Goal: Information Seeking & Learning: Learn about a topic

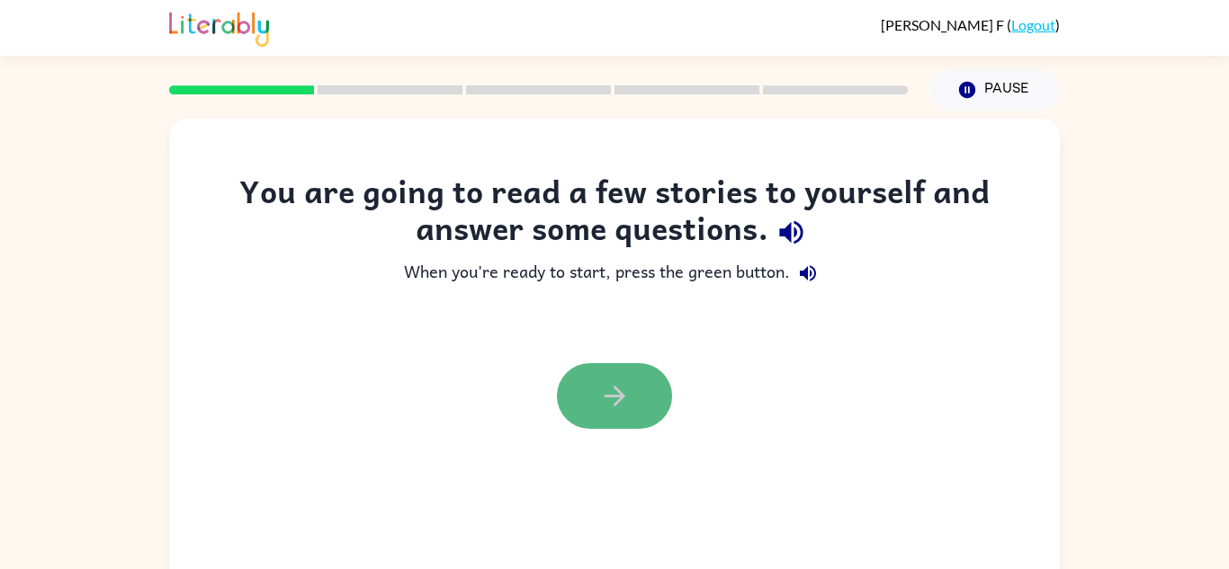
click at [645, 391] on button "button" at bounding box center [614, 396] width 115 height 66
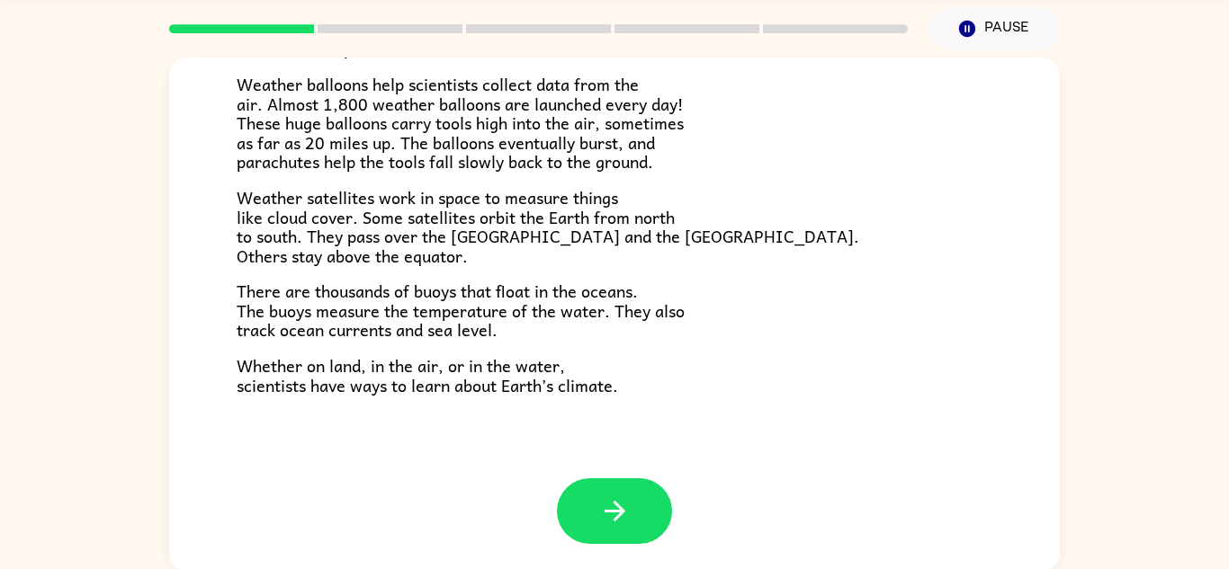
scroll to position [63, 0]
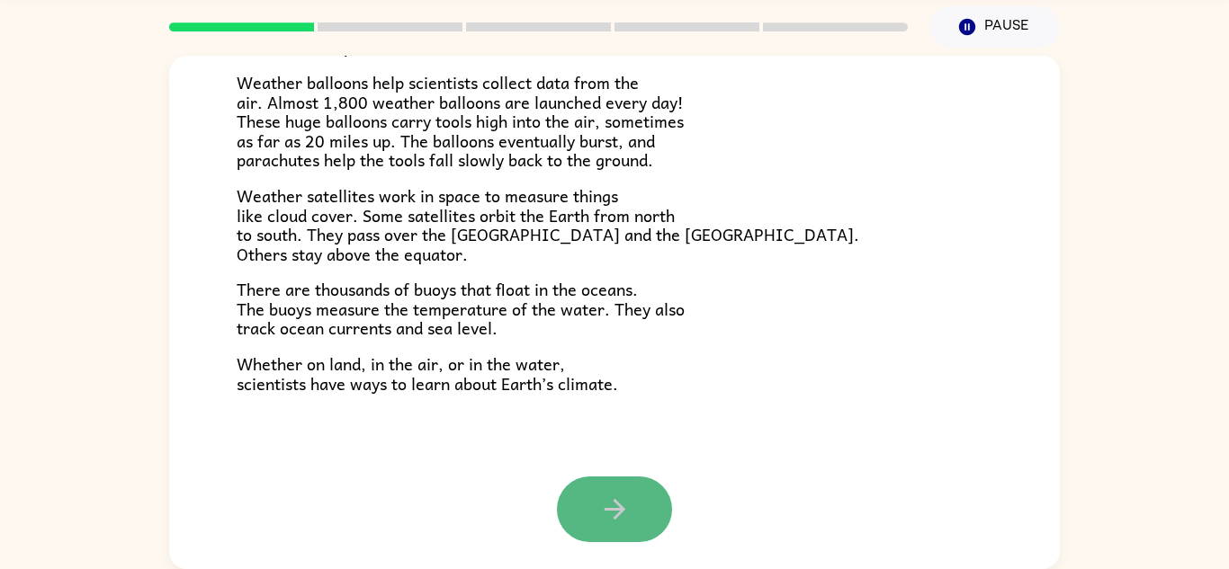
click at [640, 522] on button "button" at bounding box center [614, 510] width 115 height 66
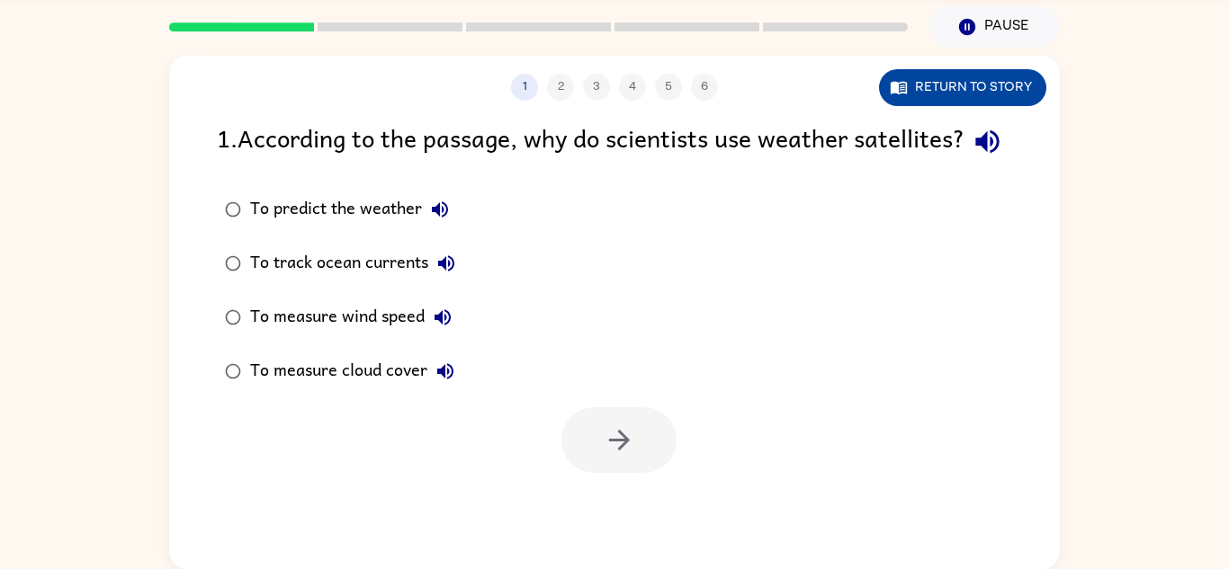
click at [994, 91] on button "Return to story" at bounding box center [962, 87] width 167 height 37
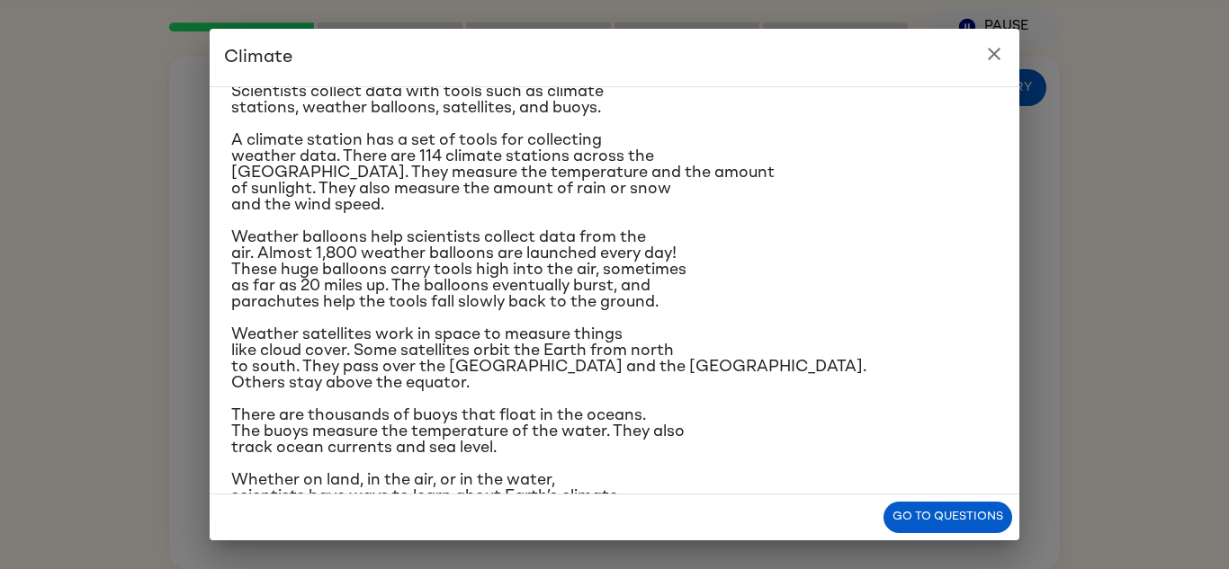
scroll to position [237, 0]
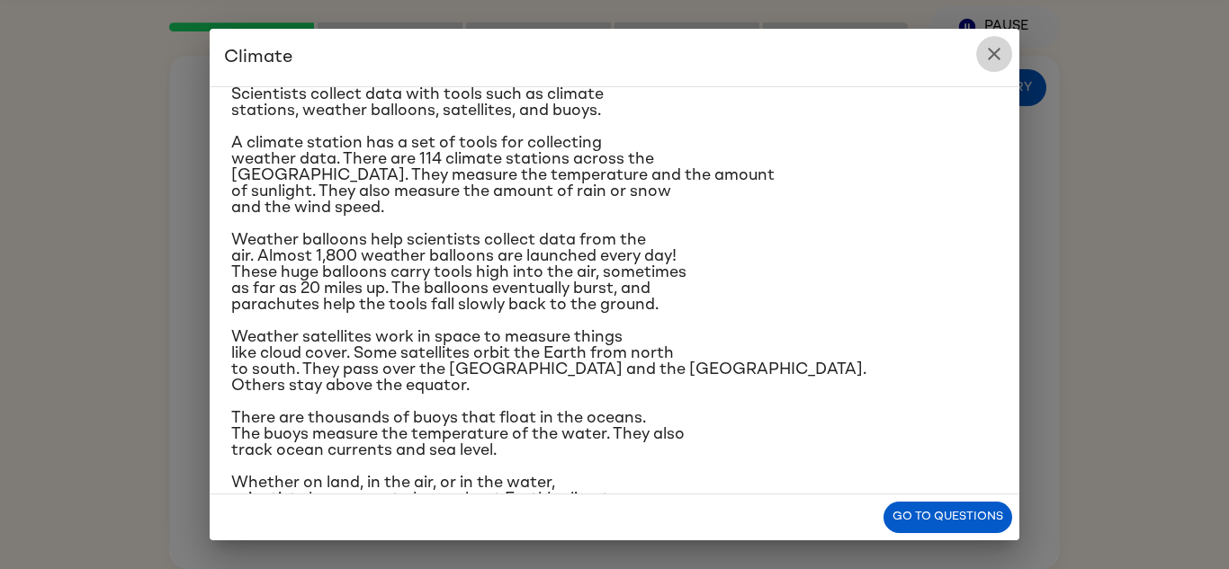
click at [998, 51] on icon "close" at bounding box center [994, 54] width 22 height 22
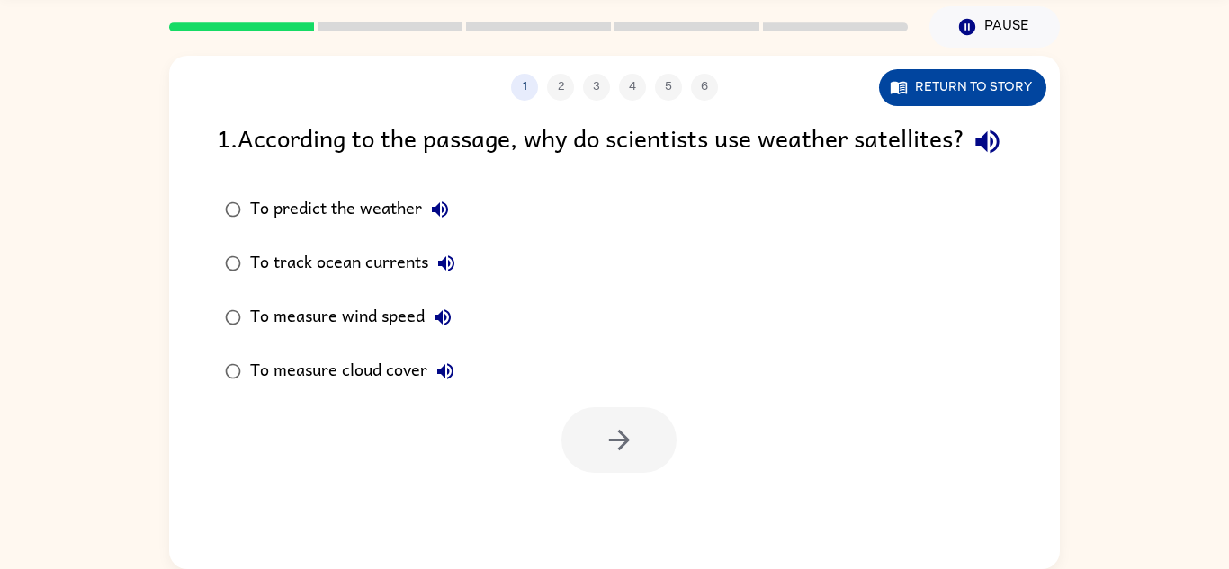
click at [998, 82] on button "Return to story" at bounding box center [962, 87] width 167 height 37
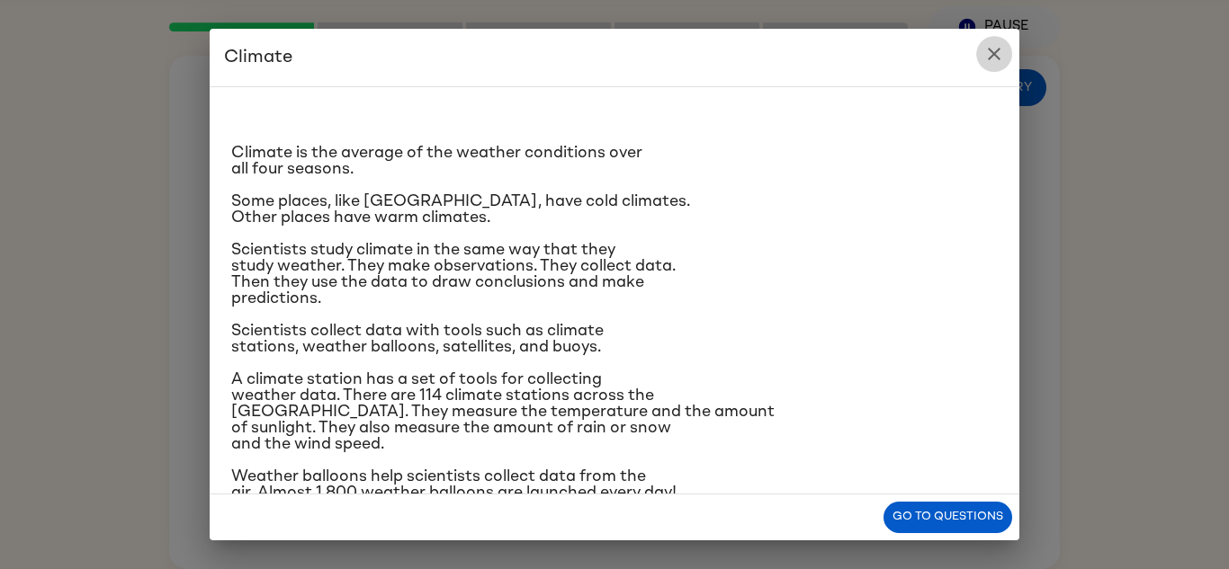
click at [994, 62] on icon "close" at bounding box center [994, 54] width 22 height 22
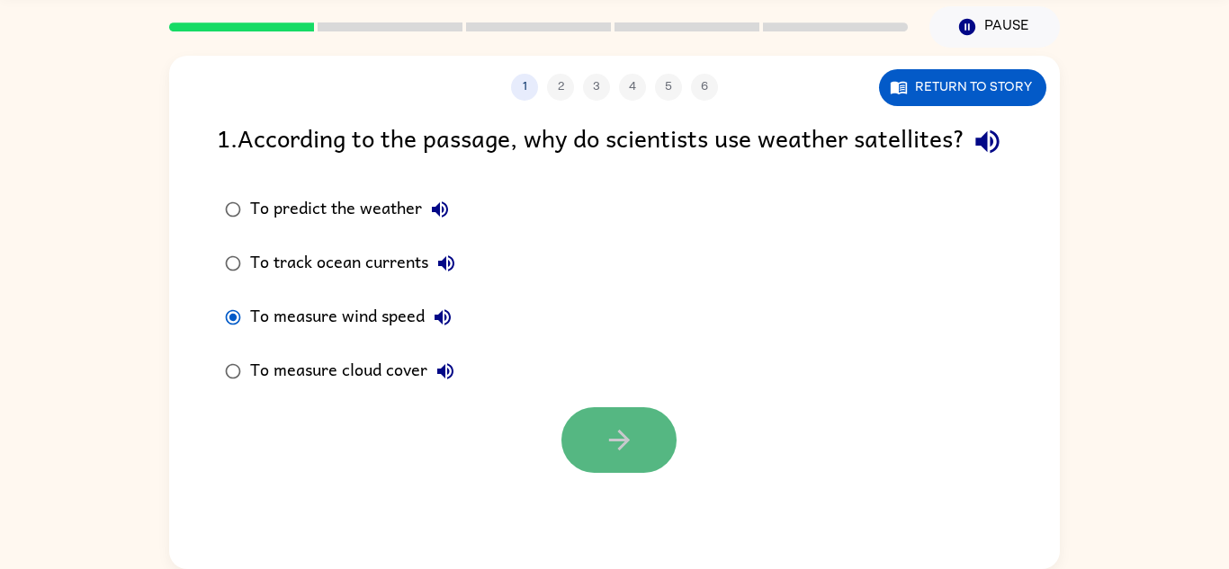
click at [625, 451] on icon "button" at bounding box center [618, 440] width 21 height 21
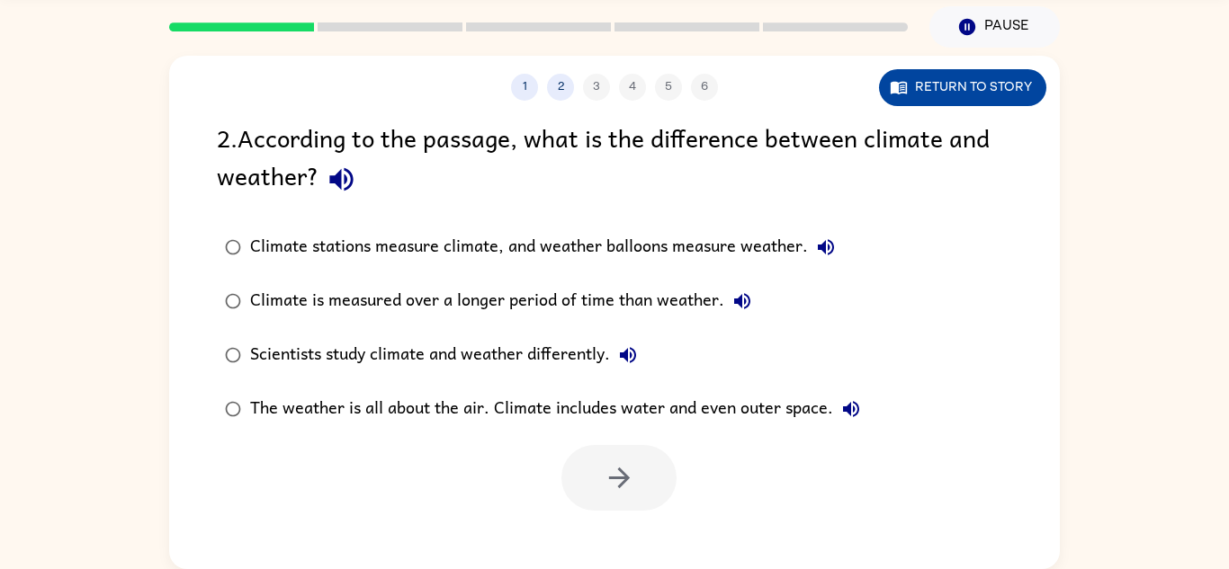
click at [998, 89] on button "Return to story" at bounding box center [962, 87] width 167 height 37
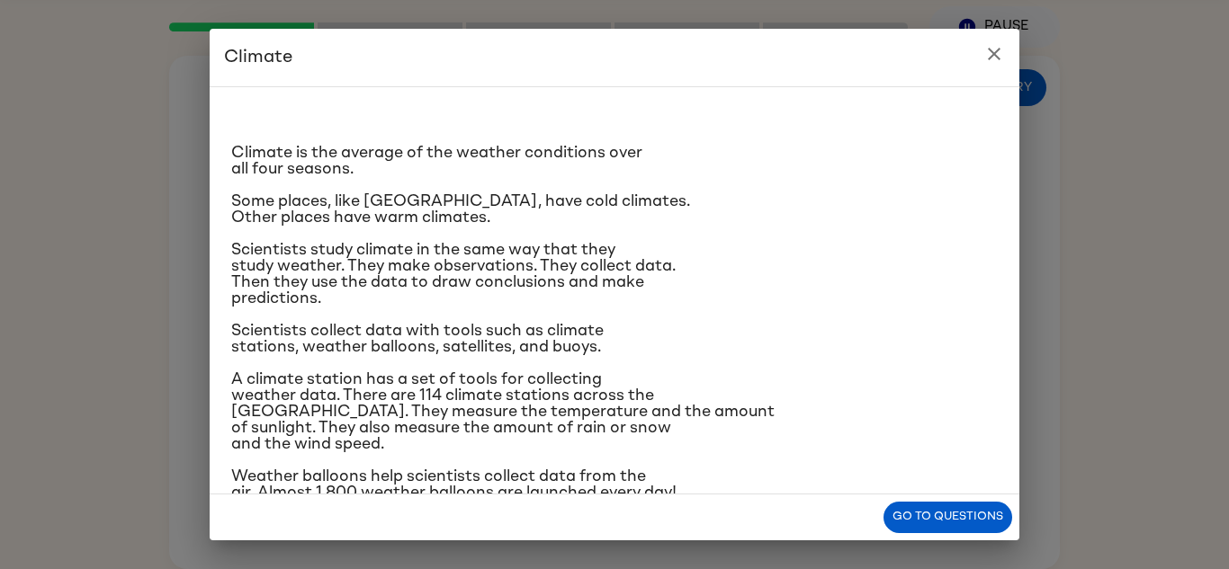
click at [991, 52] on icon "close" at bounding box center [994, 54] width 13 height 13
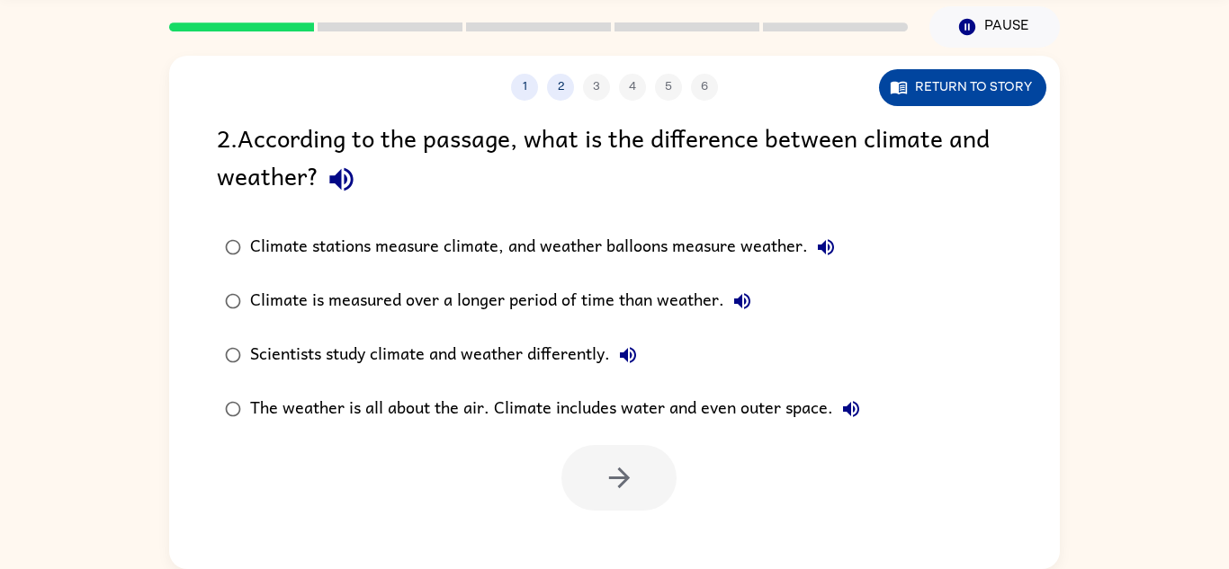
click at [1002, 94] on button "Return to story" at bounding box center [962, 87] width 167 height 37
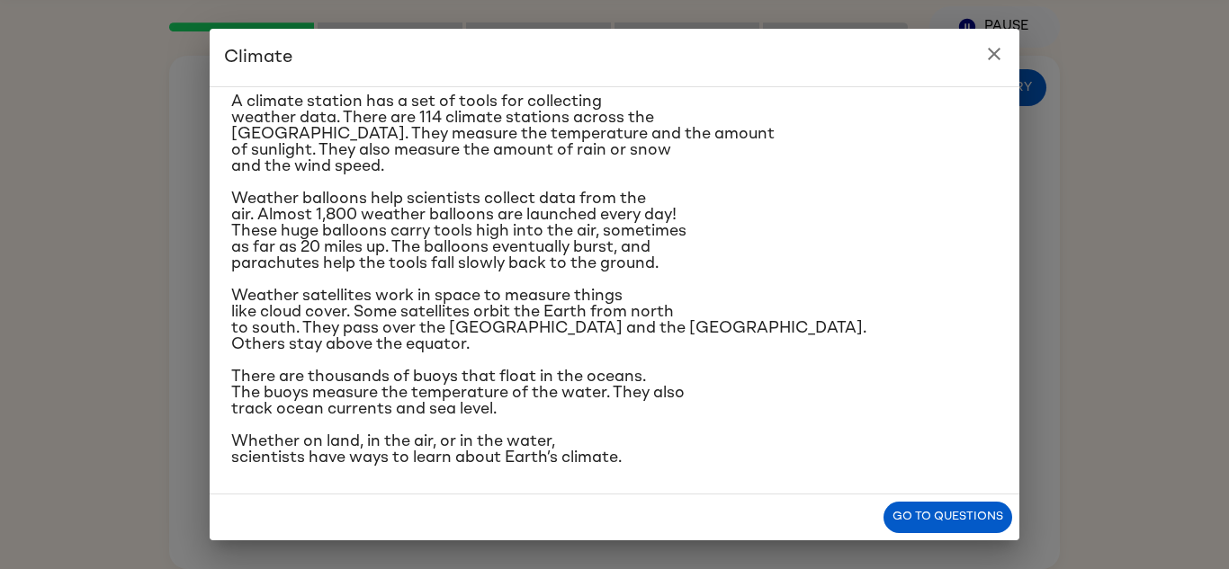
scroll to position [281, 0]
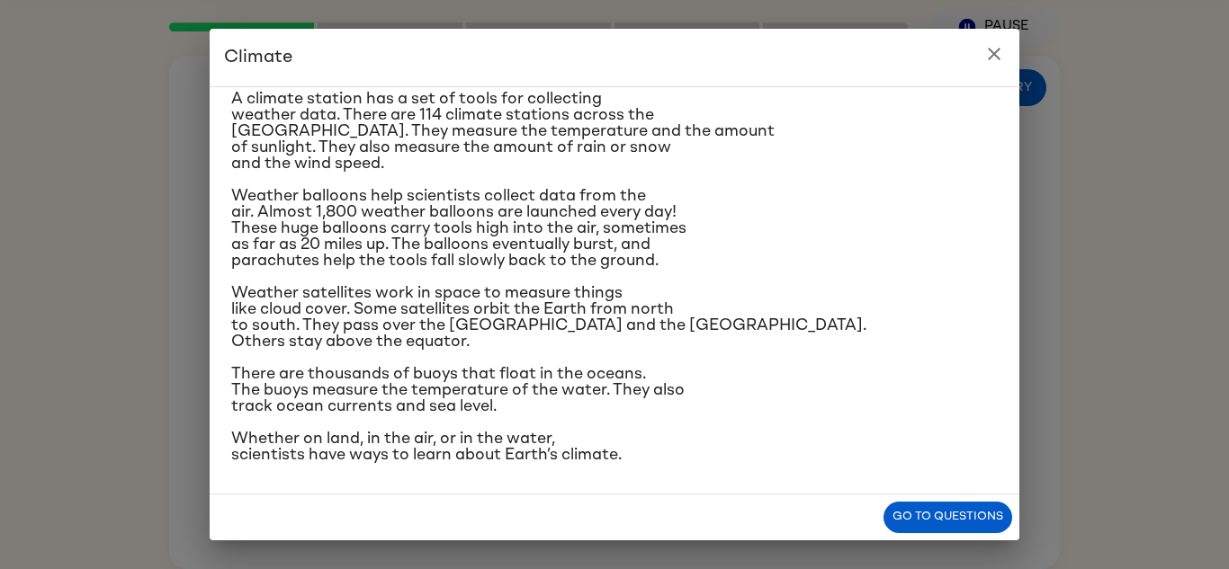
click at [998, 51] on icon "close" at bounding box center [994, 54] width 22 height 22
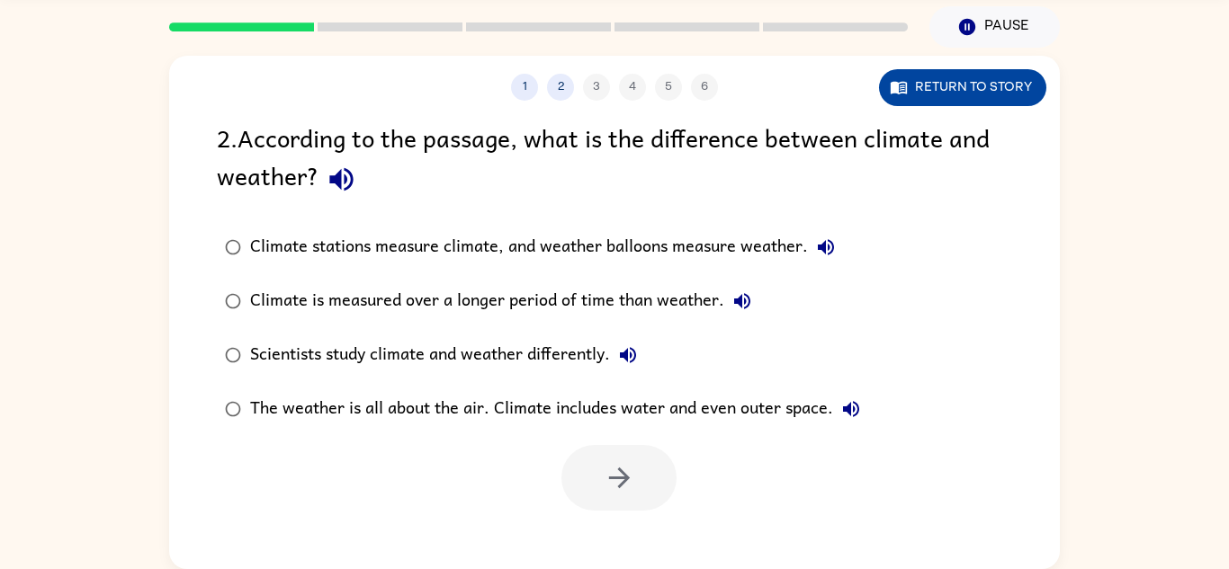
click at [972, 84] on button "Return to story" at bounding box center [962, 87] width 167 height 37
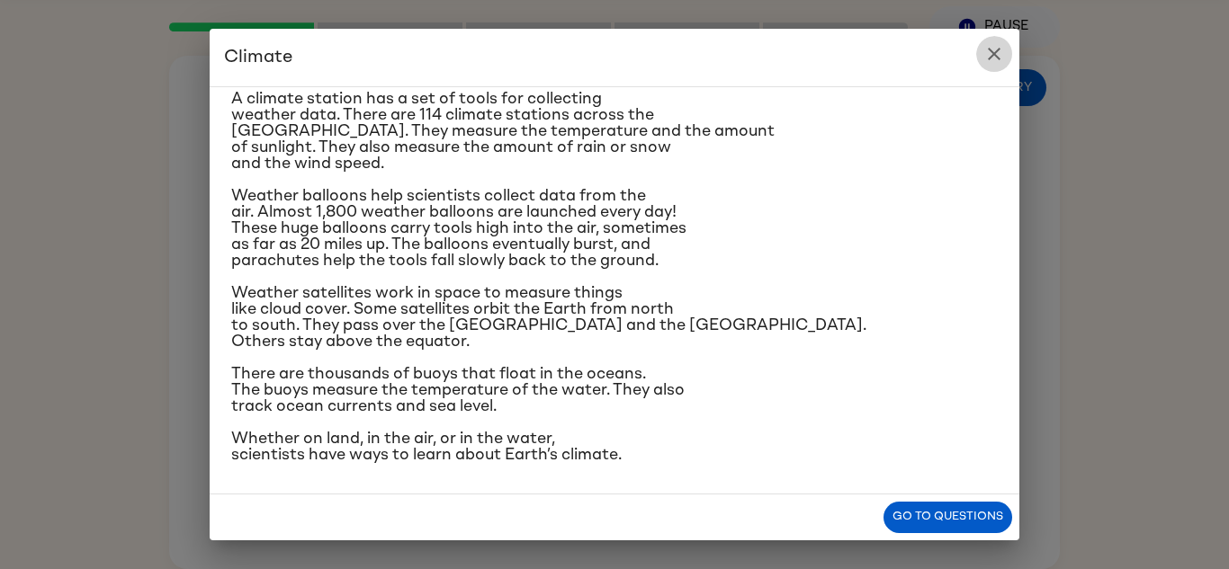
click at [1005, 59] on button "close" at bounding box center [994, 54] width 36 height 36
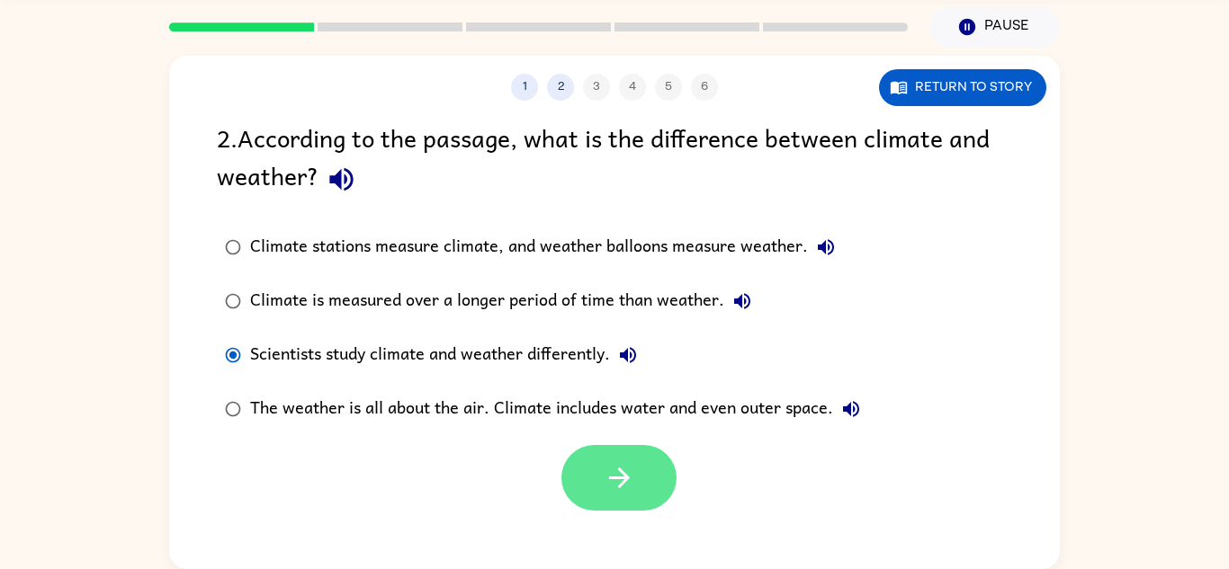
click at [649, 495] on button "button" at bounding box center [618, 478] width 115 height 66
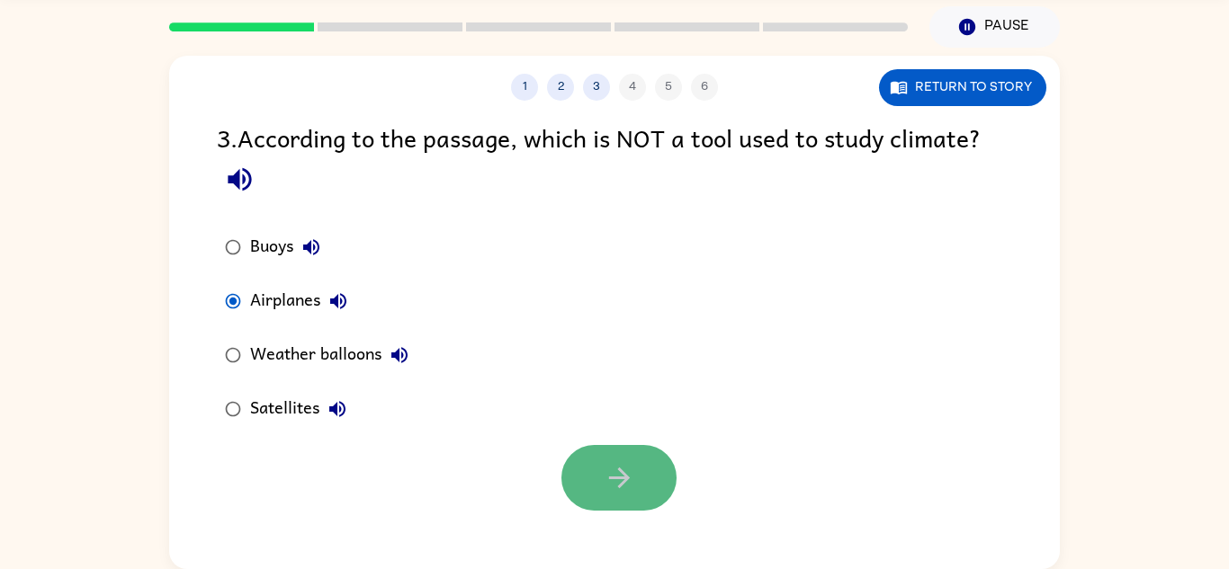
click at [655, 492] on button "button" at bounding box center [618, 478] width 115 height 66
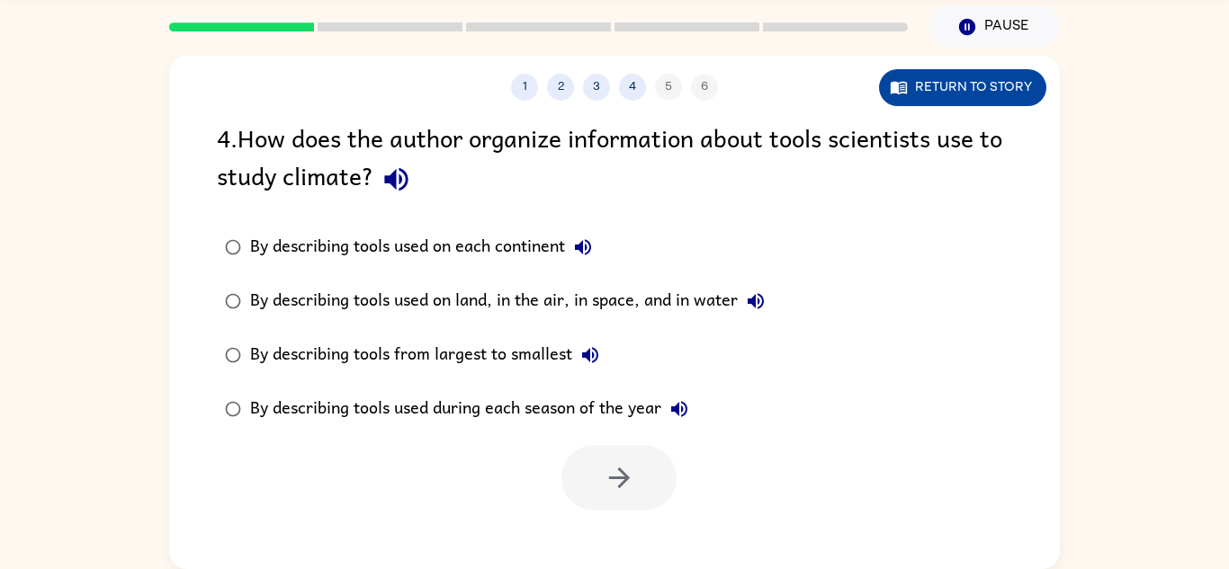
click at [932, 81] on button "Return to story" at bounding box center [962, 87] width 167 height 37
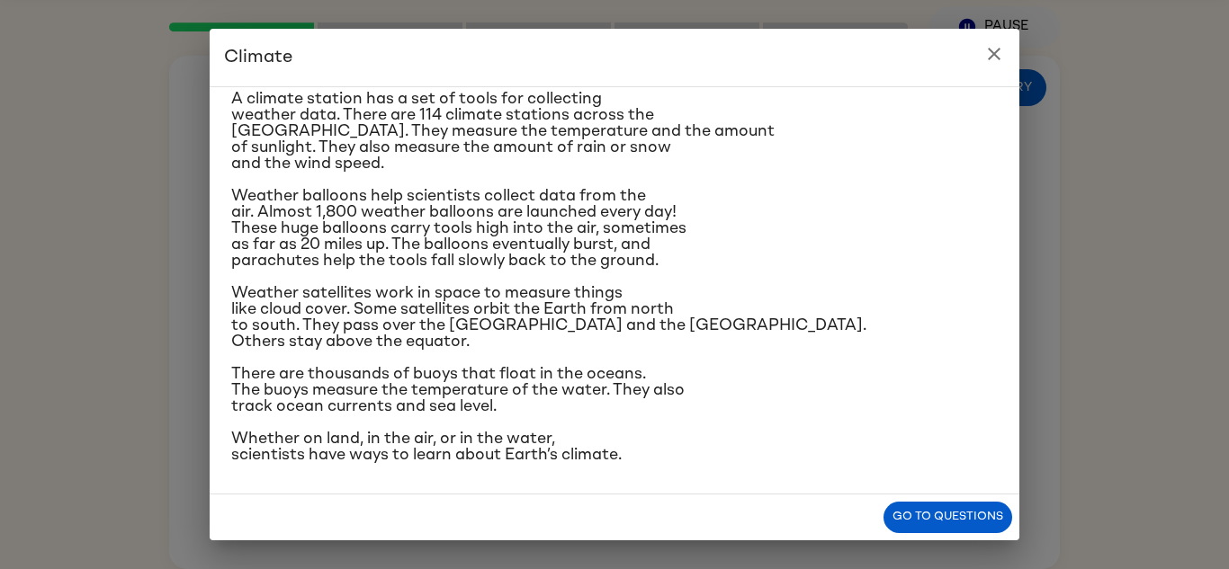
click at [1001, 59] on icon "close" at bounding box center [994, 54] width 22 height 22
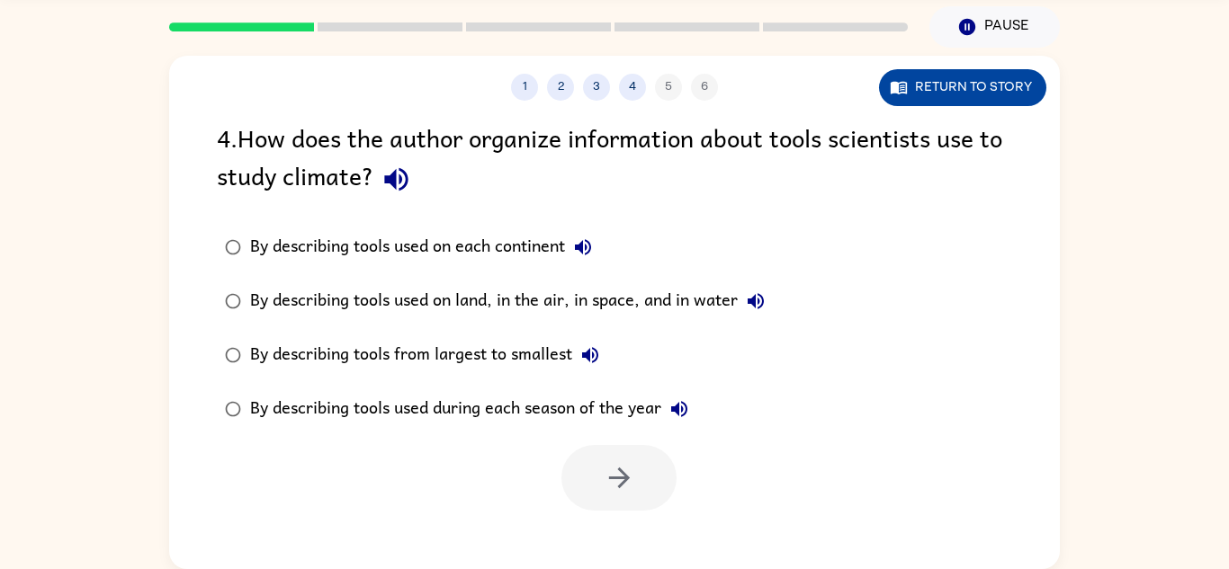
click at [964, 76] on button "Return to story" at bounding box center [962, 87] width 167 height 37
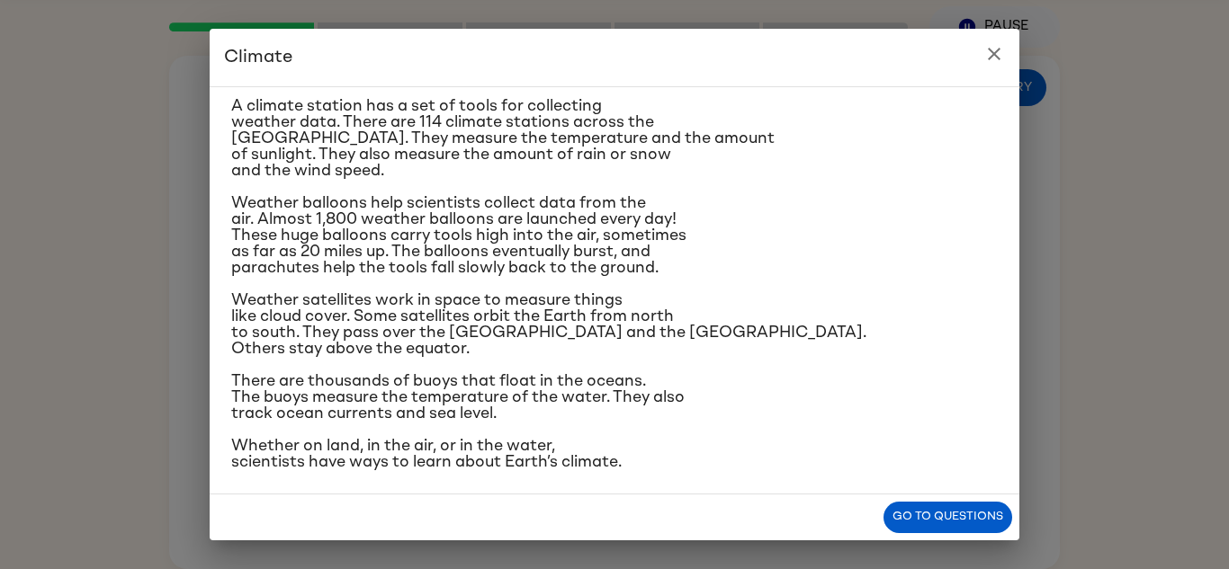
scroll to position [273, 0]
click at [997, 49] on icon "close" at bounding box center [994, 54] width 13 height 13
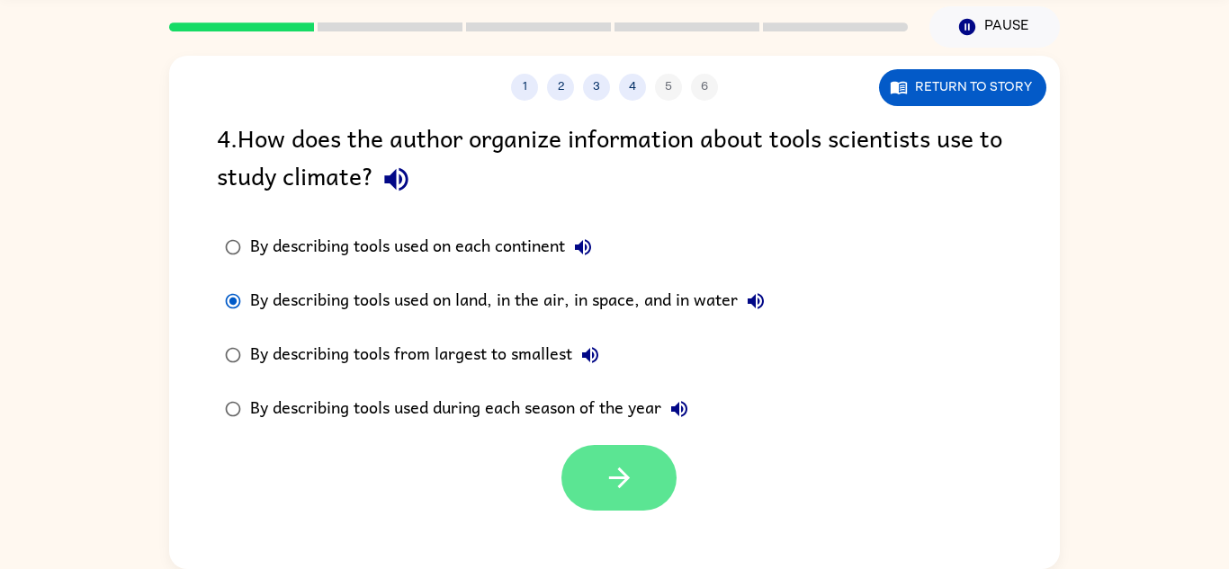
click at [625, 473] on icon "button" at bounding box center [619, 477] width 31 height 31
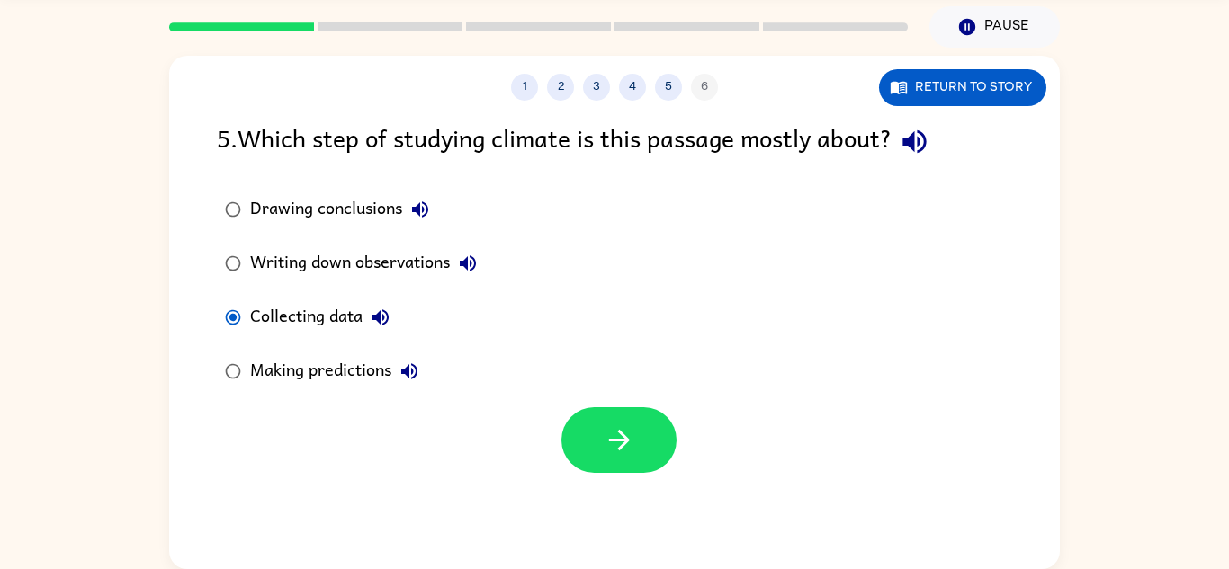
click at [977, 112] on div "1 2 3 4 5 6 Return to story 5 . Which step of studying climate is this passage …" at bounding box center [614, 313] width 891 height 514
click at [1007, 89] on button "Return to story" at bounding box center [962, 87] width 167 height 37
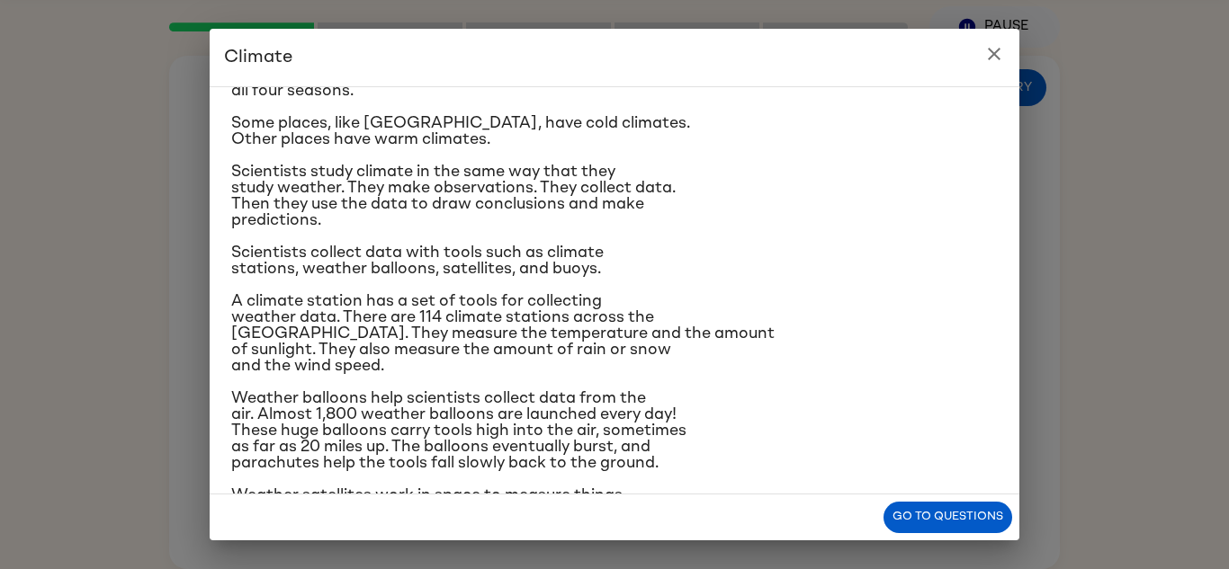
scroll to position [77, 0]
click at [988, 61] on icon "close" at bounding box center [994, 54] width 22 height 22
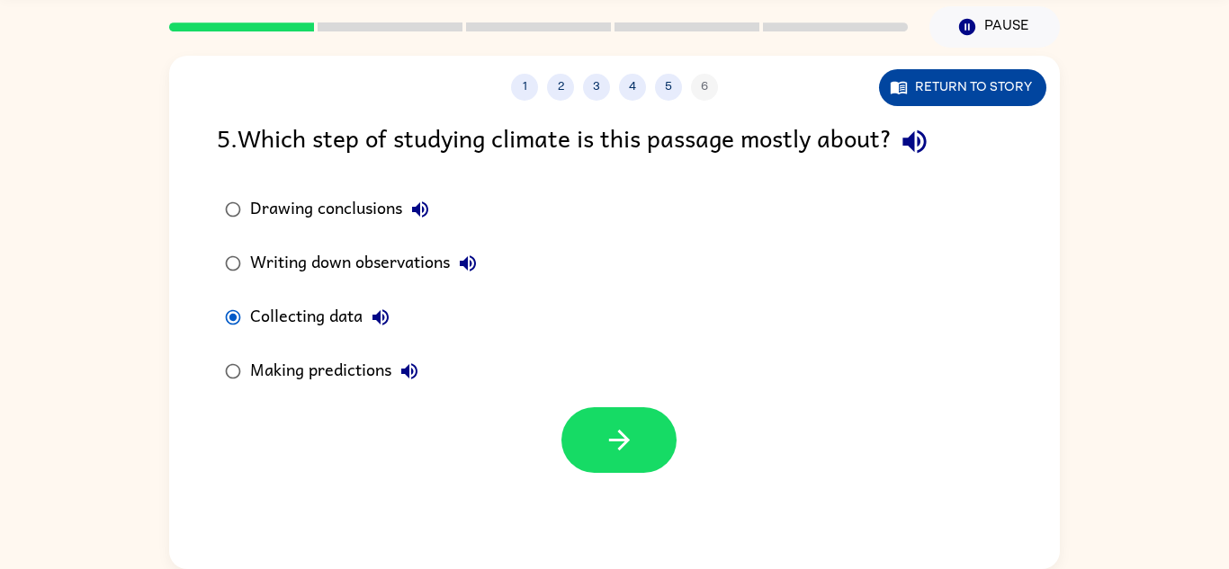
click at [1007, 76] on button "Return to story" at bounding box center [962, 87] width 167 height 37
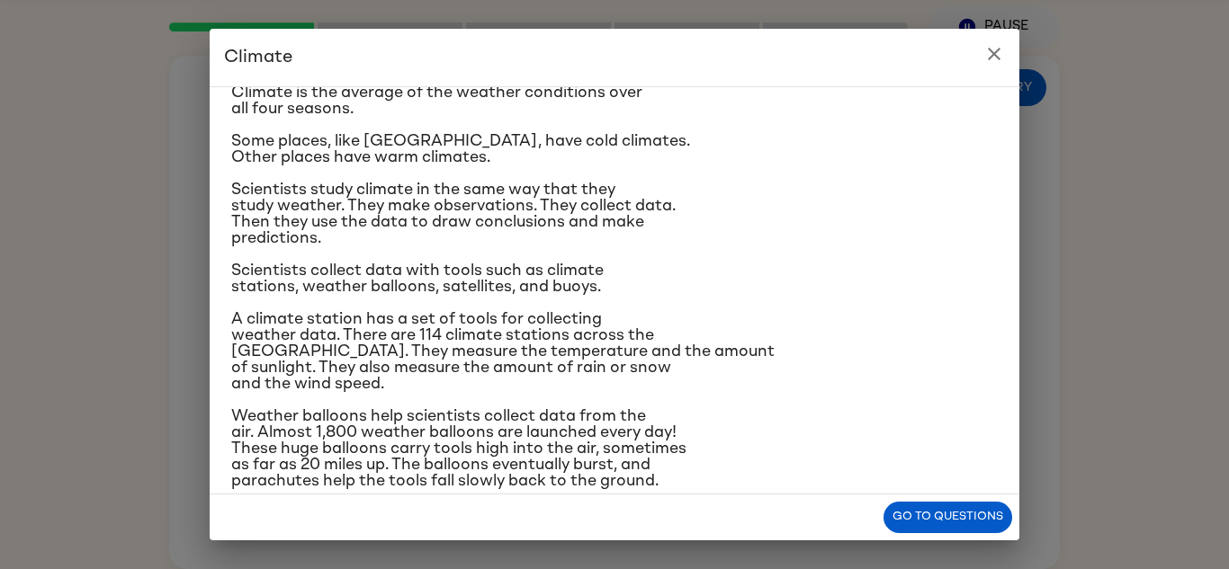
scroll to position [61, 0]
click at [998, 59] on icon "close" at bounding box center [994, 54] width 13 height 13
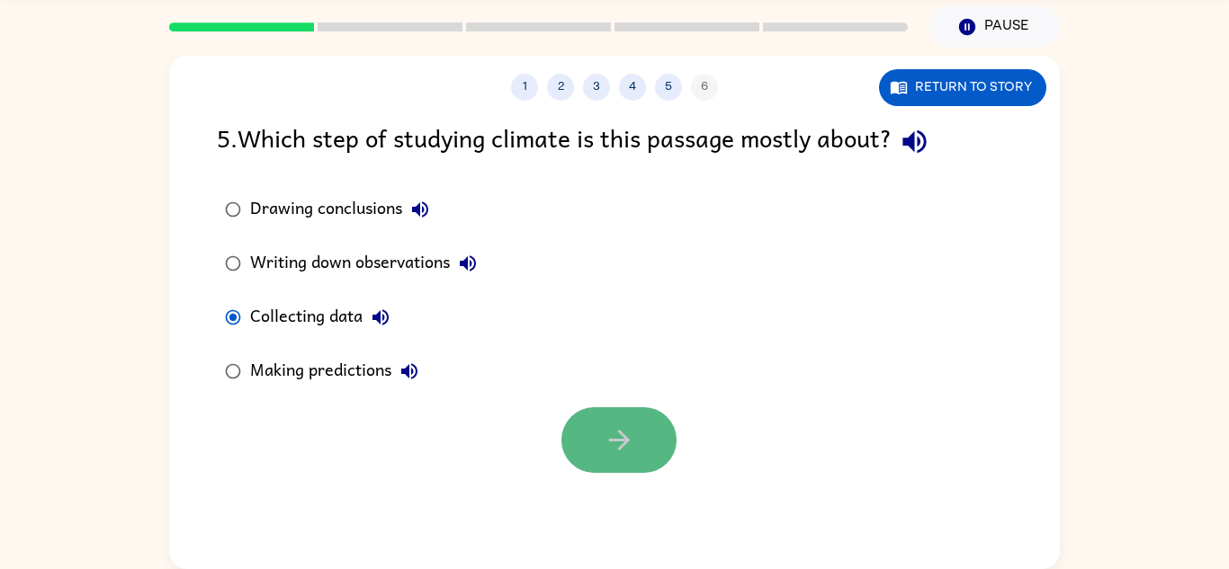
click at [628, 411] on button "button" at bounding box center [618, 440] width 115 height 66
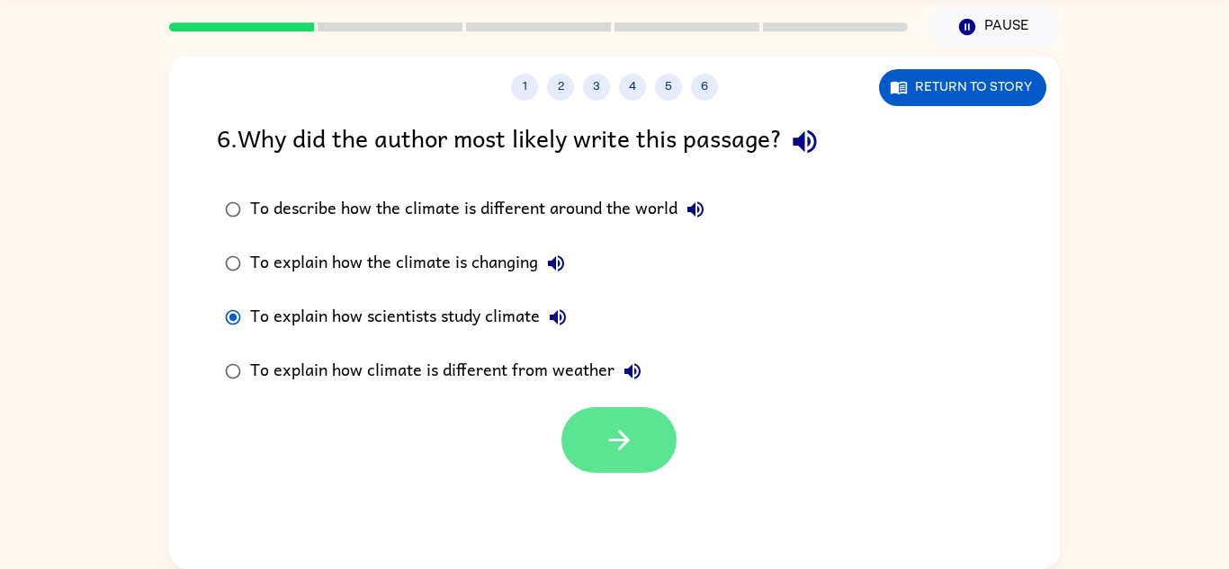
click at [620, 437] on icon "button" at bounding box center [619, 440] width 31 height 31
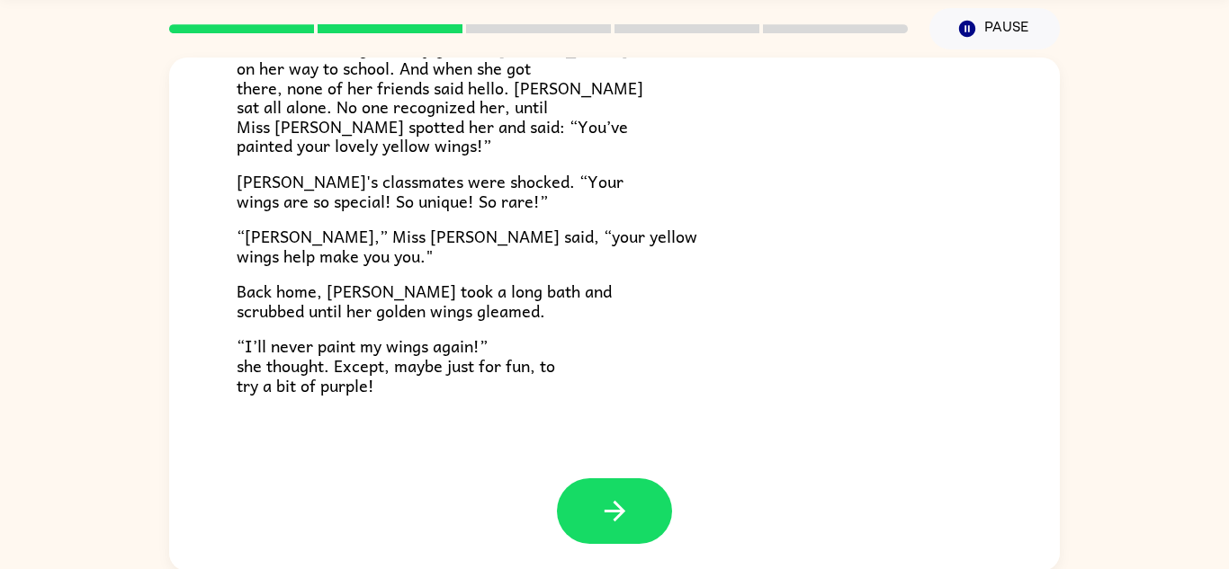
scroll to position [63, 0]
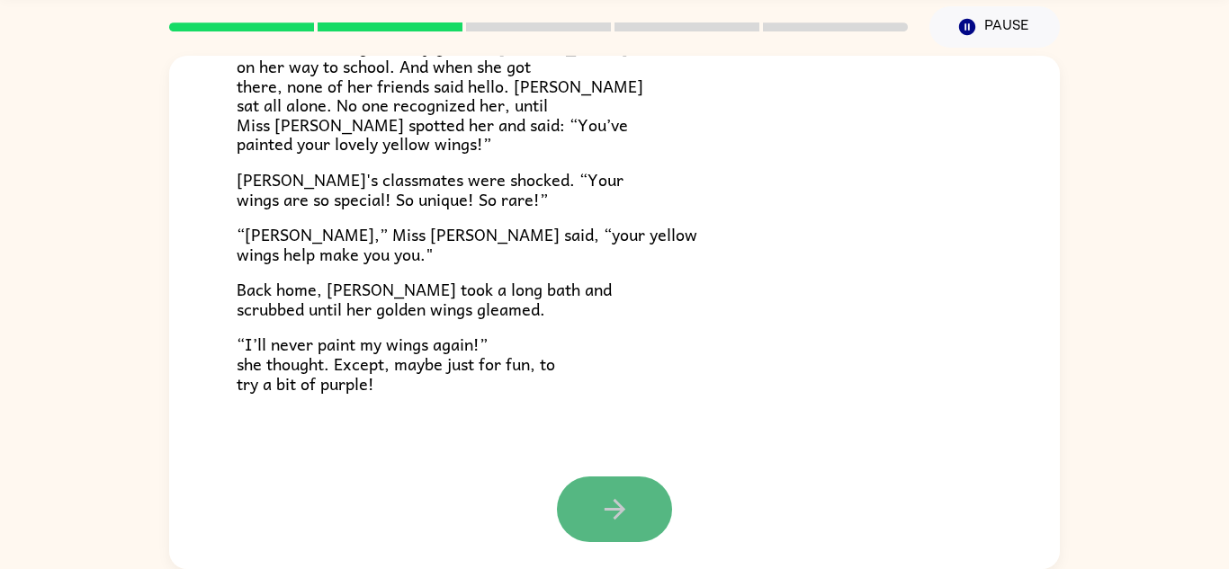
click at [625, 484] on button "button" at bounding box center [614, 510] width 115 height 66
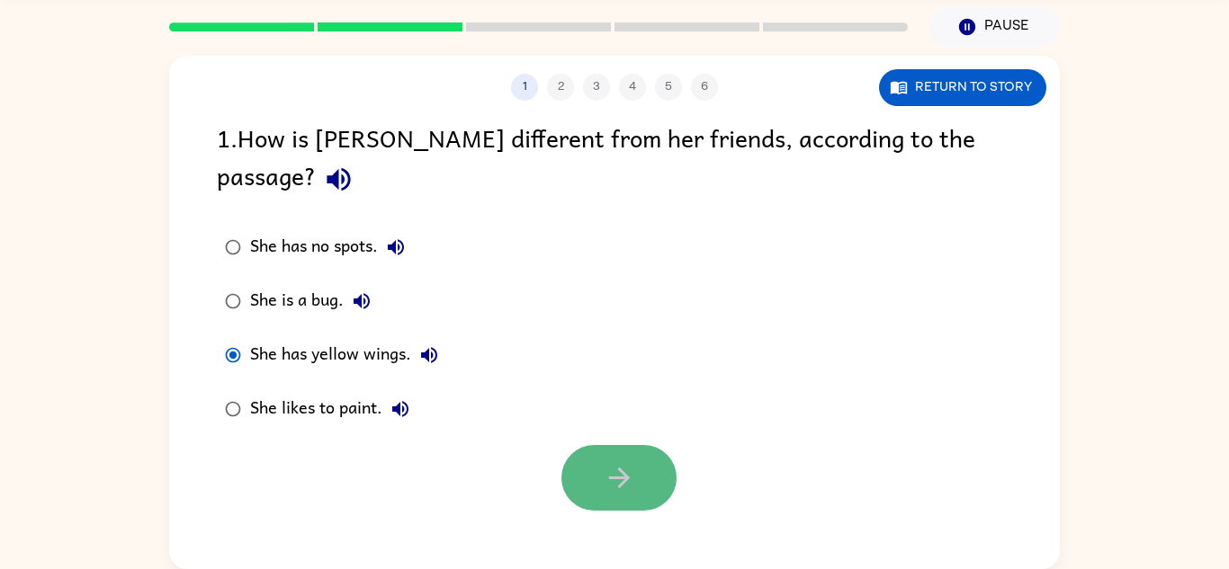
click at [599, 445] on button "button" at bounding box center [618, 478] width 115 height 66
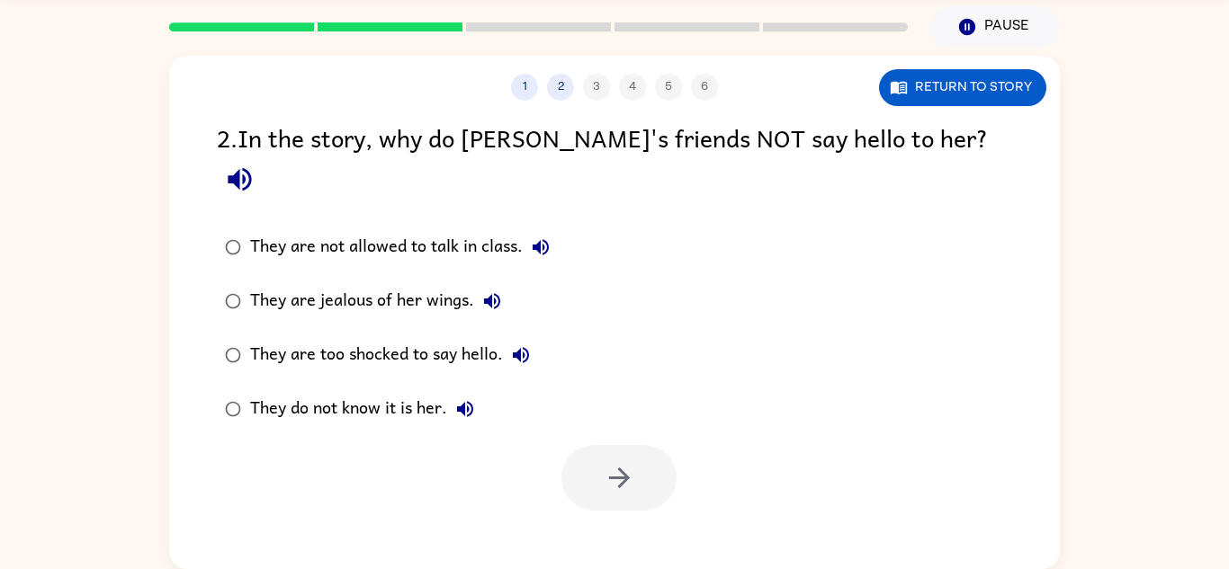
click at [630, 154] on div "2 . In the story, why do [PERSON_NAME]'s friends NOT say hello to her?" at bounding box center [614, 161] width 795 height 84
click at [648, 463] on button "button" at bounding box center [618, 478] width 115 height 66
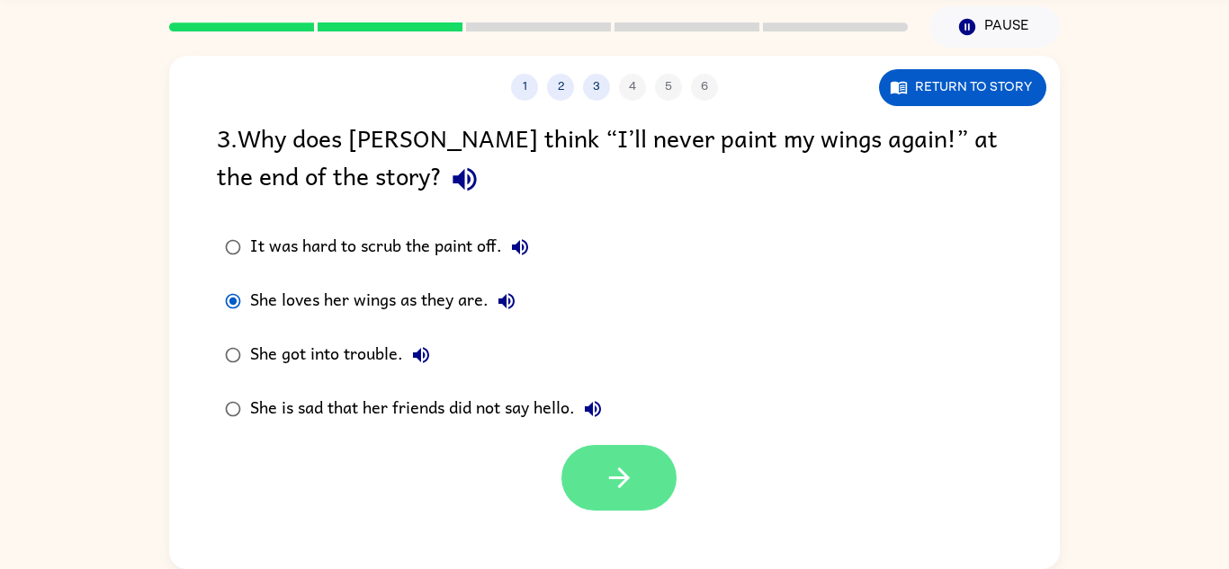
click at [613, 460] on button "button" at bounding box center [618, 478] width 115 height 66
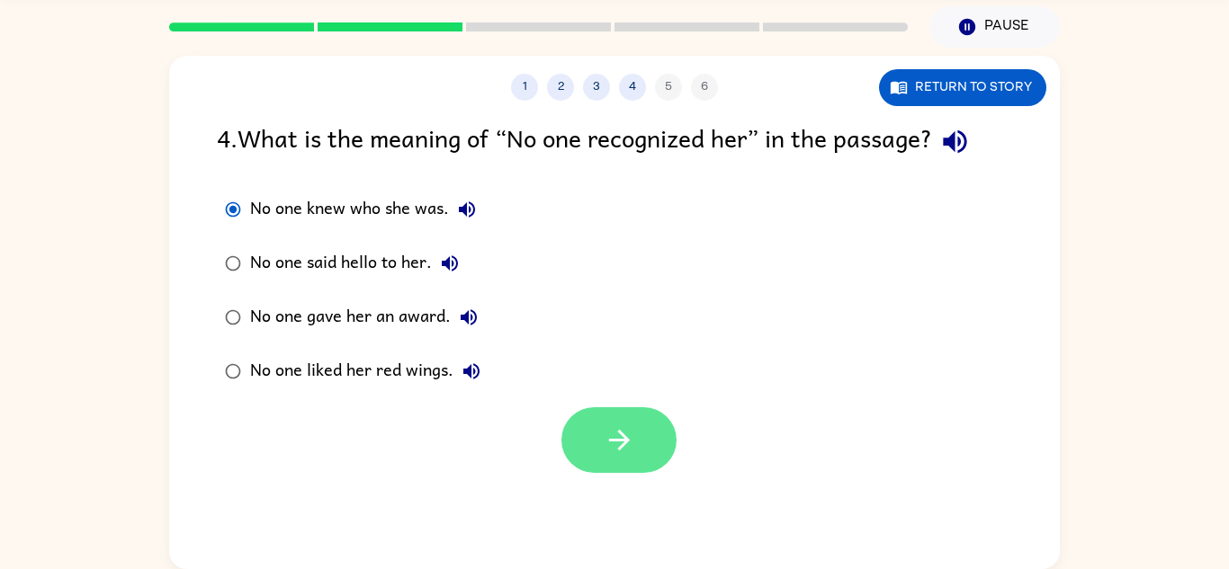
click at [604, 450] on icon "button" at bounding box center [619, 440] width 31 height 31
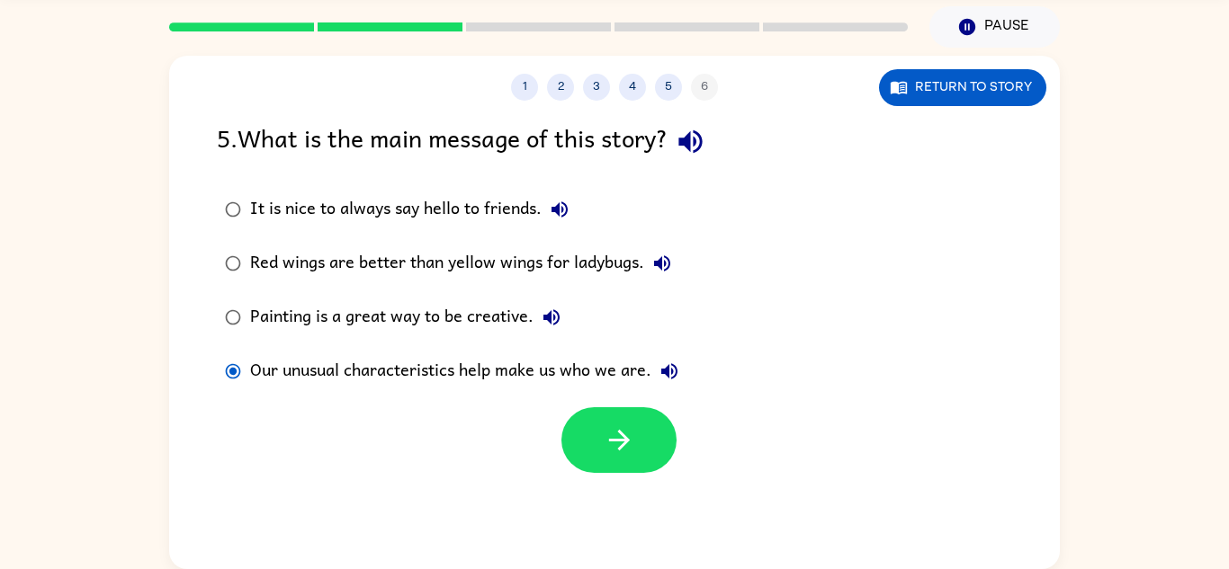
click at [730, 517] on div "1 2 3 4 5 6 Return to story 5 . What is the main message of this story? It is n…" at bounding box center [614, 313] width 891 height 514
click at [607, 420] on button "button" at bounding box center [618, 440] width 115 height 66
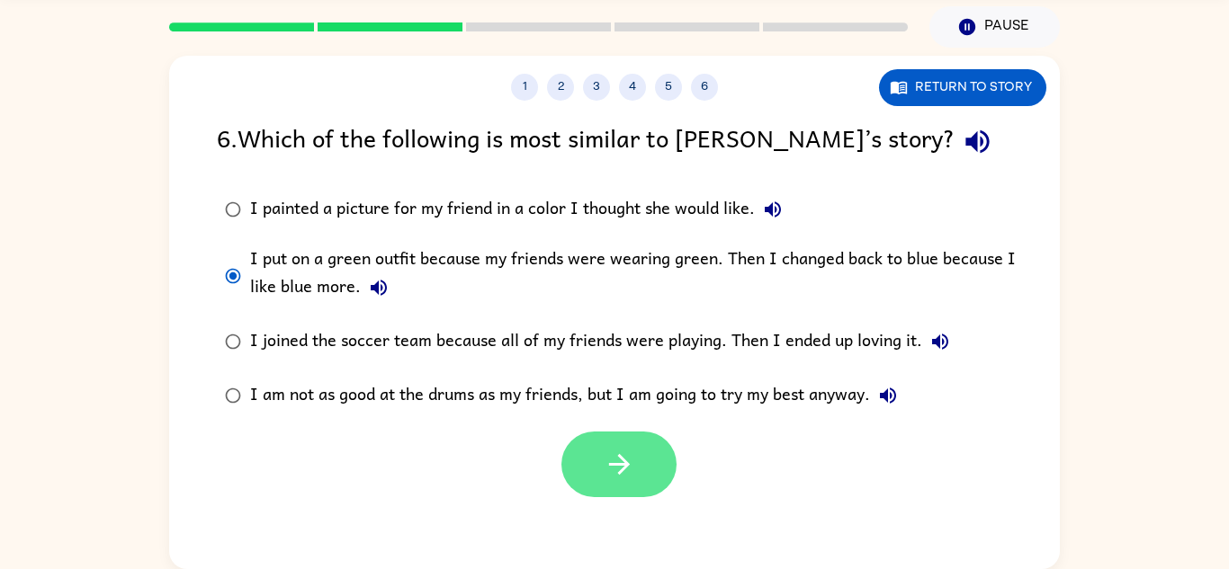
click at [635, 453] on button "button" at bounding box center [618, 465] width 115 height 66
click at [636, 457] on div at bounding box center [618, 465] width 115 height 66
click at [610, 462] on div at bounding box center [618, 465] width 115 height 66
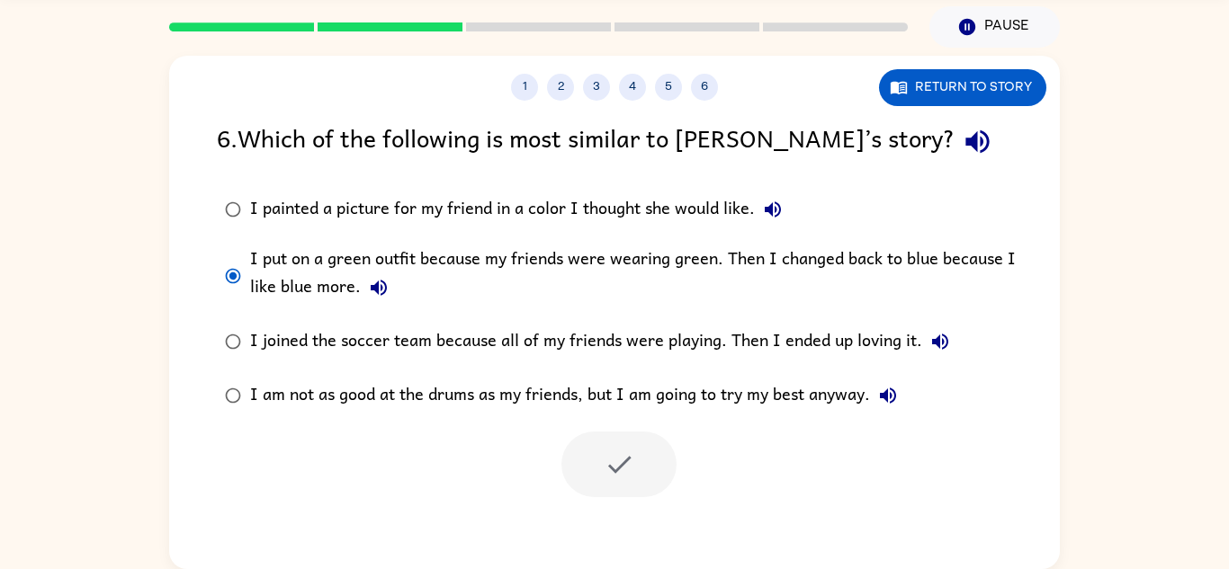
click at [610, 462] on div at bounding box center [618, 465] width 115 height 66
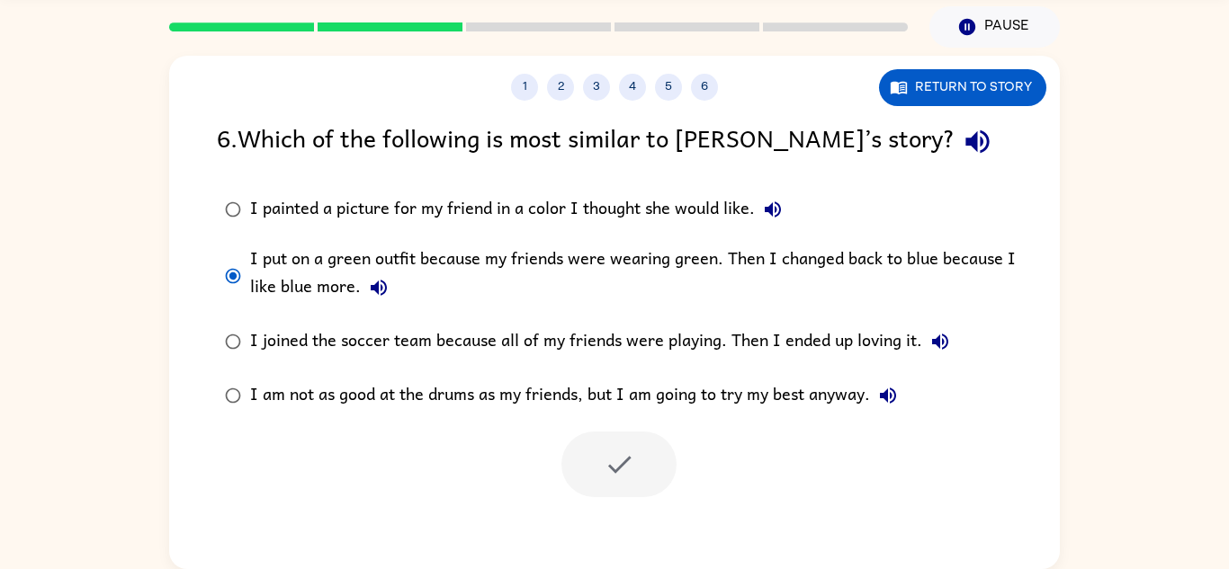
click at [712, 102] on div "1 2 3 4 5 6 Return to story 6 . Which of the following is most similar to [PERS…" at bounding box center [614, 313] width 891 height 514
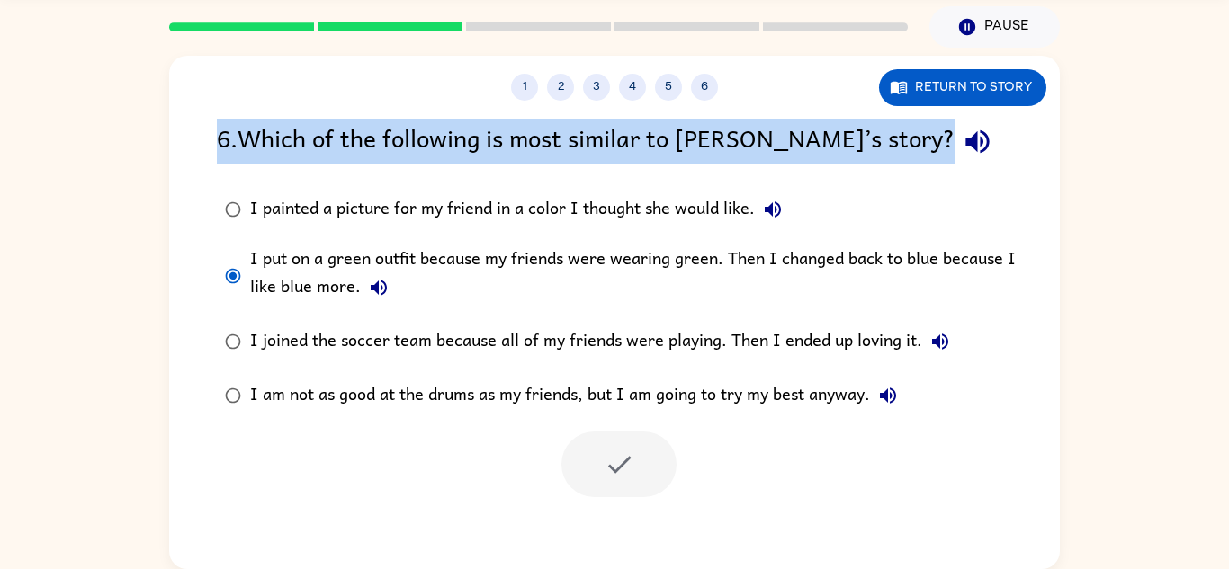
click at [712, 102] on div "1 2 3 4 5 6 Return to story 6 . Which of the following is most similar to [PERS…" at bounding box center [614, 313] width 891 height 514
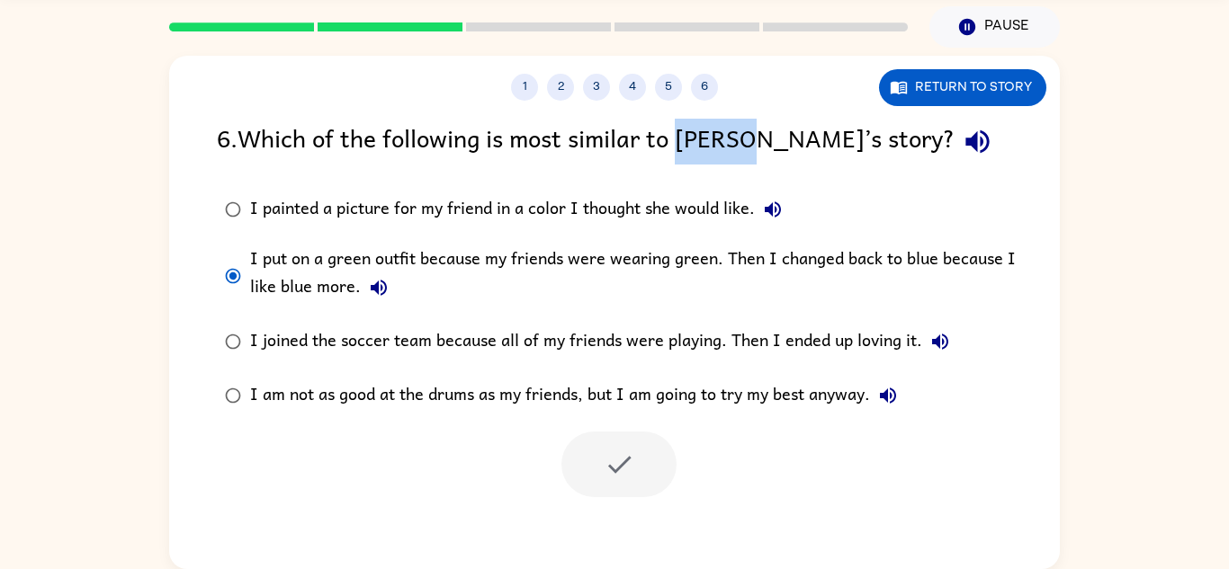
click at [712, 102] on div "1 2 3 4 5 6 Return to story 6 . Which of the following is most similar to [PERS…" at bounding box center [614, 313] width 891 height 514
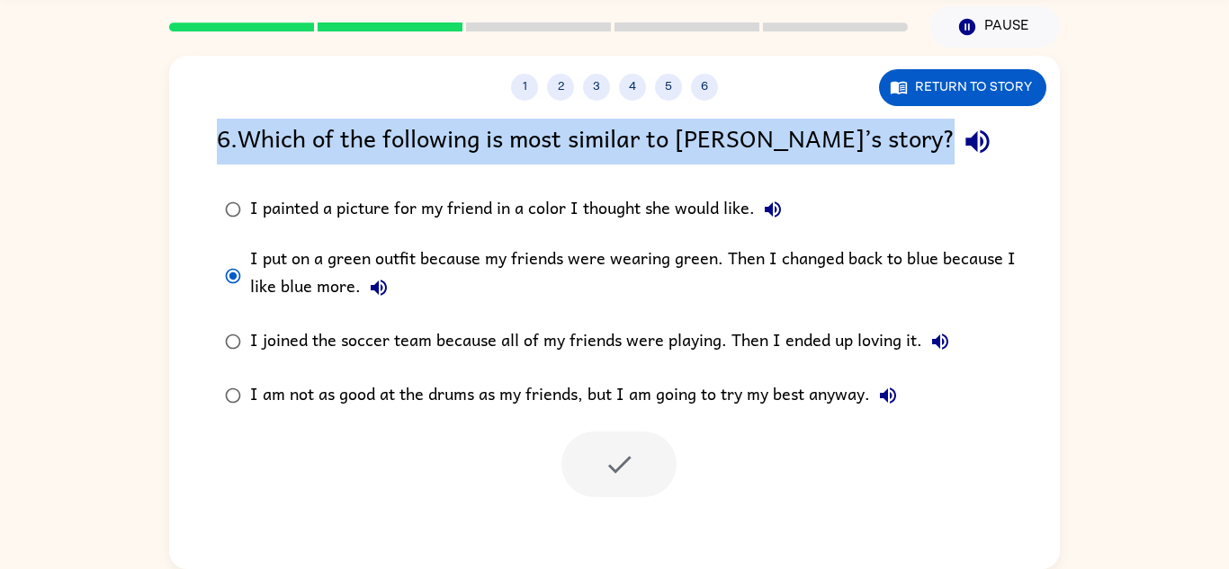
click at [712, 102] on div "1 2 3 4 5 6 Return to story 6 . Which of the following is most similar to [PERS…" at bounding box center [614, 313] width 891 height 514
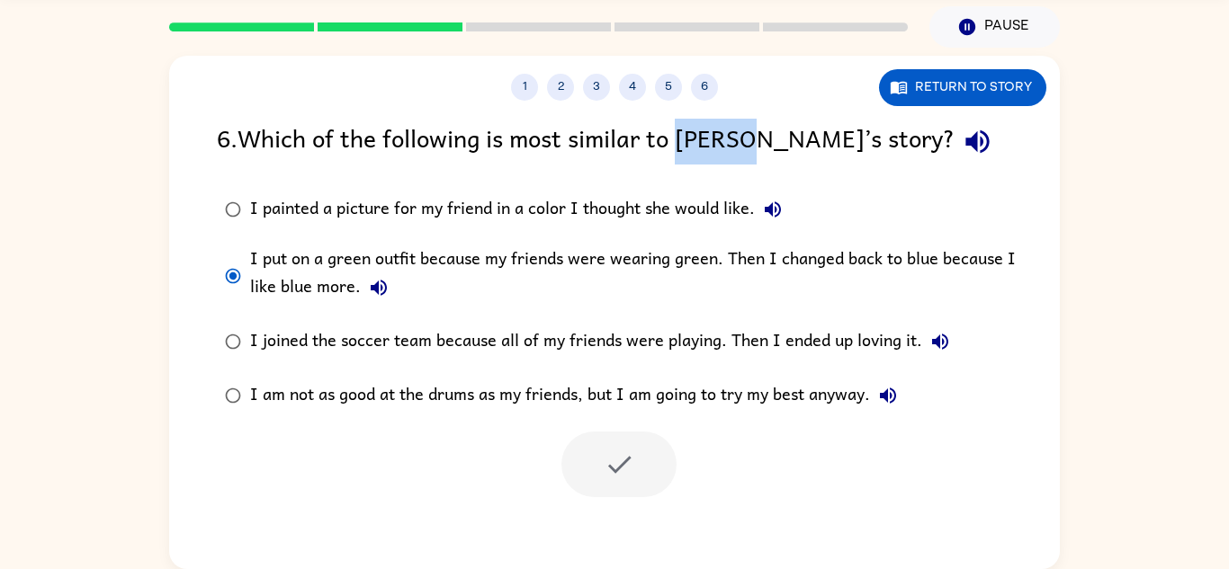
click at [712, 102] on div "1 2 3 4 5 6 Return to story 6 . Which of the following is most similar to [PERS…" at bounding box center [614, 313] width 891 height 514
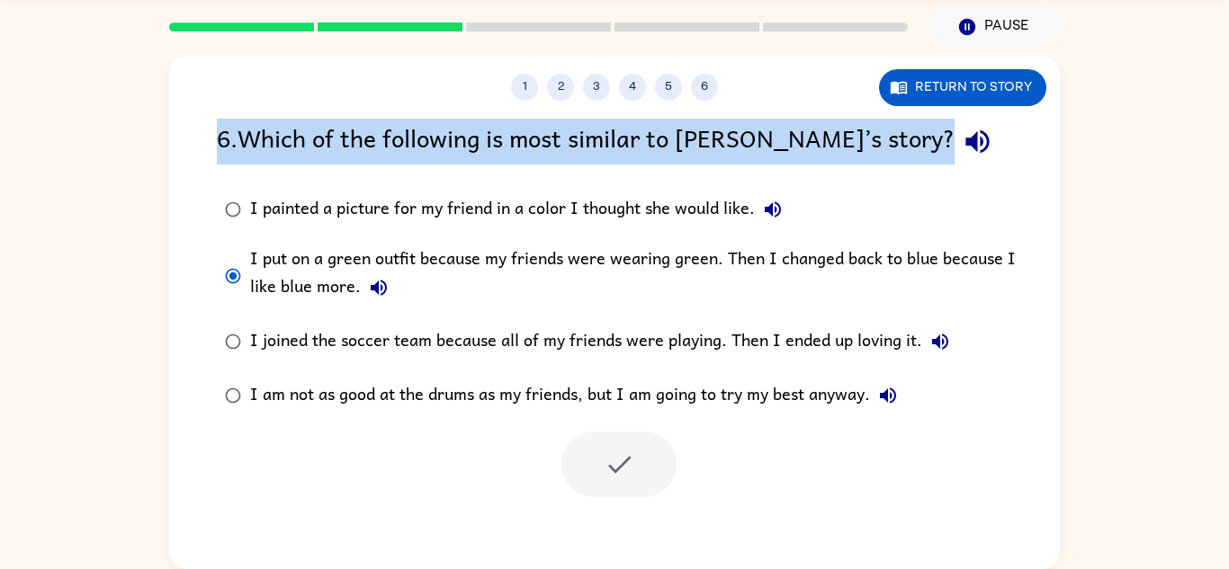
click at [712, 102] on div "1 2 3 4 5 6 Return to story 6 . Which of the following is most similar to [PERS…" at bounding box center [614, 313] width 891 height 514
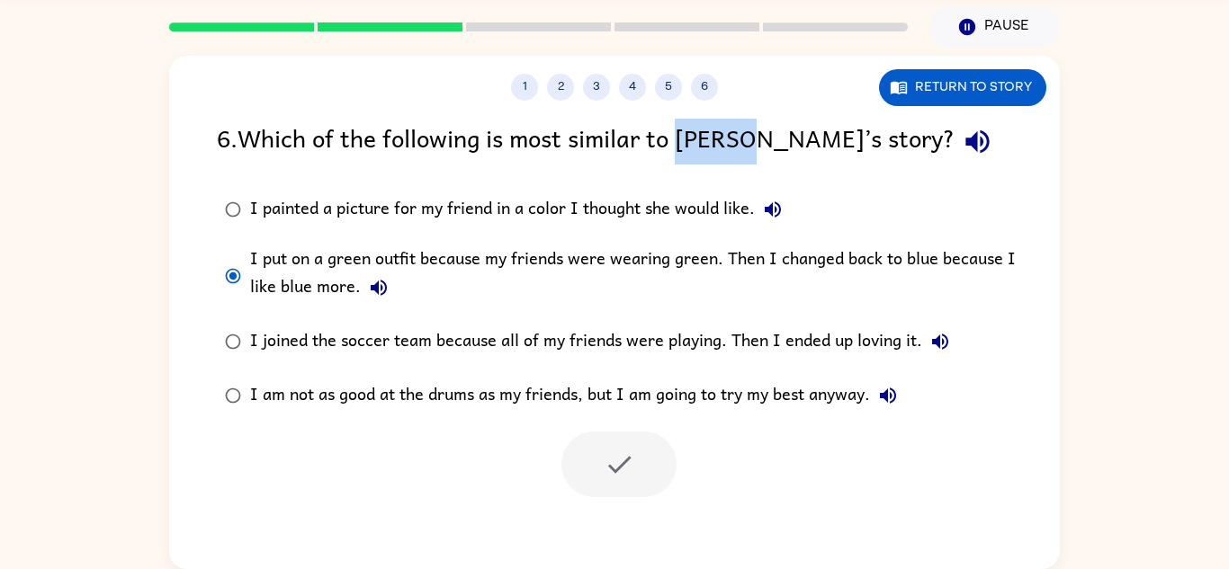
click at [712, 102] on div "1 2 3 4 5 6 Return to story 6 . Which of the following is most similar to [PERS…" at bounding box center [614, 313] width 891 height 514
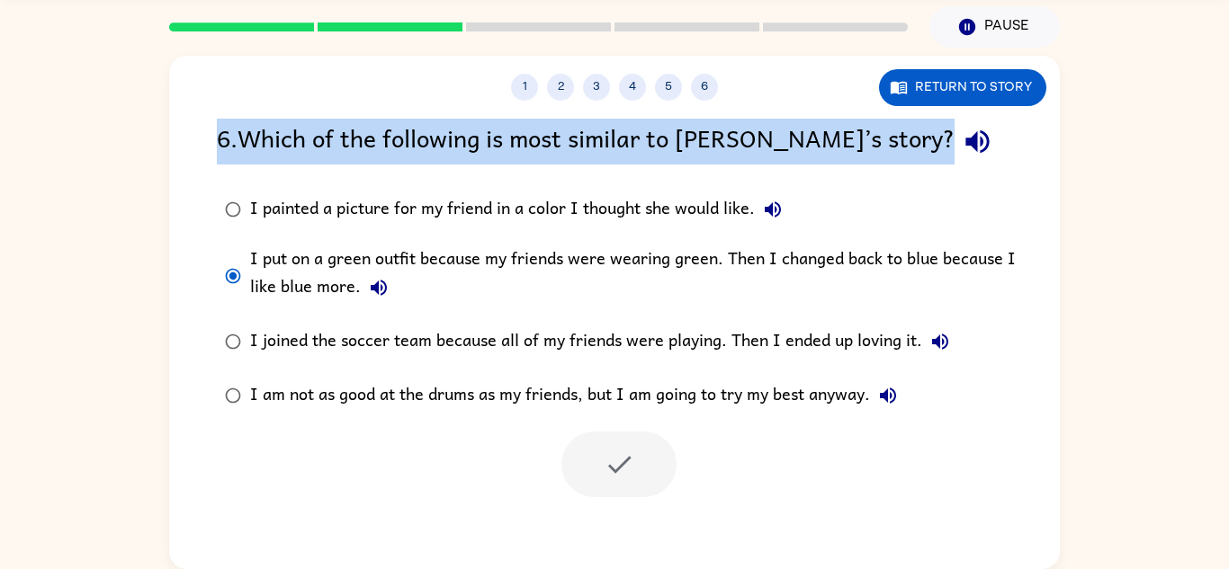
click at [712, 102] on div "1 2 3 4 5 6 Return to story 6 . Which of the following is most similar to [PERS…" at bounding box center [614, 313] width 891 height 514
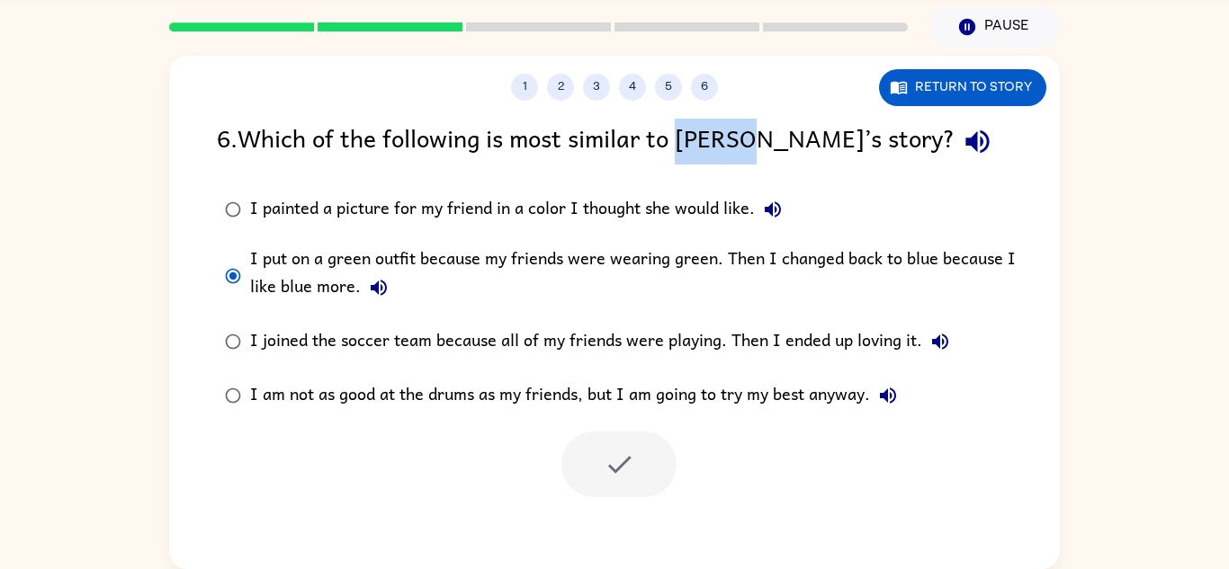
click at [712, 102] on div "1 2 3 4 5 6 Return to story 6 . Which of the following is most similar to [PERS…" at bounding box center [614, 313] width 891 height 514
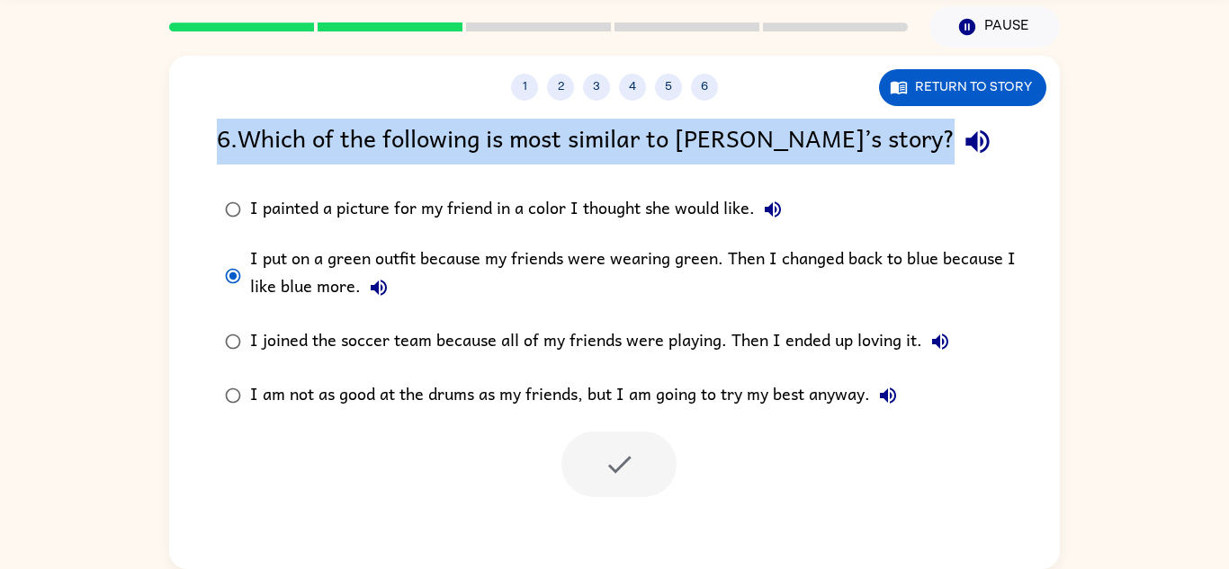
click at [712, 102] on div "1 2 3 4 5 6 Return to story 6 . Which of the following is most similar to [PERS…" at bounding box center [614, 313] width 891 height 514
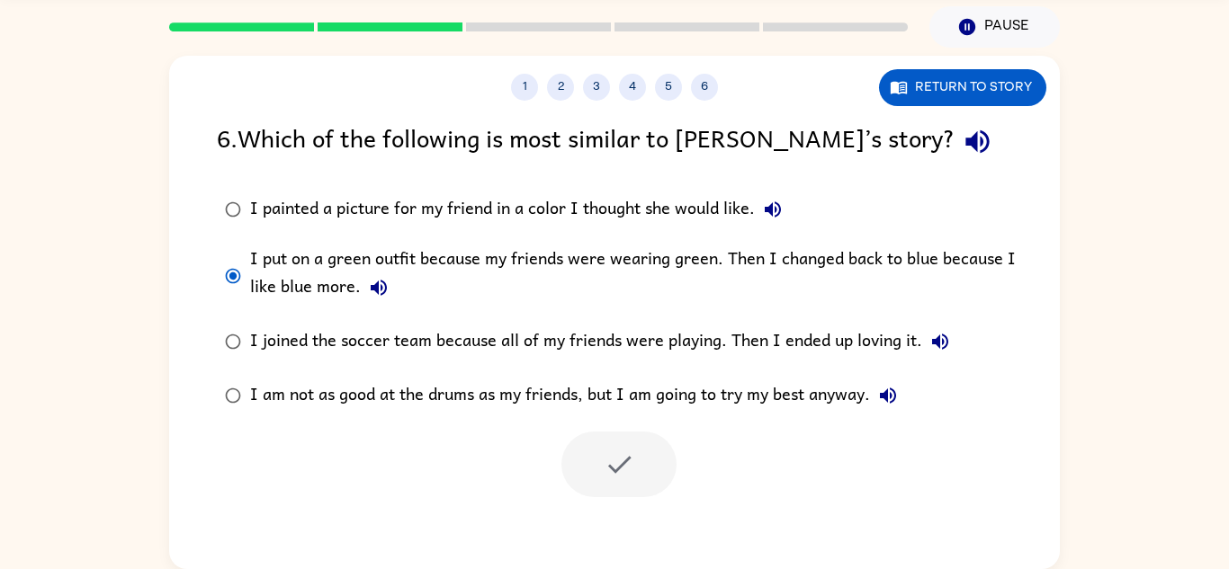
click at [712, 102] on div "1 2 3 4 5 6 Return to story 6 . Which of the following is most similar to [PERS…" at bounding box center [614, 313] width 891 height 514
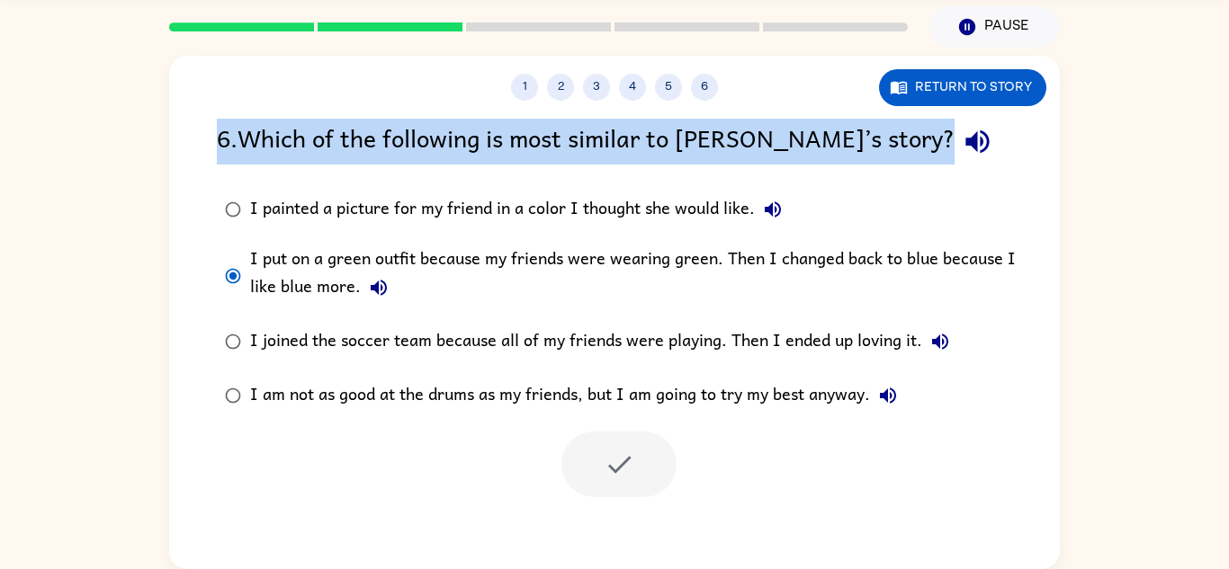
click at [712, 102] on div "1 2 3 4 5 6 Return to story 6 . Which of the following is most similar to [PERS…" at bounding box center [614, 313] width 891 height 514
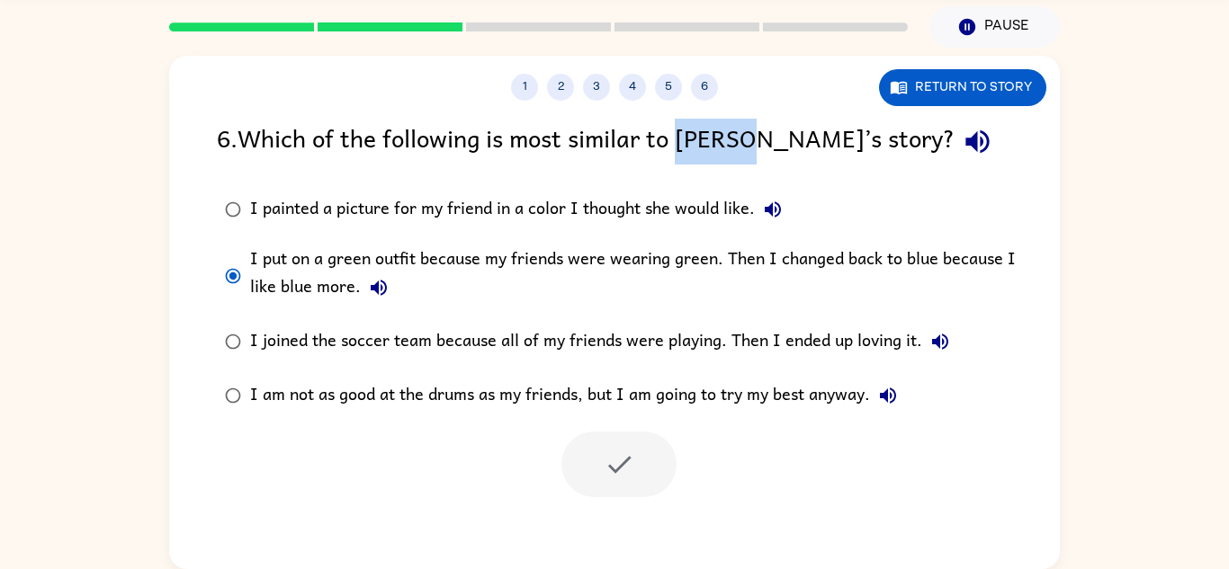
click at [712, 102] on div "1 2 3 4 5 6 Return to story 6 . Which of the following is most similar to [PERS…" at bounding box center [614, 313] width 891 height 514
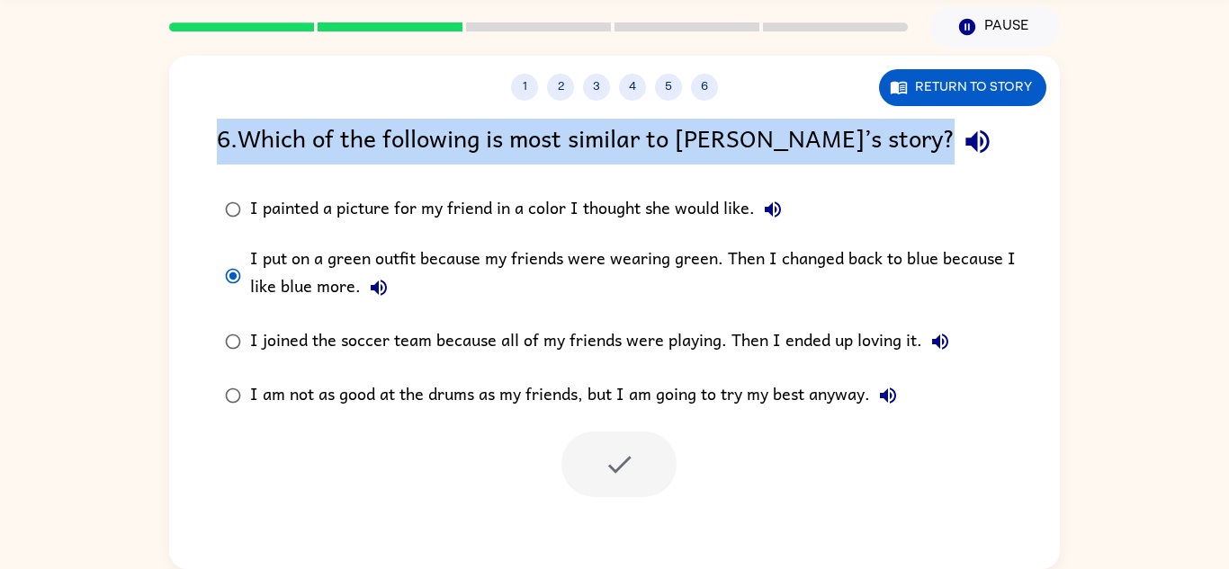
click at [712, 102] on div "1 2 3 4 5 6 Return to story 6 . Which of the following is most similar to [PERS…" at bounding box center [614, 313] width 891 height 514
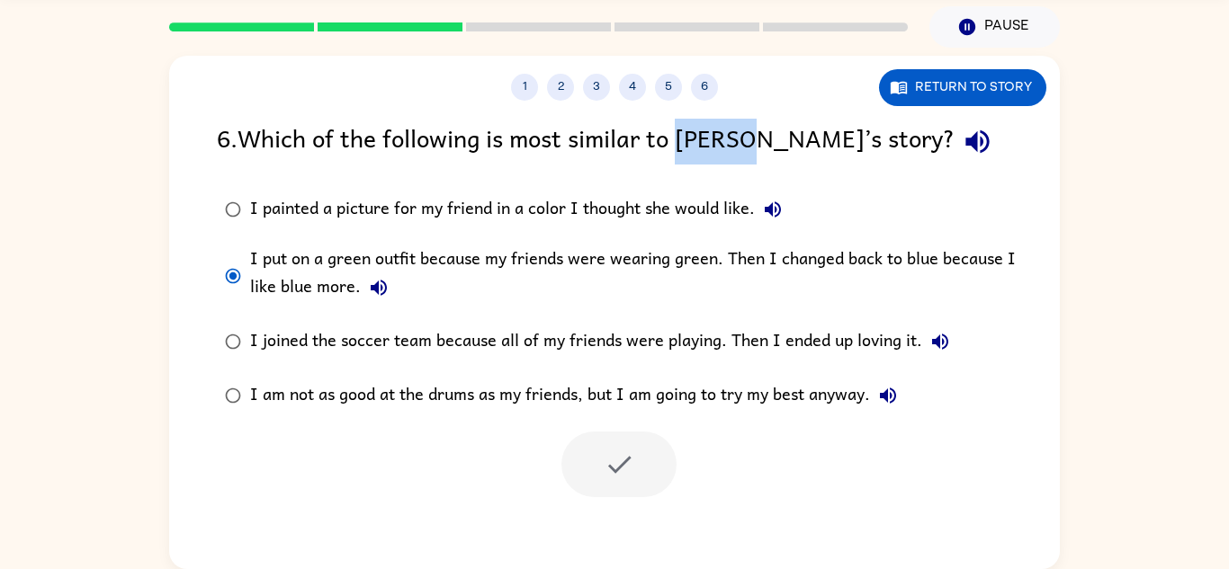
click at [712, 102] on div "1 2 3 4 5 6 Return to story 6 . Which of the following is most similar to [PERS…" at bounding box center [614, 313] width 891 height 514
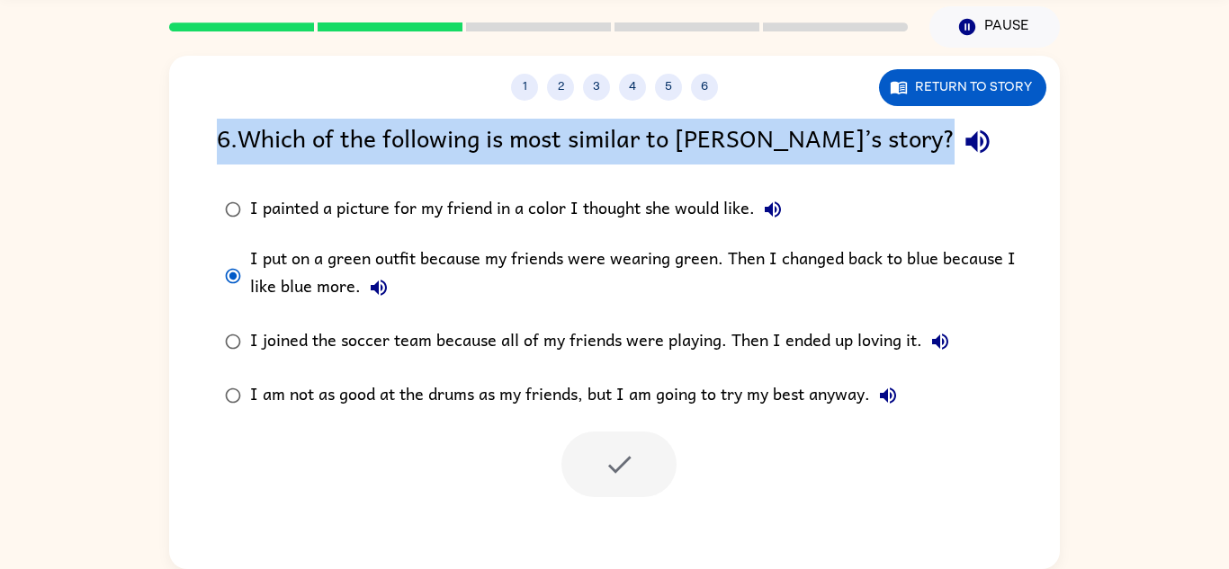
click at [712, 102] on div "1 2 3 4 5 6 Return to story 6 . Which of the following is most similar to [PERS…" at bounding box center [614, 313] width 891 height 514
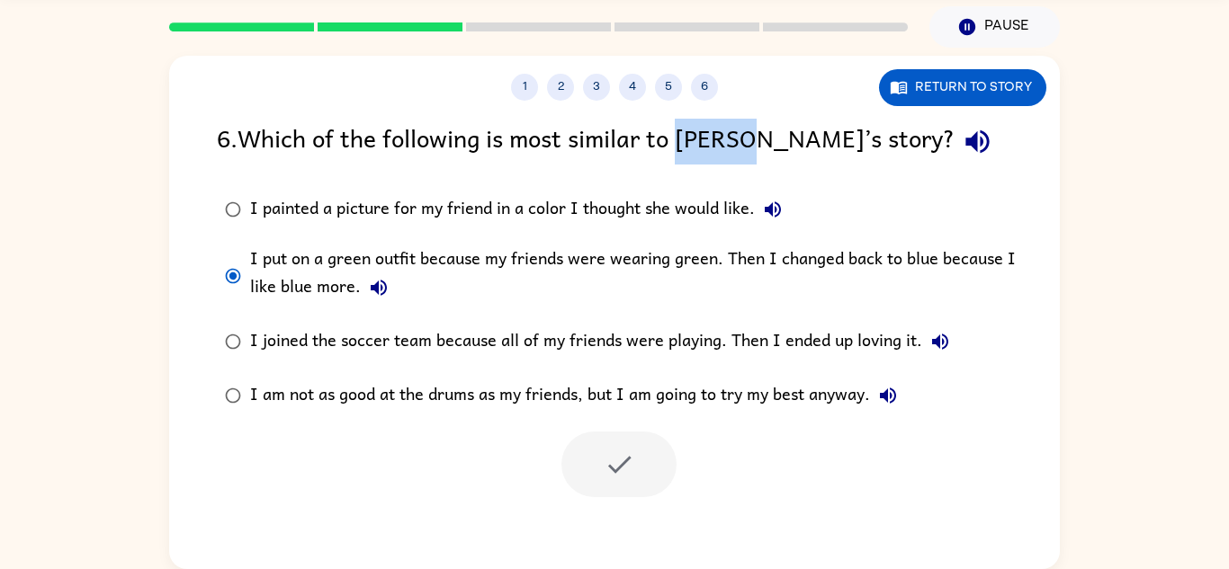
click at [712, 102] on div "1 2 3 4 5 6 Return to story 6 . Which of the following is most similar to [PERS…" at bounding box center [614, 313] width 891 height 514
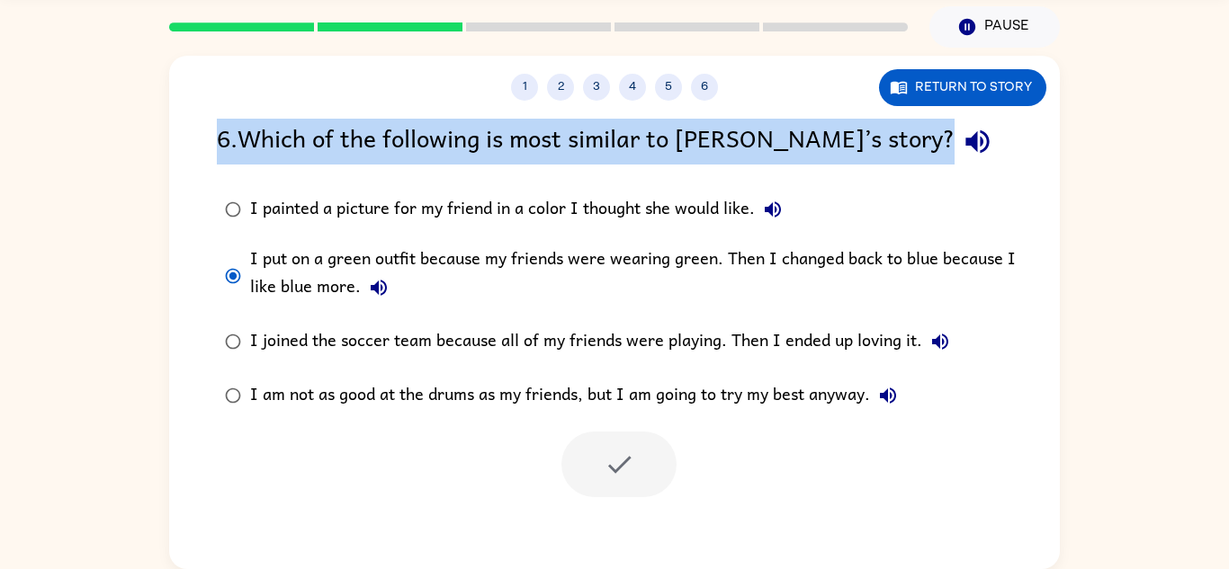
click at [712, 102] on div "1 2 3 4 5 6 Return to story 6 . Which of the following is most similar to [PERS…" at bounding box center [614, 313] width 891 height 514
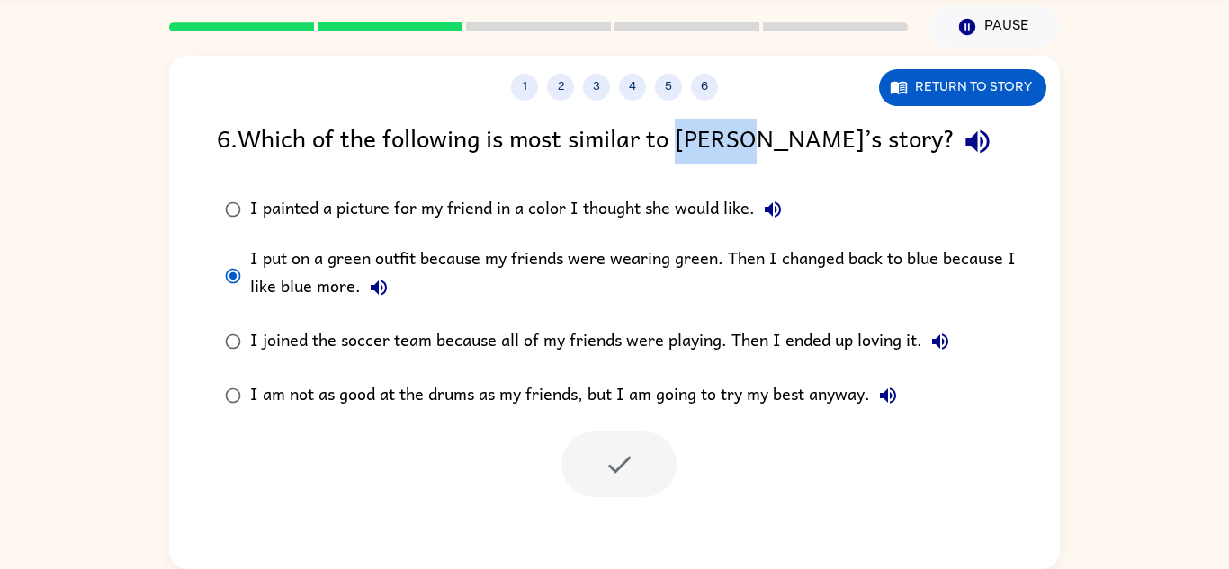
click at [712, 102] on div "1 2 3 4 5 6 Return to story 6 . Which of the following is most similar to [PERS…" at bounding box center [614, 313] width 891 height 514
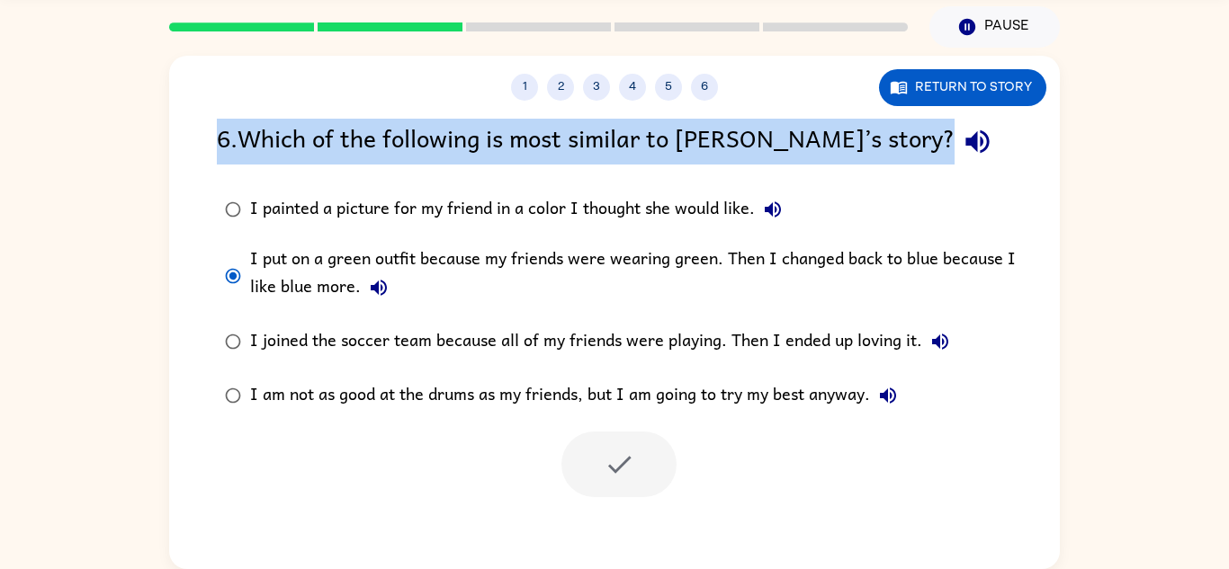
click at [712, 102] on div "1 2 3 4 5 6 Return to story 6 . Which of the following is most similar to [PERS…" at bounding box center [614, 313] width 891 height 514
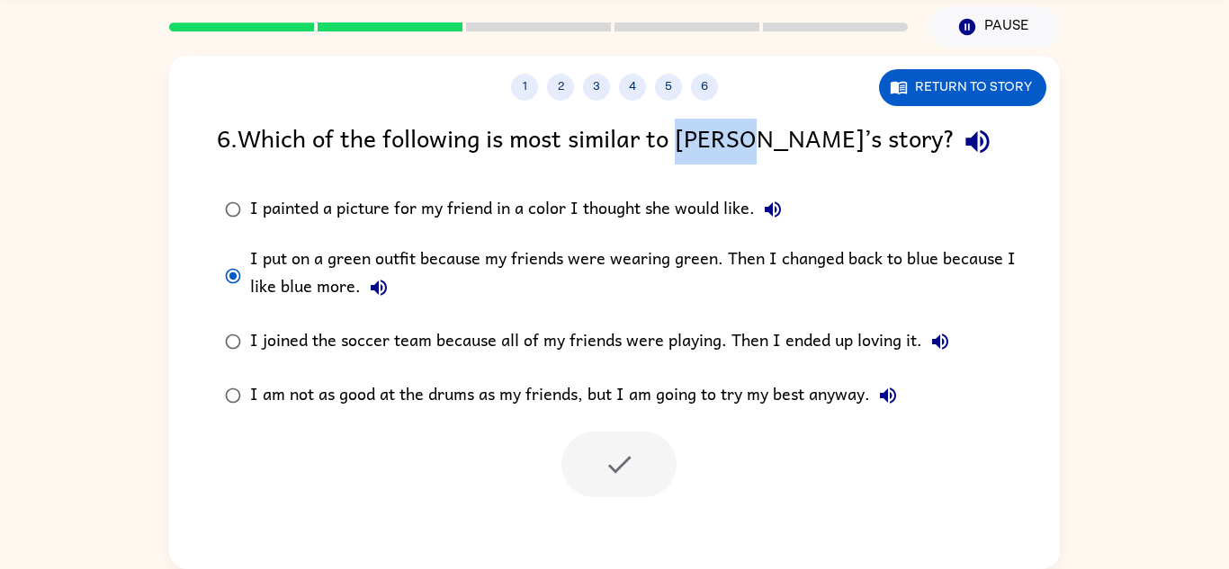
click at [712, 102] on div "1 2 3 4 5 6 Return to story 6 . Which of the following is most similar to [PERS…" at bounding box center [614, 313] width 891 height 514
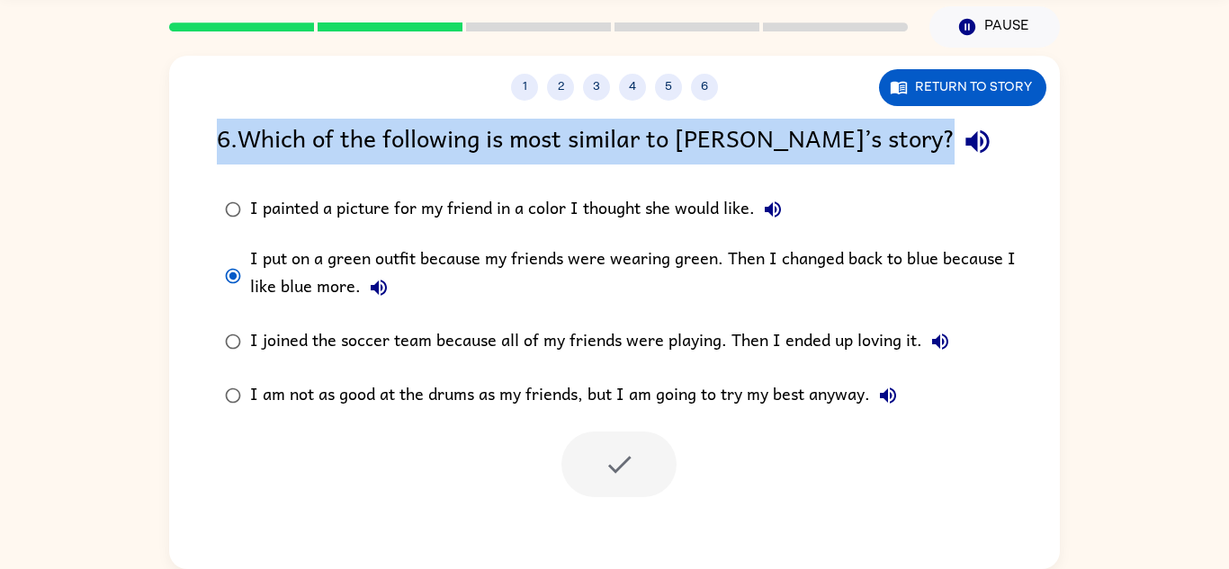
click at [712, 102] on div "1 2 3 4 5 6 Return to story 6 . Which of the following is most similar to [PERS…" at bounding box center [614, 313] width 891 height 514
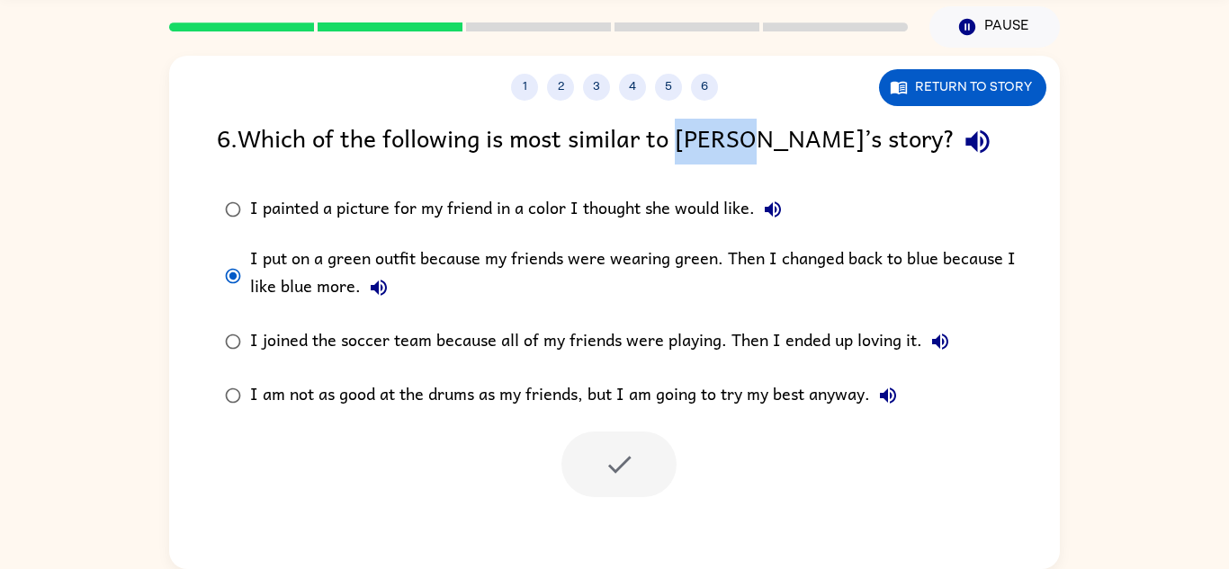
click at [712, 102] on div "1 2 3 4 5 6 Return to story 6 . Which of the following is most similar to [PERS…" at bounding box center [614, 313] width 891 height 514
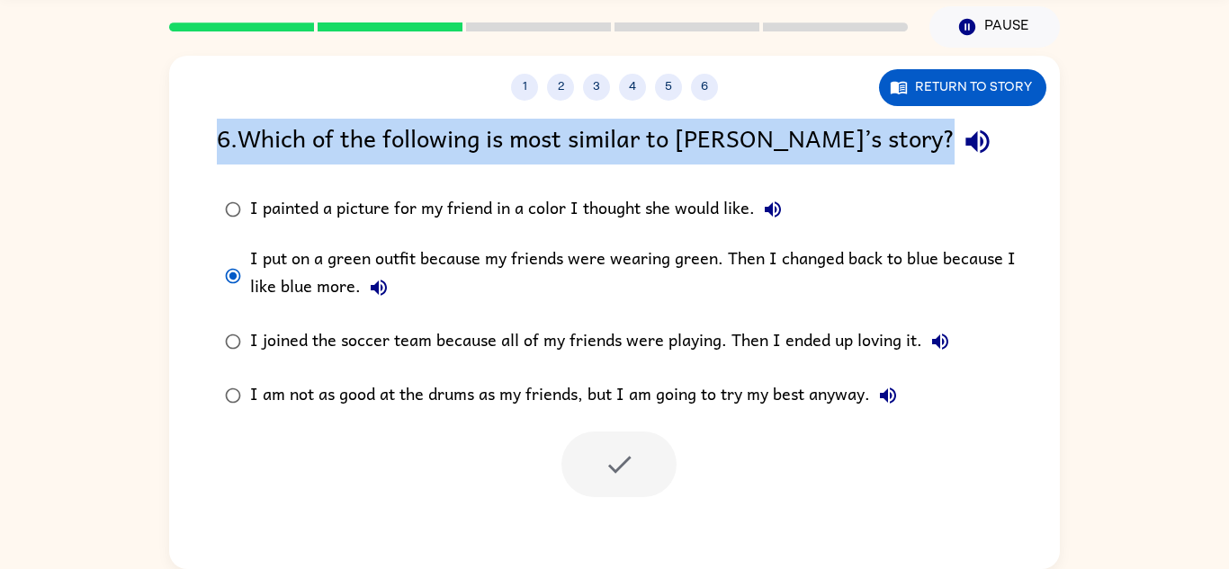
click at [712, 102] on div "1 2 3 4 5 6 Return to story 6 . Which of the following is most similar to [PERS…" at bounding box center [614, 313] width 891 height 514
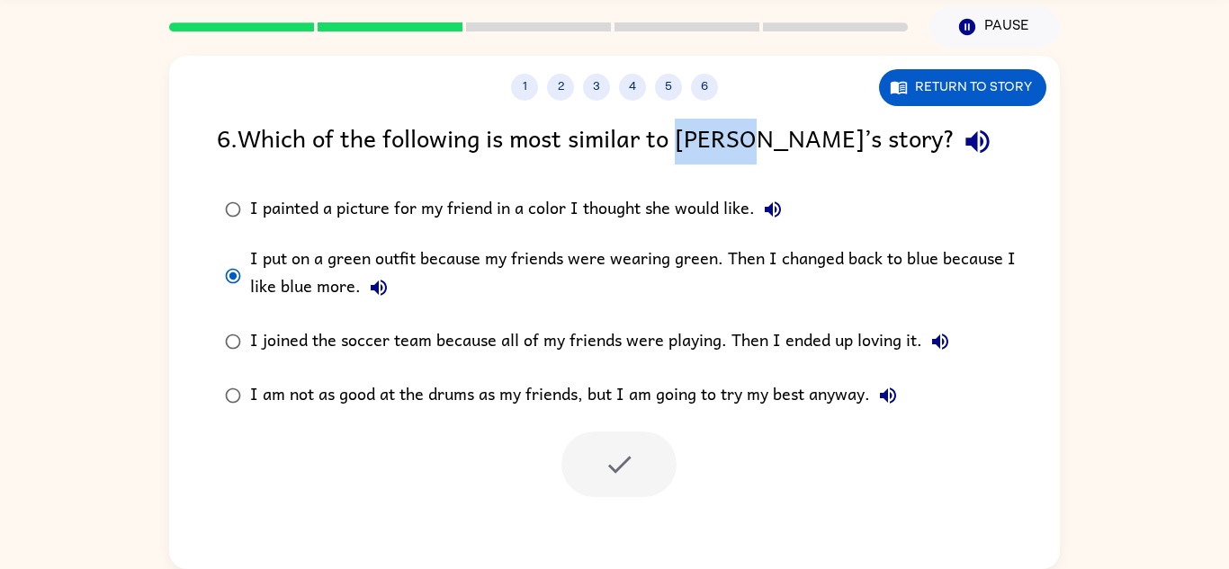
click at [712, 102] on div "1 2 3 4 5 6 Return to story 6 . Which of the following is most similar to [PERS…" at bounding box center [614, 313] width 891 height 514
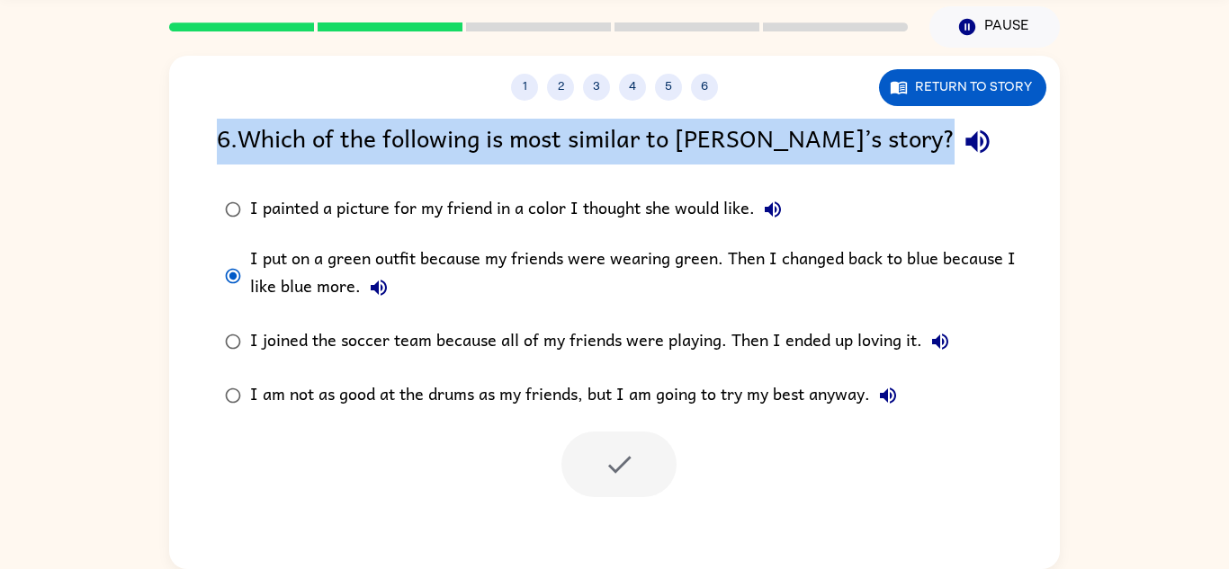
click at [712, 102] on div "1 2 3 4 5 6 Return to story 6 . Which of the following is most similar to [PERS…" at bounding box center [614, 313] width 891 height 514
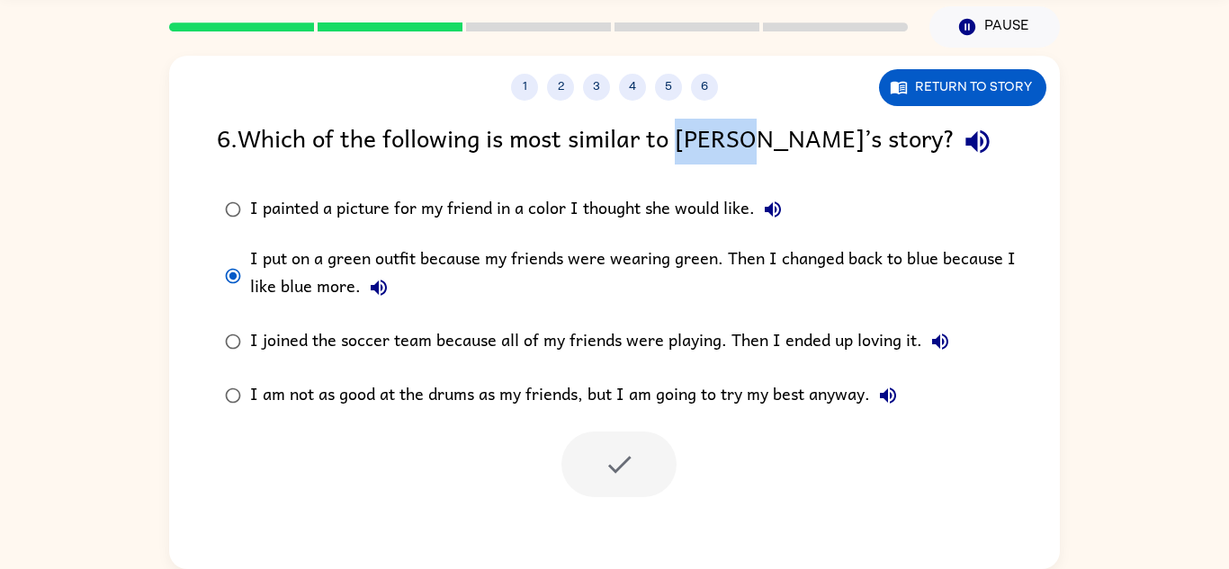
click at [712, 102] on div "1 2 3 4 5 6 Return to story 6 . Which of the following is most similar to [PERS…" at bounding box center [614, 313] width 891 height 514
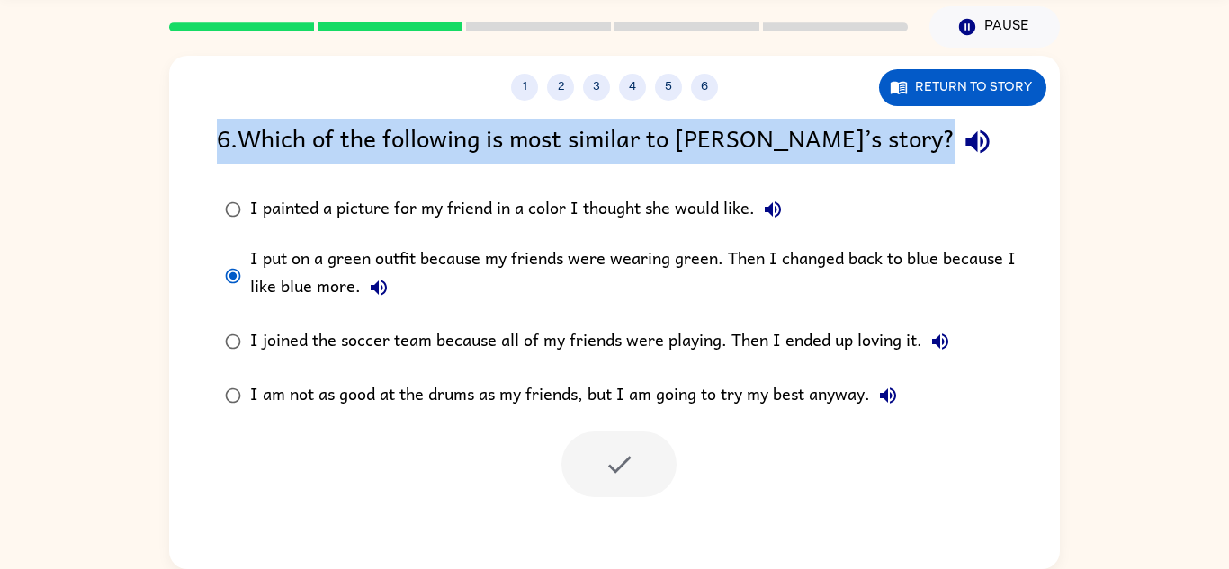
click at [712, 102] on div "1 2 3 4 5 6 Return to story 6 . Which of the following is most similar to [PERS…" at bounding box center [614, 313] width 891 height 514
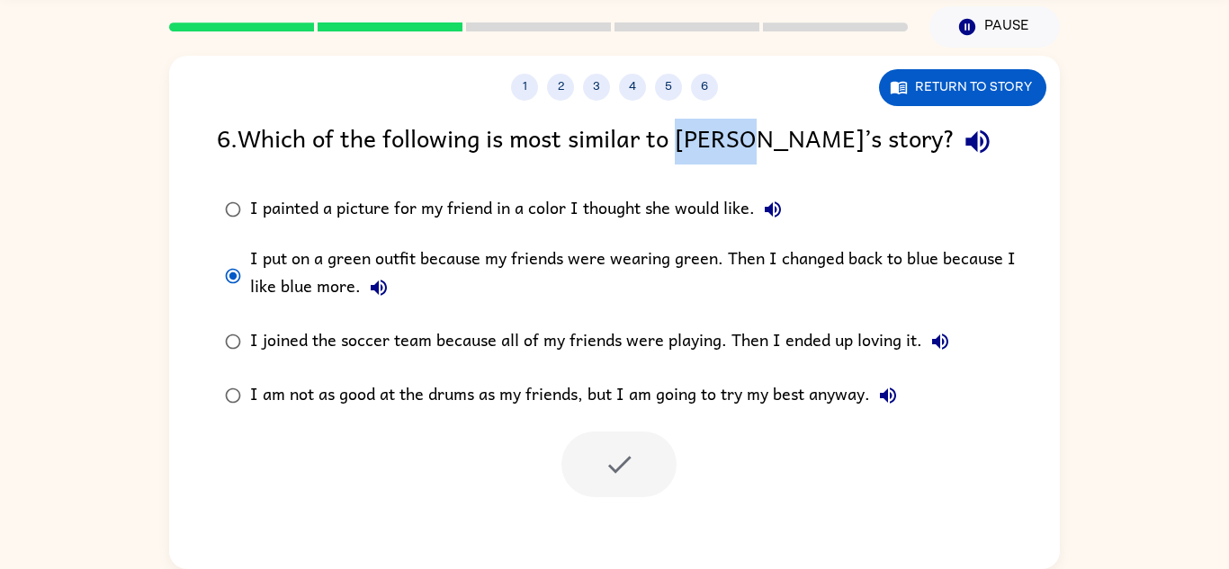
click at [712, 102] on div "1 2 3 4 5 6 Return to story 6 . Which of the following is most similar to [PERS…" at bounding box center [614, 313] width 891 height 514
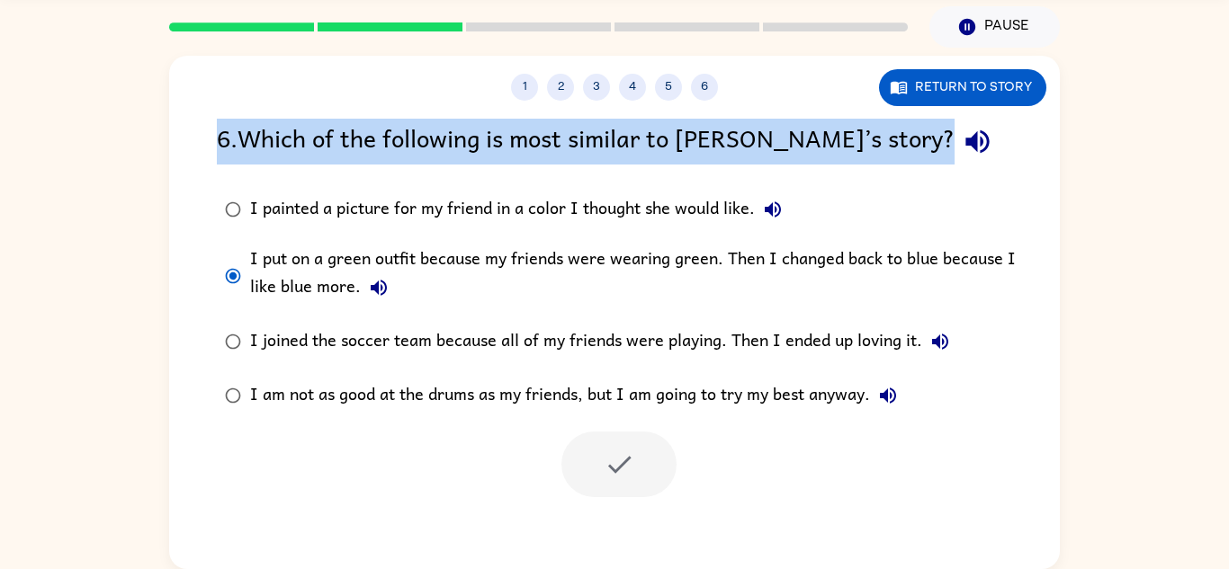
click at [712, 102] on div "1 2 3 4 5 6 Return to story 6 . Which of the following is most similar to [PERS…" at bounding box center [614, 313] width 891 height 514
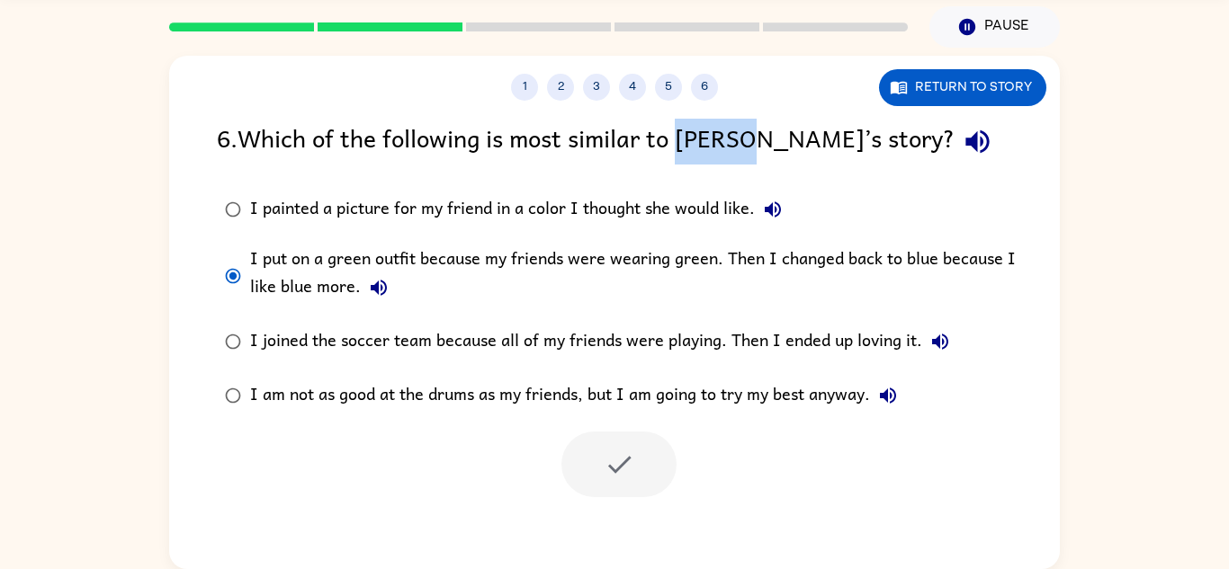
click at [712, 102] on div "1 2 3 4 5 6 Return to story 6 . Which of the following is most similar to [PERS…" at bounding box center [614, 313] width 891 height 514
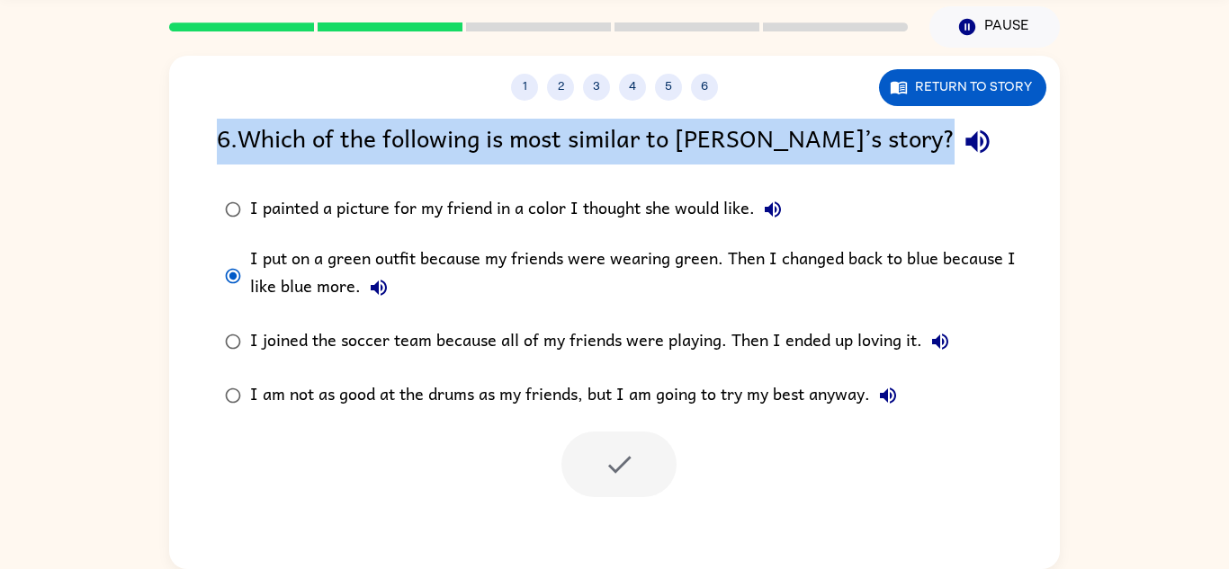
click at [712, 102] on div "1 2 3 4 5 6 Return to story 6 . Which of the following is most similar to [PERS…" at bounding box center [614, 313] width 891 height 514
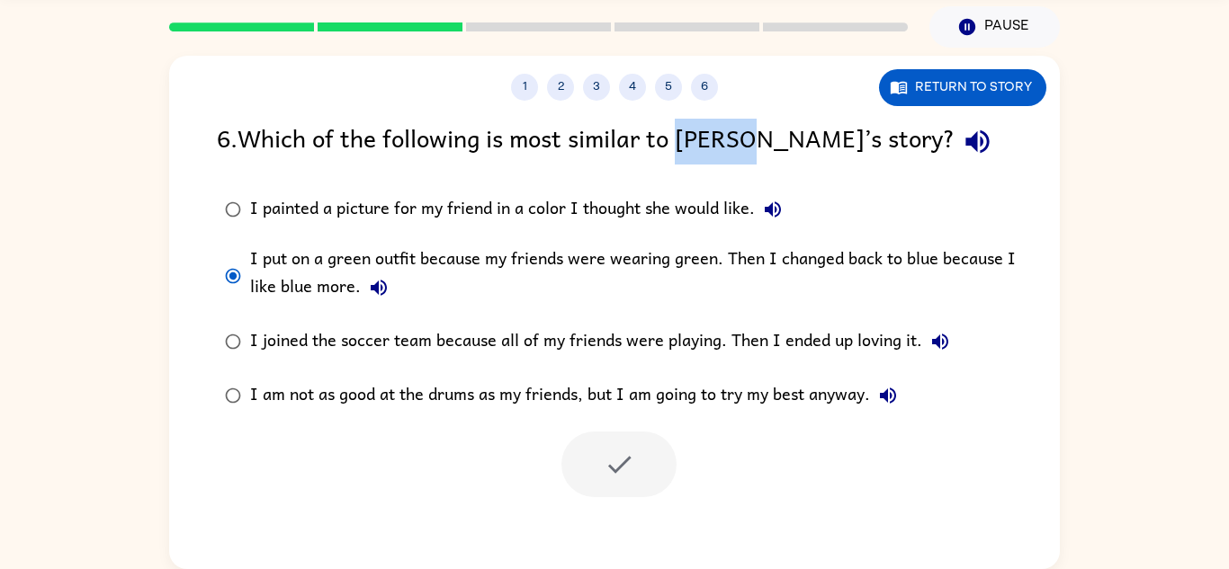
click at [712, 102] on div "1 2 3 4 5 6 Return to story 6 . Which of the following is most similar to [PERS…" at bounding box center [614, 313] width 891 height 514
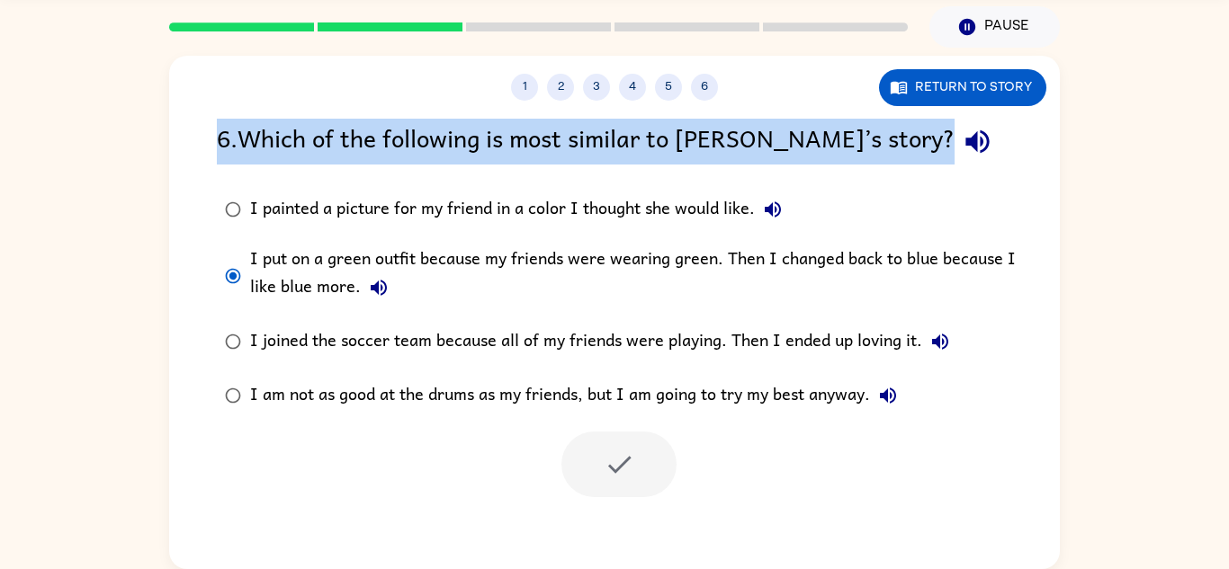
click at [712, 102] on div "1 2 3 4 5 6 Return to story 6 . Which of the following is most similar to [PERS…" at bounding box center [614, 313] width 891 height 514
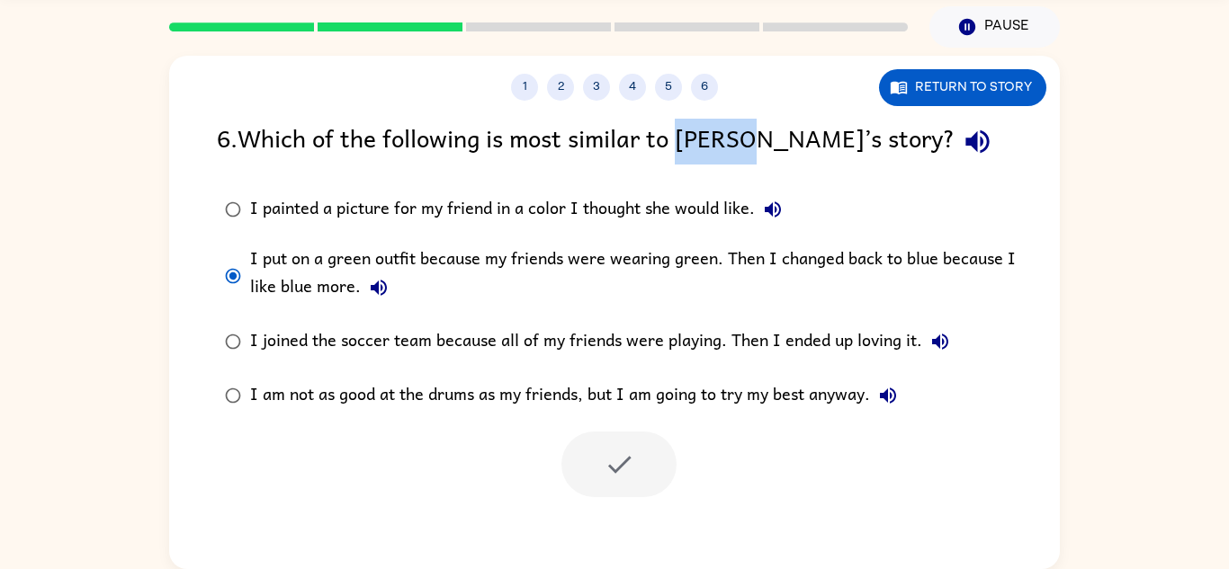
click at [712, 102] on div "1 2 3 4 5 6 Return to story 6 . Which of the following is most similar to [PERS…" at bounding box center [614, 313] width 891 height 514
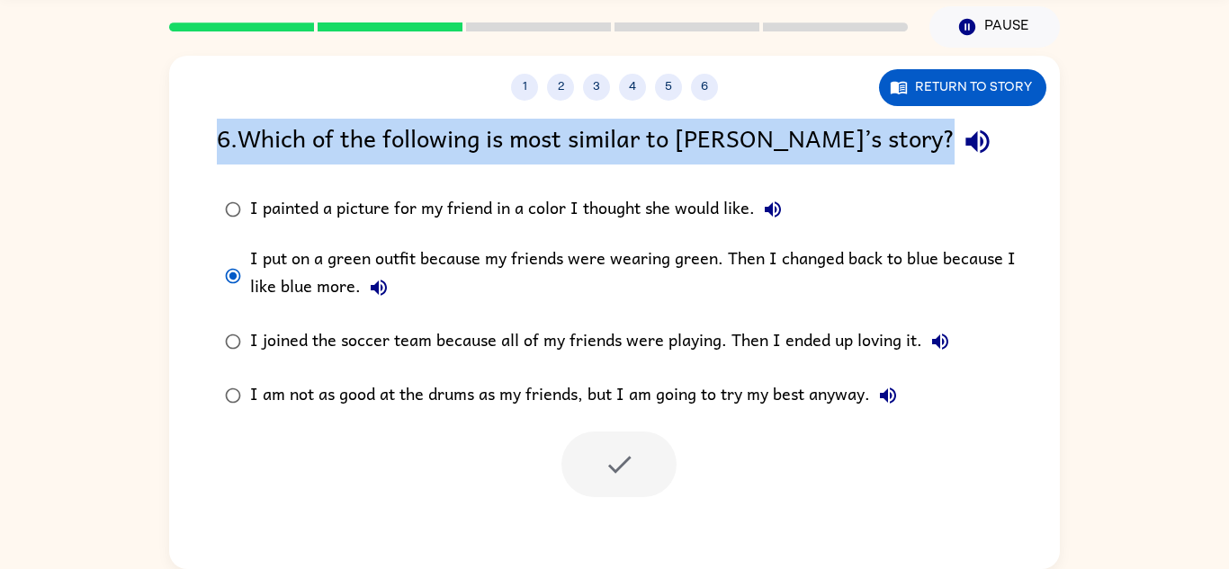
click at [712, 102] on div "1 2 3 4 5 6 Return to story 6 . Which of the following is most similar to [PERS…" at bounding box center [614, 313] width 891 height 514
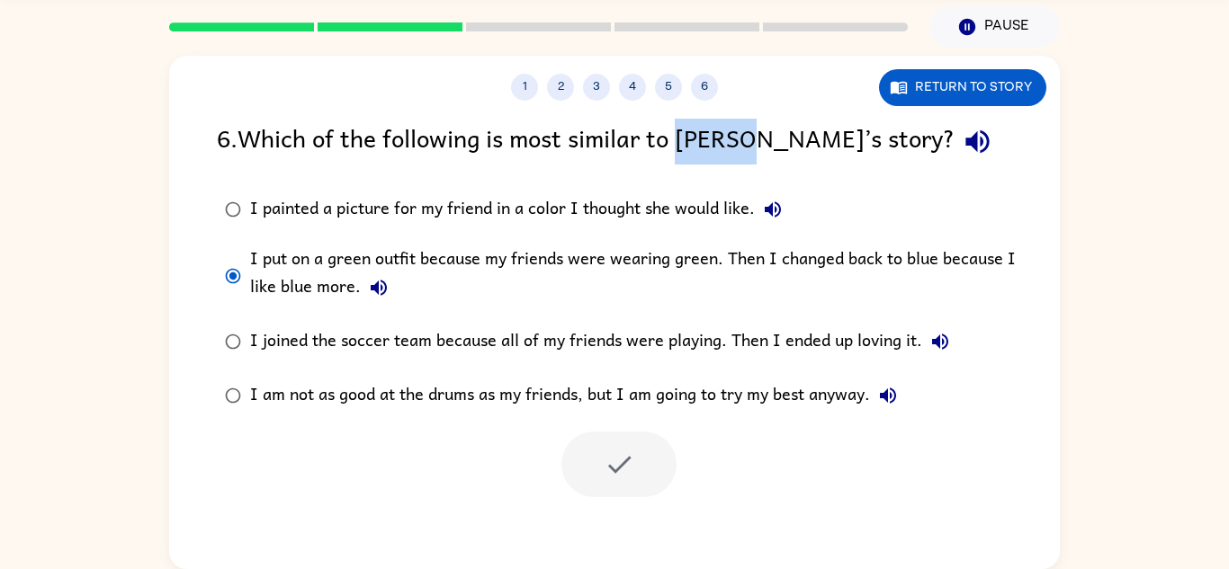
click at [712, 102] on div "1 2 3 4 5 6 Return to story 6 . Which of the following is most similar to [PERS…" at bounding box center [614, 313] width 891 height 514
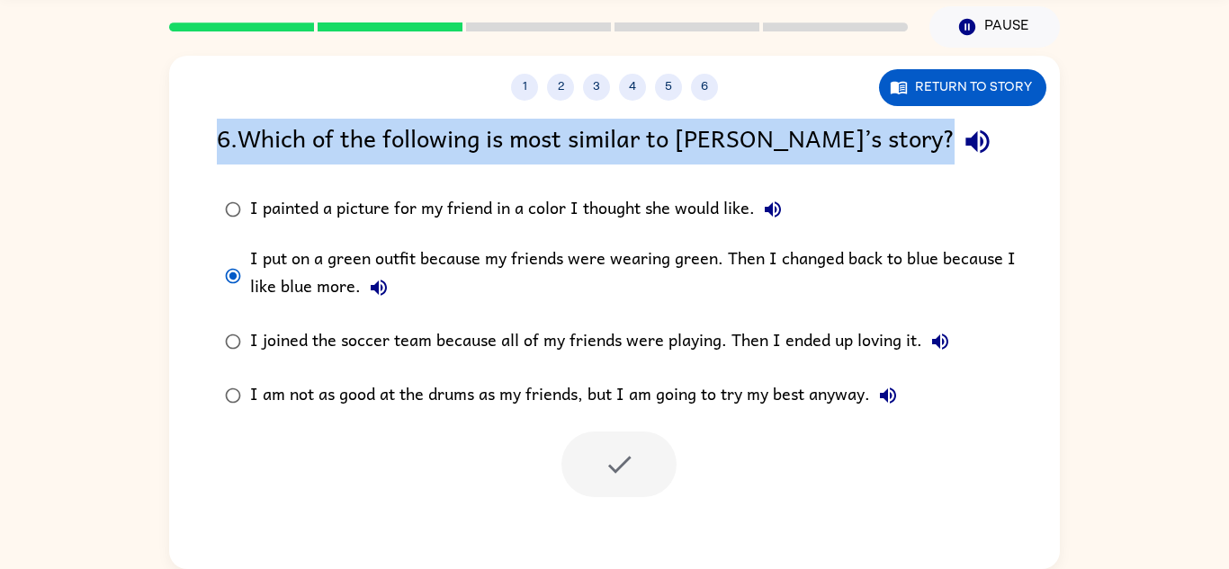
click at [712, 102] on div "1 2 3 4 5 6 Return to story 6 . Which of the following is most similar to [PERS…" at bounding box center [614, 313] width 891 height 514
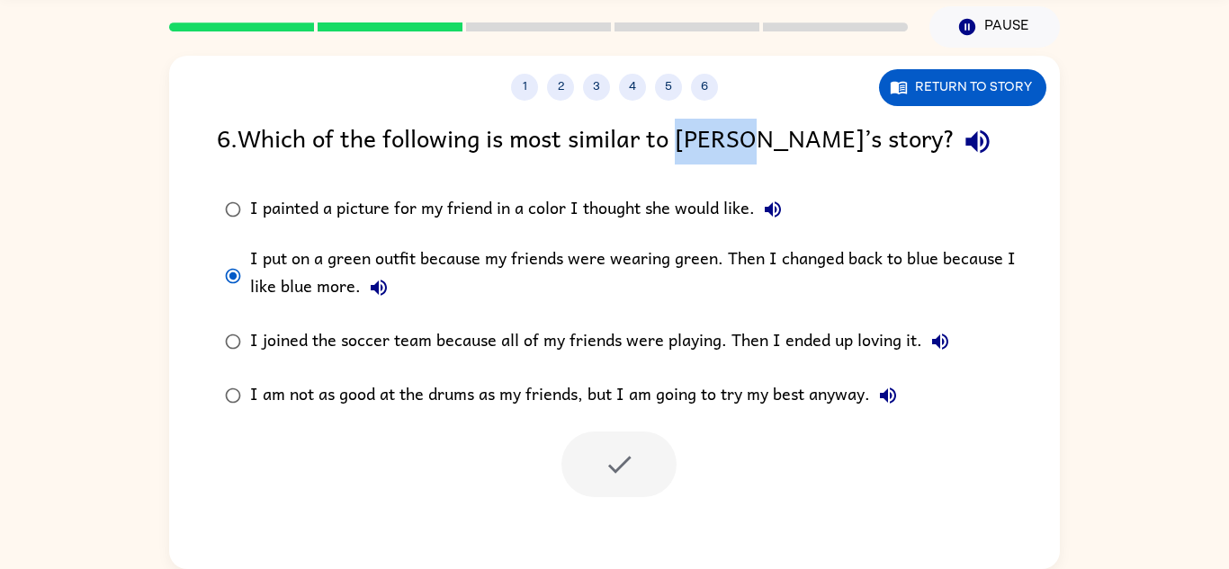
click at [712, 102] on div "1 2 3 4 5 6 Return to story 6 . Which of the following is most similar to [PERS…" at bounding box center [614, 313] width 891 height 514
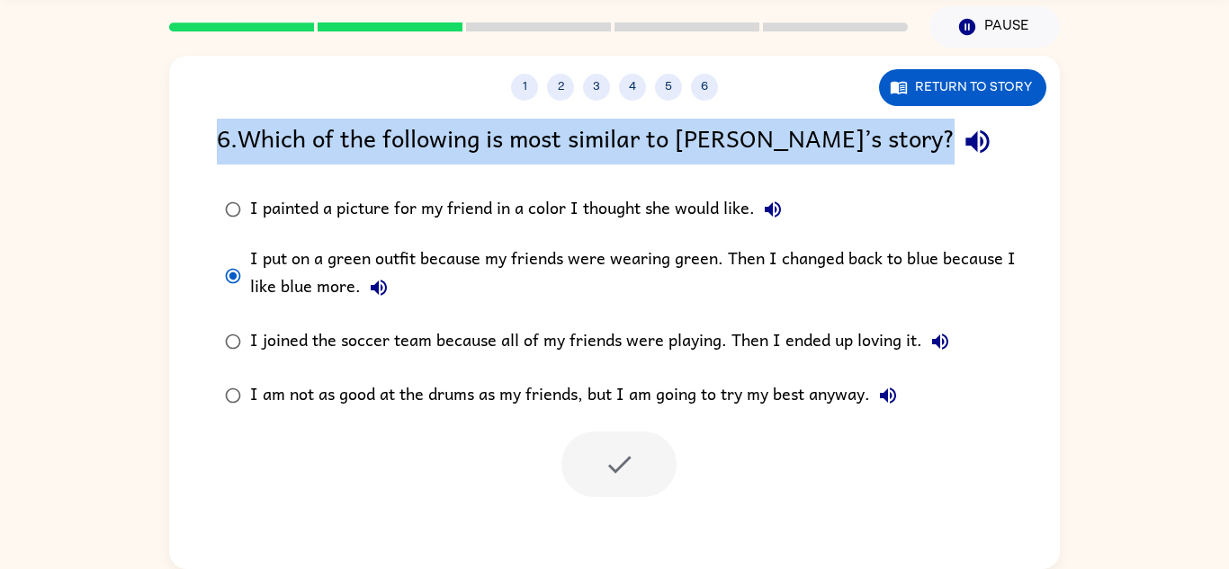
click at [712, 102] on div "1 2 3 4 5 6 Return to story 6 . Which of the following is most similar to [PERS…" at bounding box center [614, 313] width 891 height 514
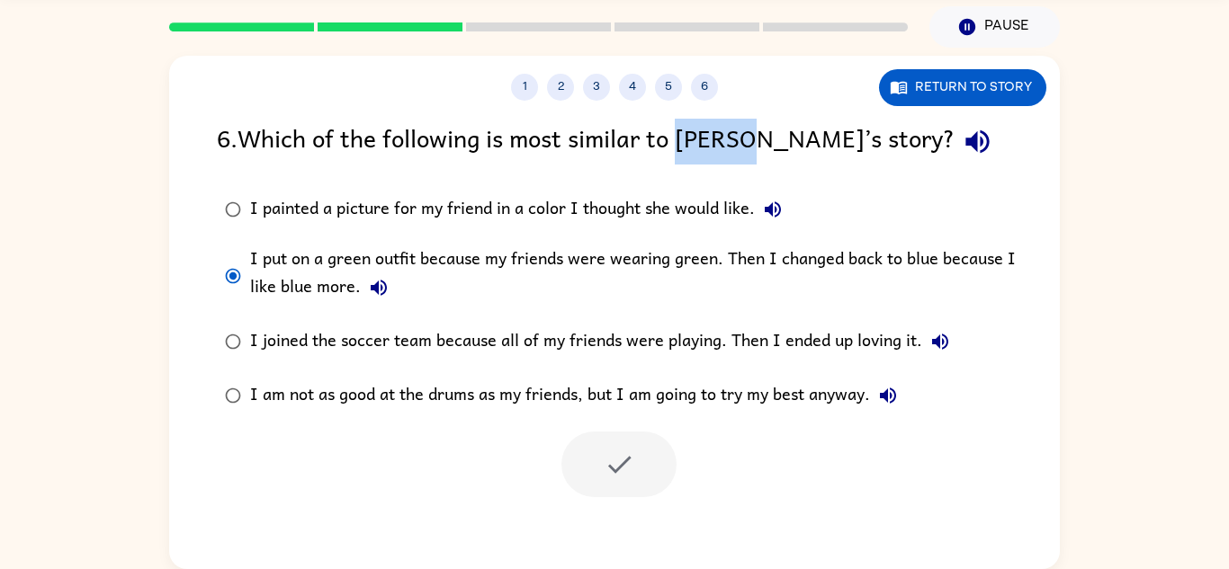
click at [712, 102] on div "1 2 3 4 5 6 Return to story 6 . Which of the following is most similar to [PERS…" at bounding box center [614, 313] width 891 height 514
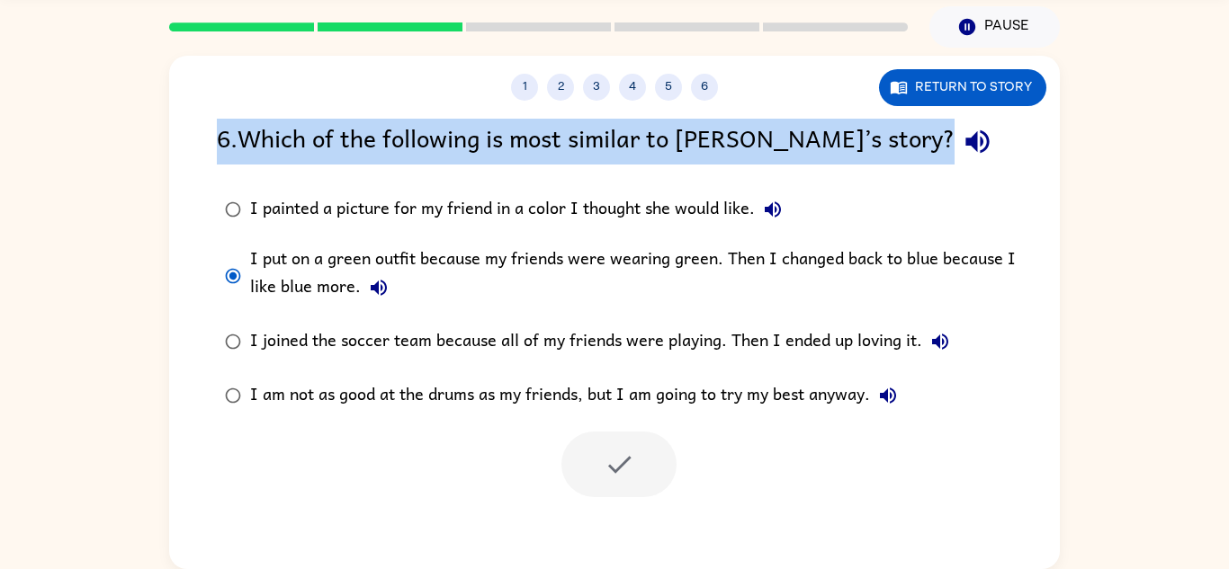
click at [712, 102] on div "1 2 3 4 5 6 Return to story 6 . Which of the following is most similar to [PERS…" at bounding box center [614, 313] width 891 height 514
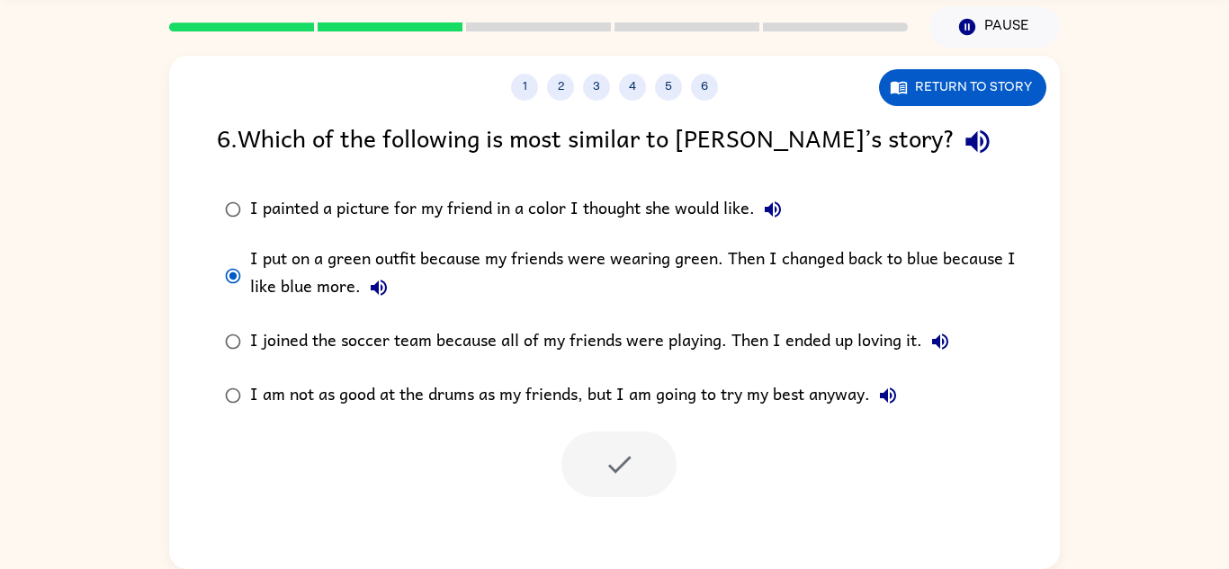
click at [712, 102] on div "1 2 3 4 5 6 Return to story 6 . Which of the following is most similar to [PERS…" at bounding box center [614, 313] width 891 height 514
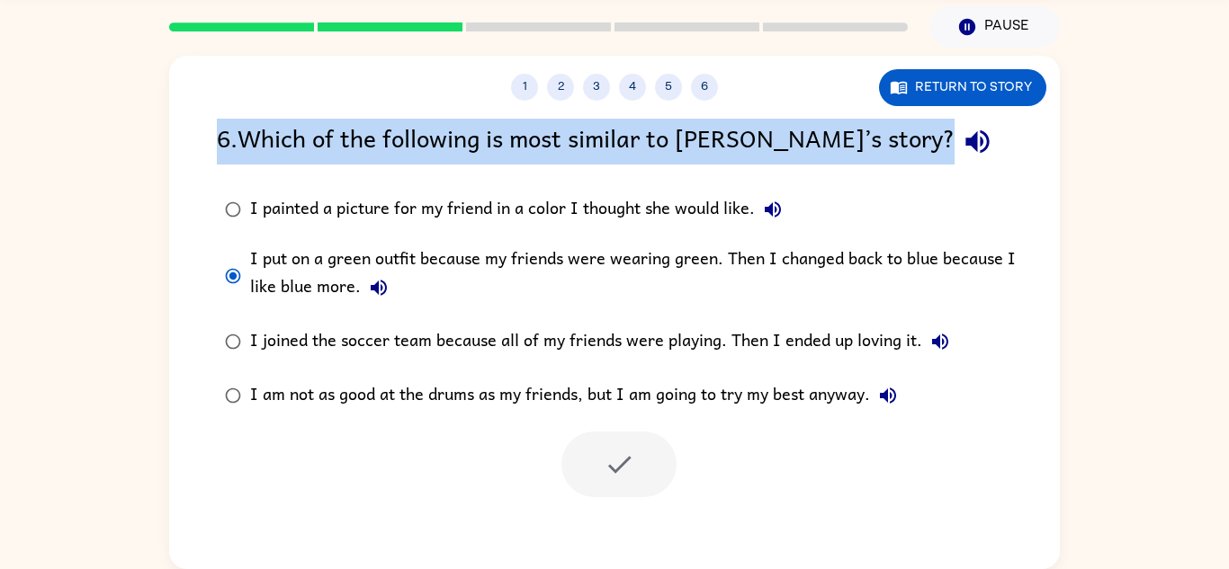
click at [712, 102] on div "1 2 3 4 5 6 Return to story 6 . Which of the following is most similar to [PERS…" at bounding box center [614, 313] width 891 height 514
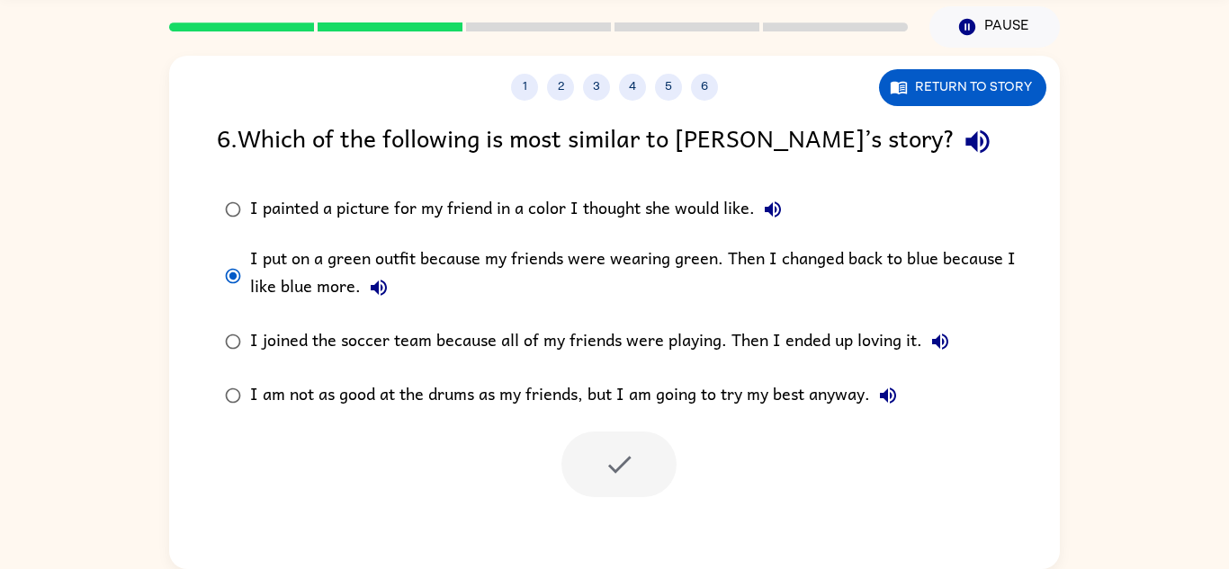
click at [712, 102] on div "1 2 3 4 5 6 Return to story 6 . Which of the following is most similar to [PERS…" at bounding box center [614, 313] width 891 height 514
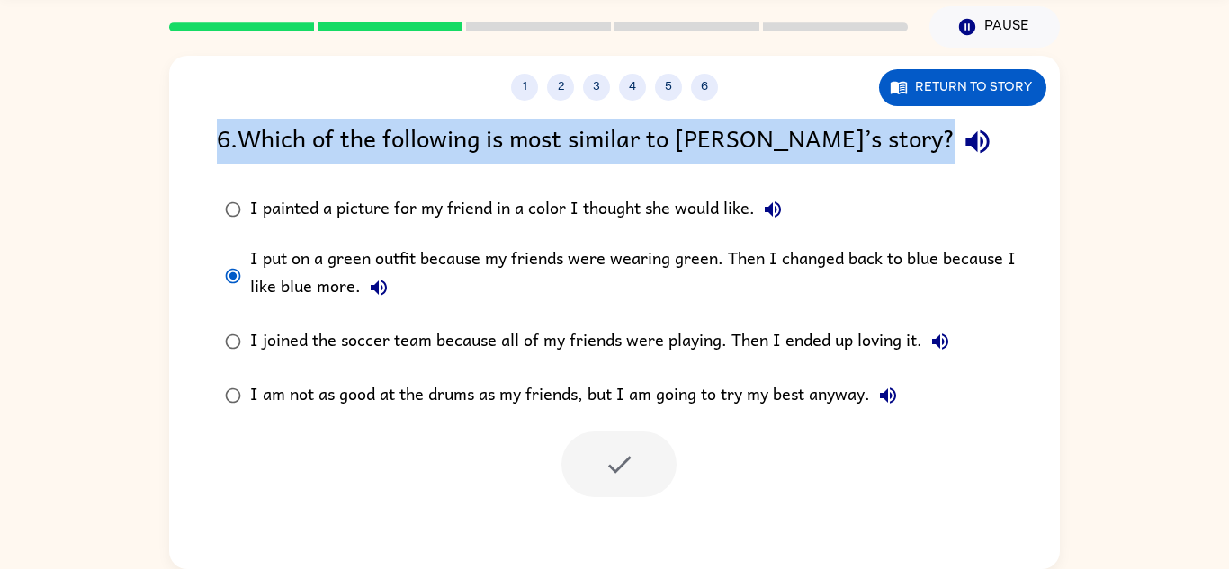
click at [712, 102] on div "1 2 3 4 5 6 Return to story 6 . Which of the following is most similar to [PERS…" at bounding box center [614, 313] width 891 height 514
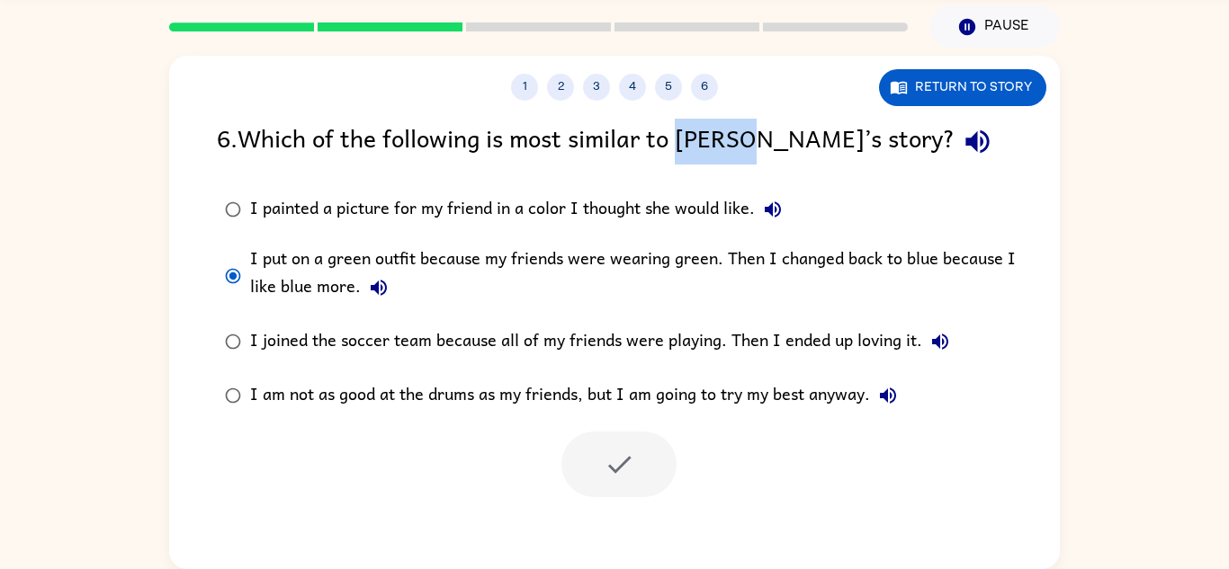
click at [712, 102] on div "1 2 3 4 5 6 Return to story 6 . Which of the following is most similar to [PERS…" at bounding box center [614, 313] width 891 height 514
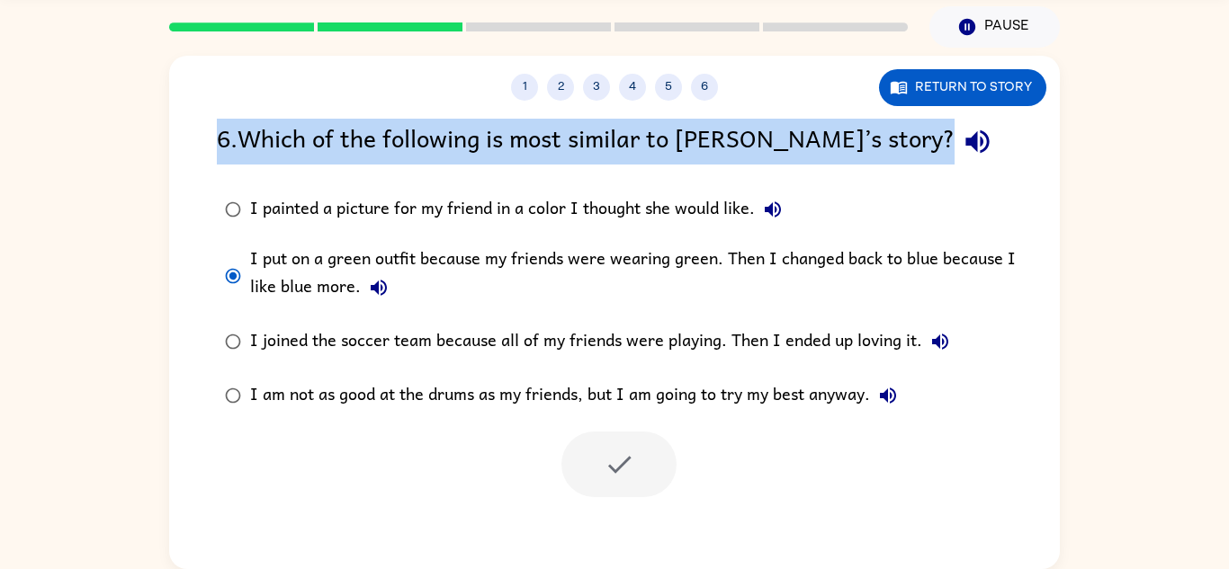
click at [712, 102] on div "1 2 3 4 5 6 Return to story 6 . Which of the following is most similar to [PERS…" at bounding box center [614, 313] width 891 height 514
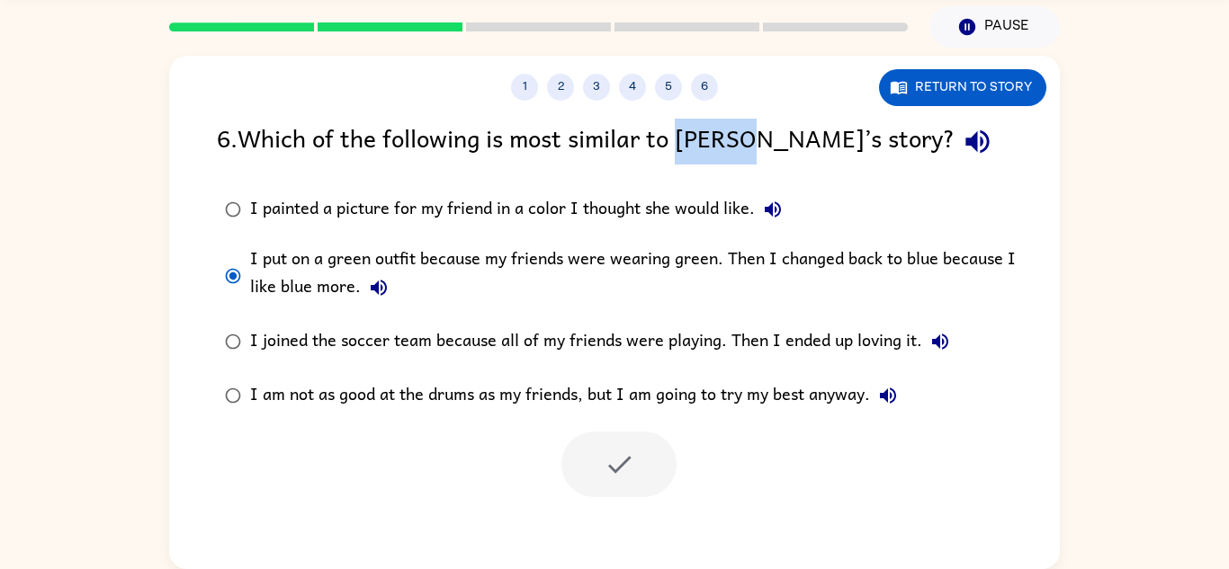
click at [712, 102] on div "1 2 3 4 5 6 Return to story 6 . Which of the following is most similar to [PERS…" at bounding box center [614, 313] width 891 height 514
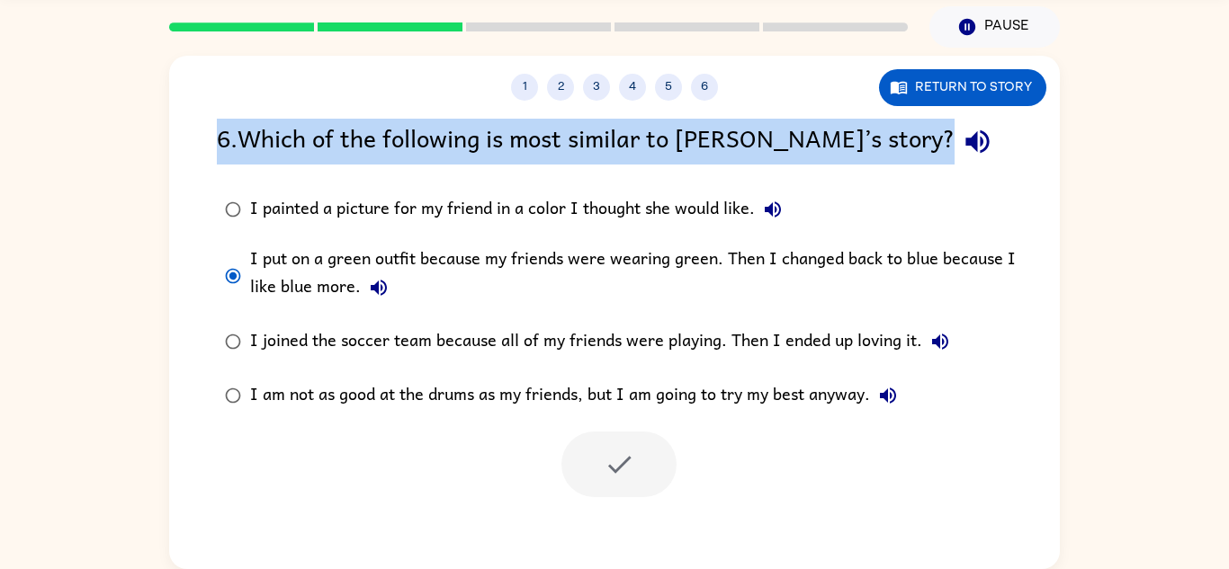
click at [712, 102] on div "1 2 3 4 5 6 Return to story 6 . Which of the following is most similar to [PERS…" at bounding box center [614, 313] width 891 height 514
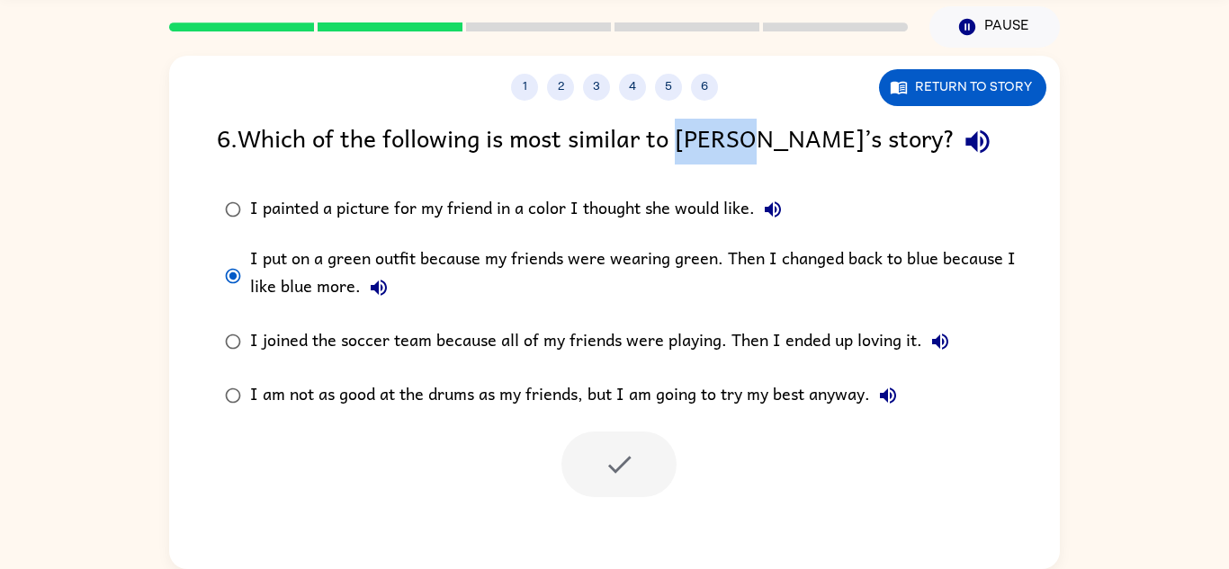
click at [712, 102] on div "1 2 3 4 5 6 Return to story 6 . Which of the following is most similar to [PERS…" at bounding box center [614, 313] width 891 height 514
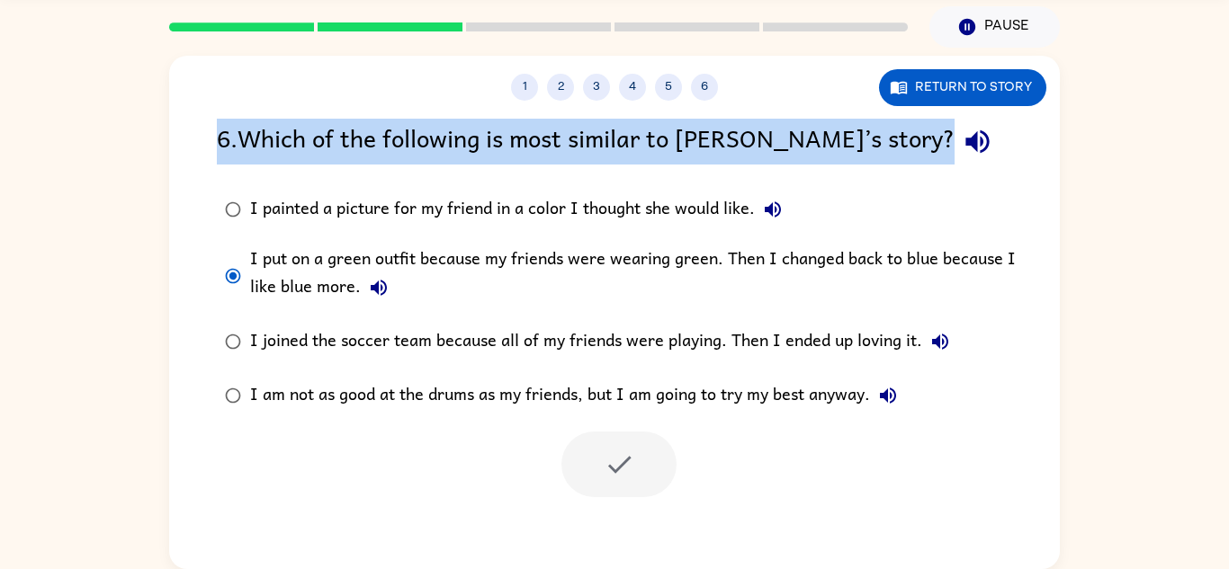
click at [712, 102] on div "1 2 3 4 5 6 Return to story 6 . Which of the following is most similar to [PERS…" at bounding box center [614, 313] width 891 height 514
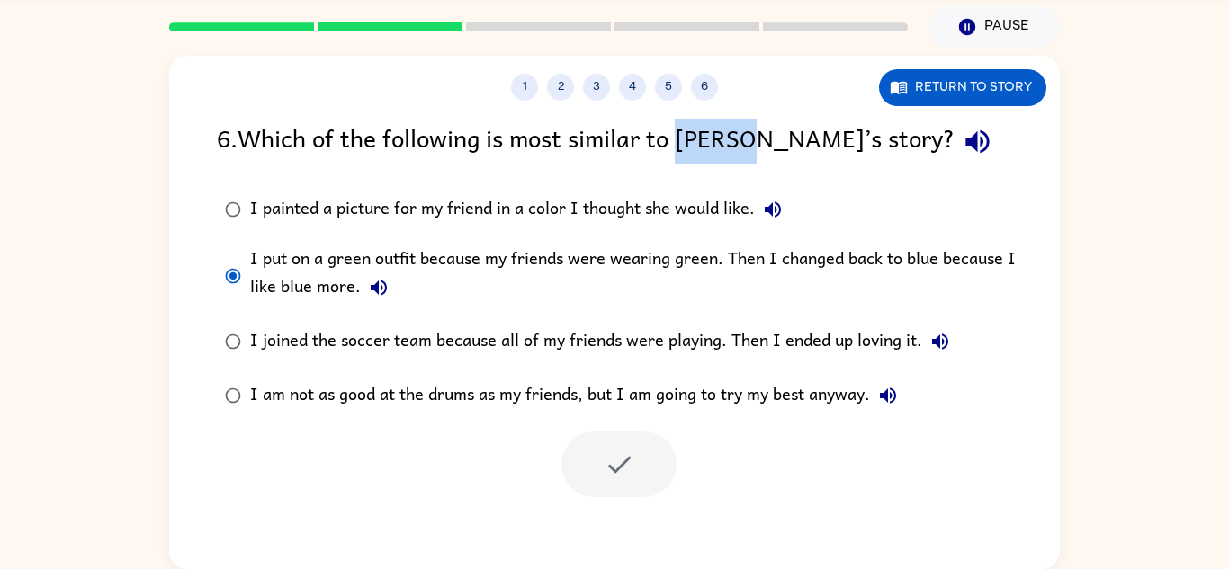
click at [712, 102] on div "1 2 3 4 5 6 Return to story 6 . Which of the following is most similar to [PERS…" at bounding box center [614, 313] width 891 height 514
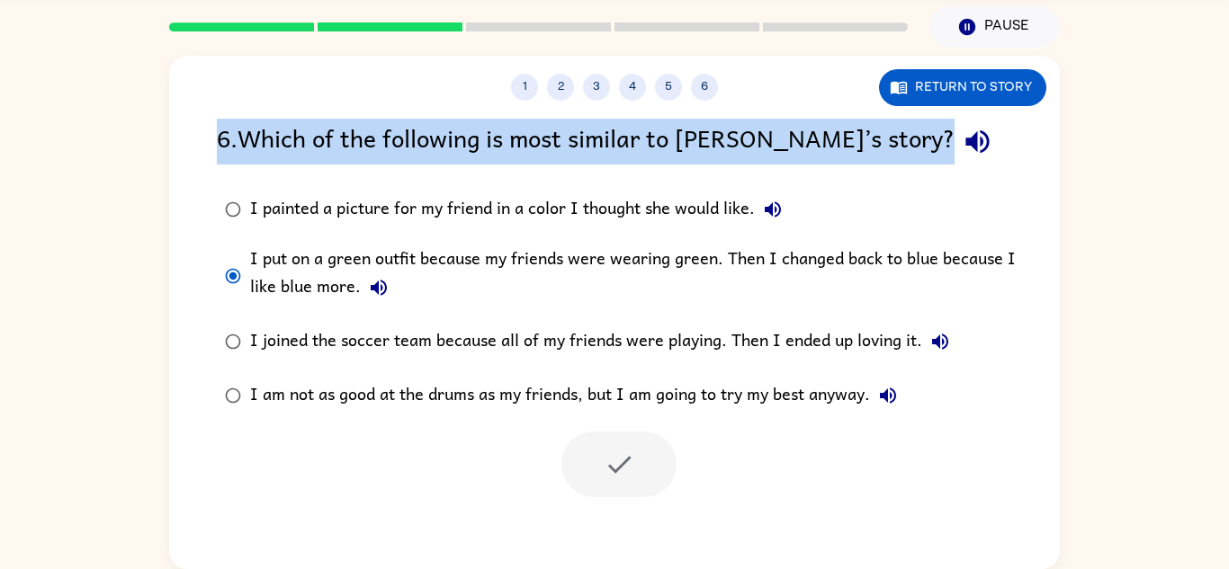
click at [712, 102] on div "1 2 3 4 5 6 Return to story 6 . Which of the following is most similar to [PERS…" at bounding box center [614, 313] width 891 height 514
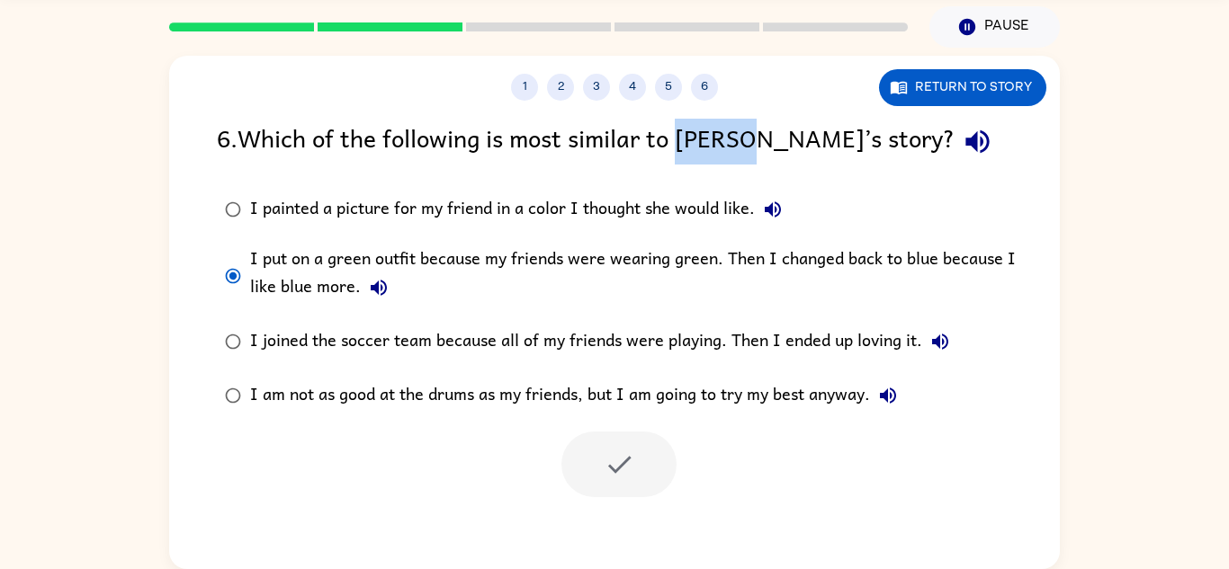
click at [712, 102] on div "1 2 3 4 5 6 Return to story 6 . Which of the following is most similar to [PERS…" at bounding box center [614, 313] width 891 height 514
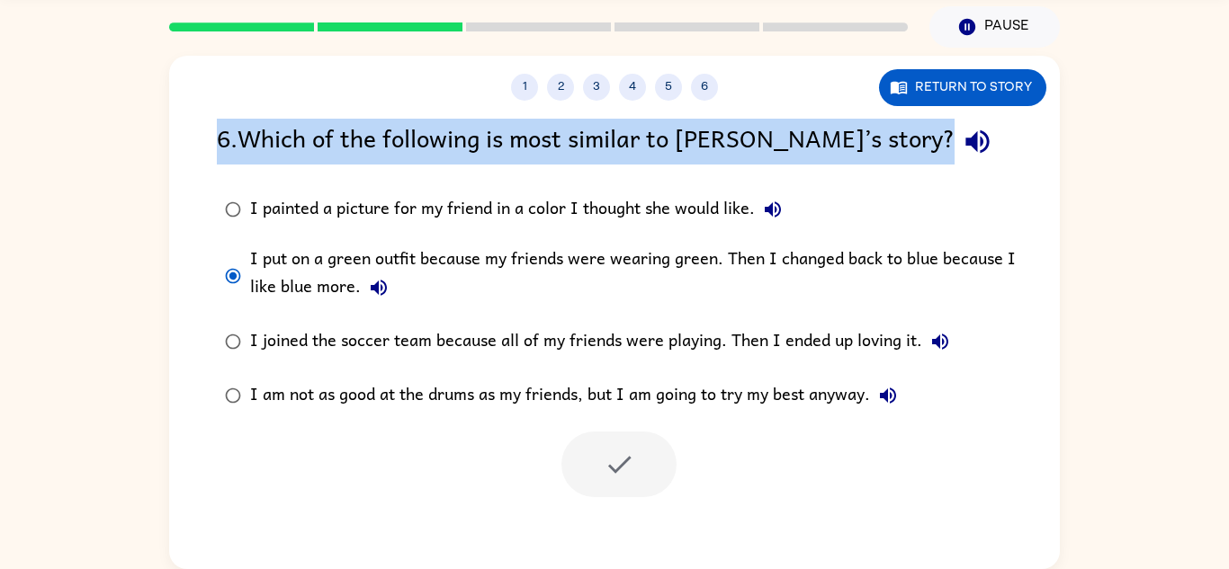
click at [712, 102] on div "1 2 3 4 5 6 Return to story 6 . Which of the following is most similar to [PERS…" at bounding box center [614, 313] width 891 height 514
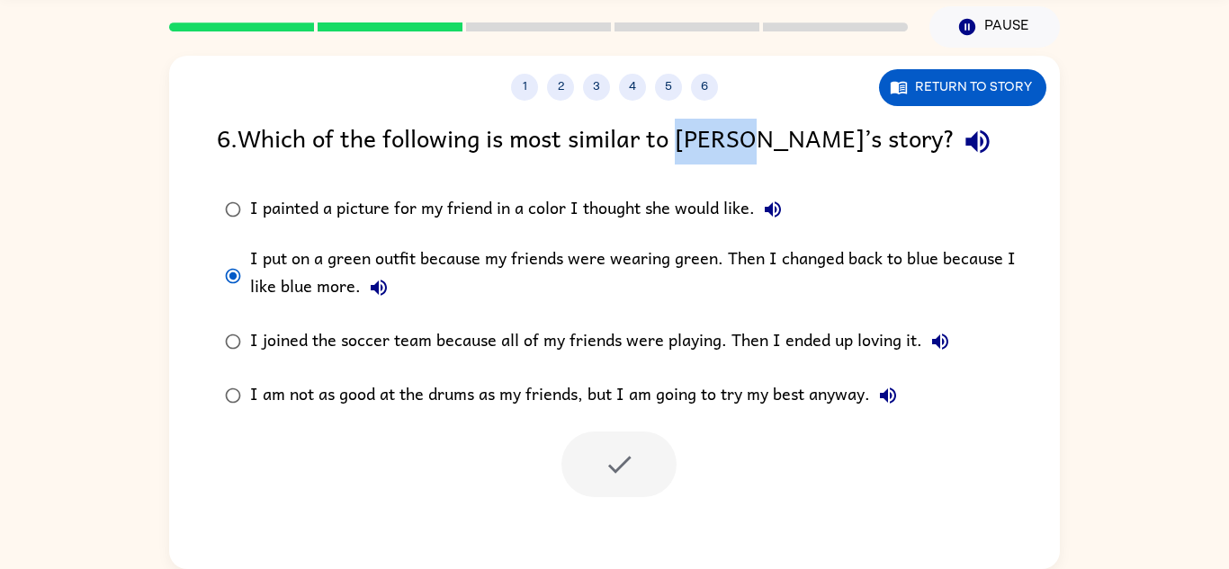
click at [712, 102] on div "1 2 3 4 5 6 Return to story 6 . Which of the following is most similar to [PERS…" at bounding box center [614, 313] width 891 height 514
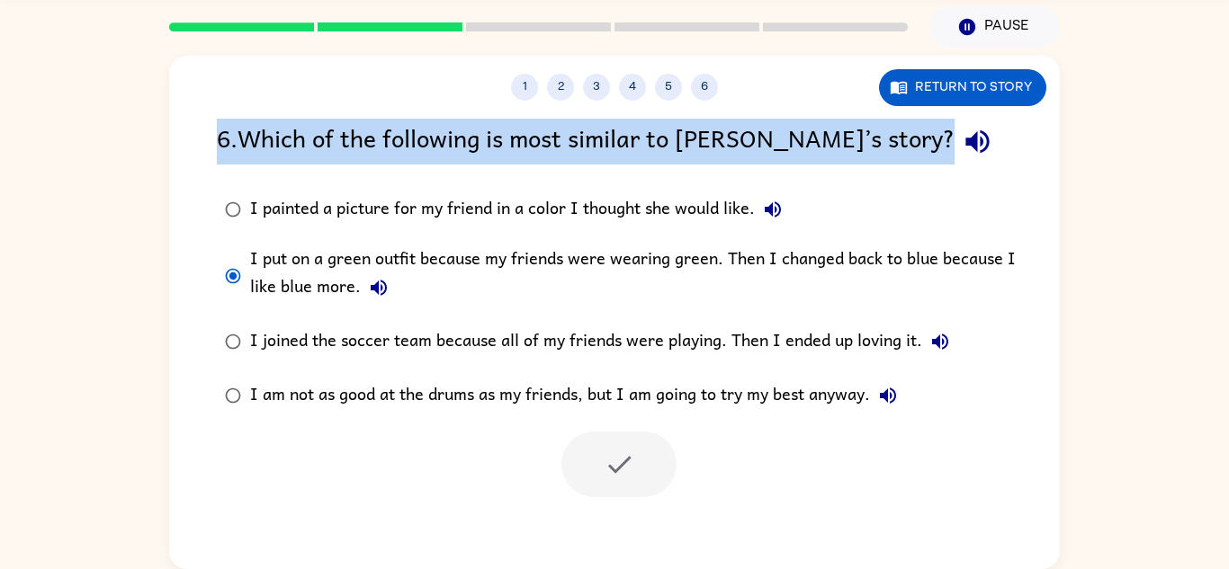
click at [712, 102] on div "1 2 3 4 5 6 Return to story 6 . Which of the following is most similar to [PERS…" at bounding box center [614, 313] width 891 height 514
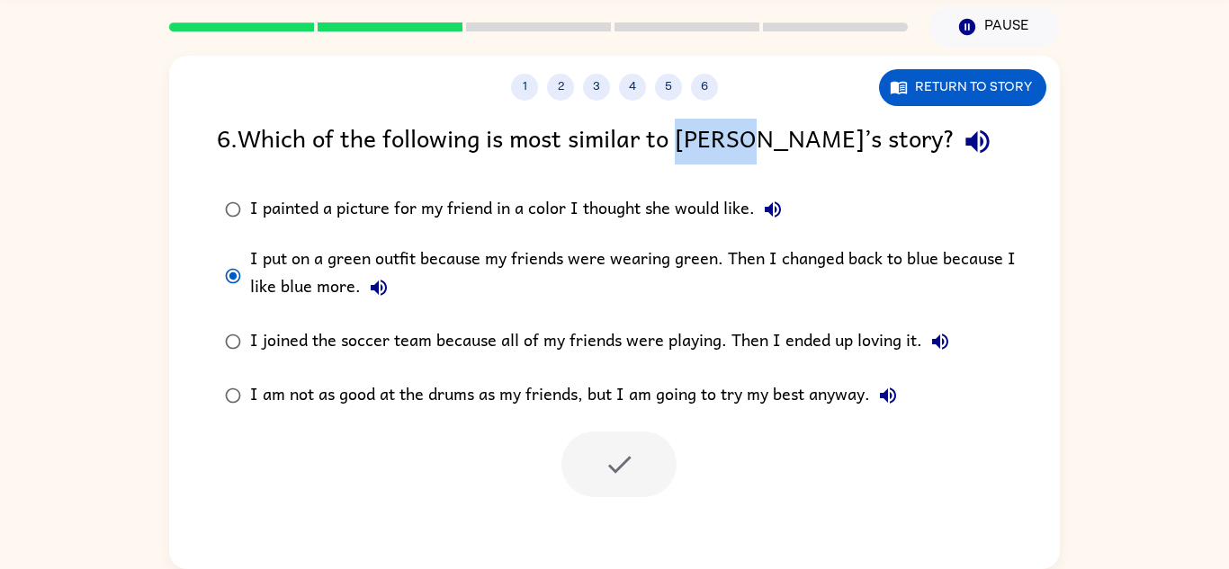
click at [712, 102] on div "1 2 3 4 5 6 Return to story 6 . Which of the following is most similar to [PERS…" at bounding box center [614, 313] width 891 height 514
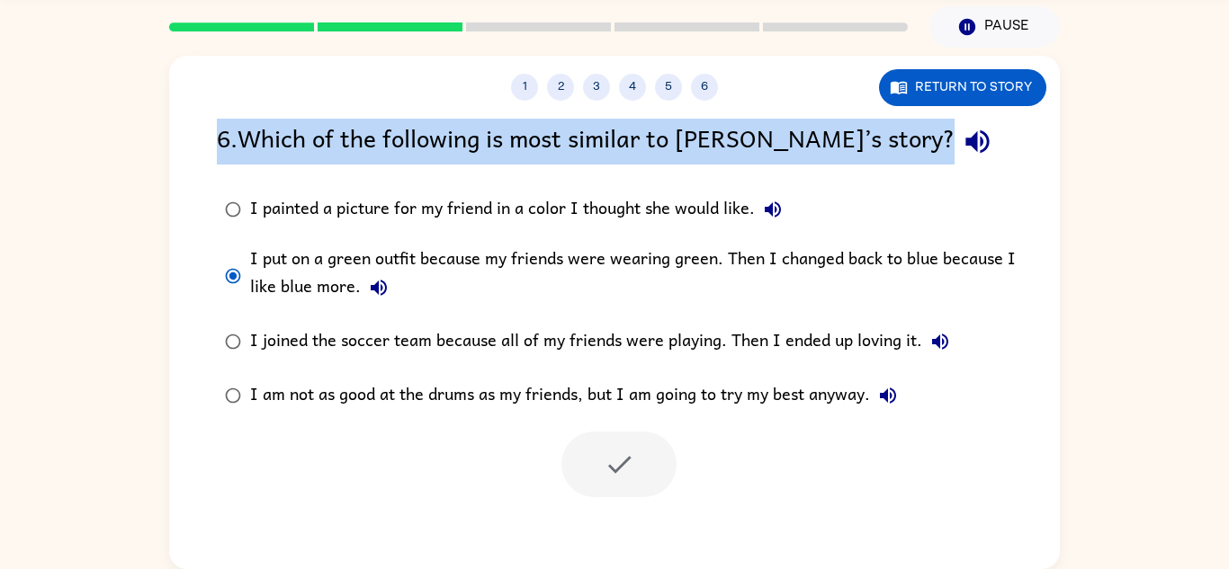
click at [712, 102] on div "1 2 3 4 5 6 Return to story 6 . Which of the following is most similar to [PERS…" at bounding box center [614, 313] width 891 height 514
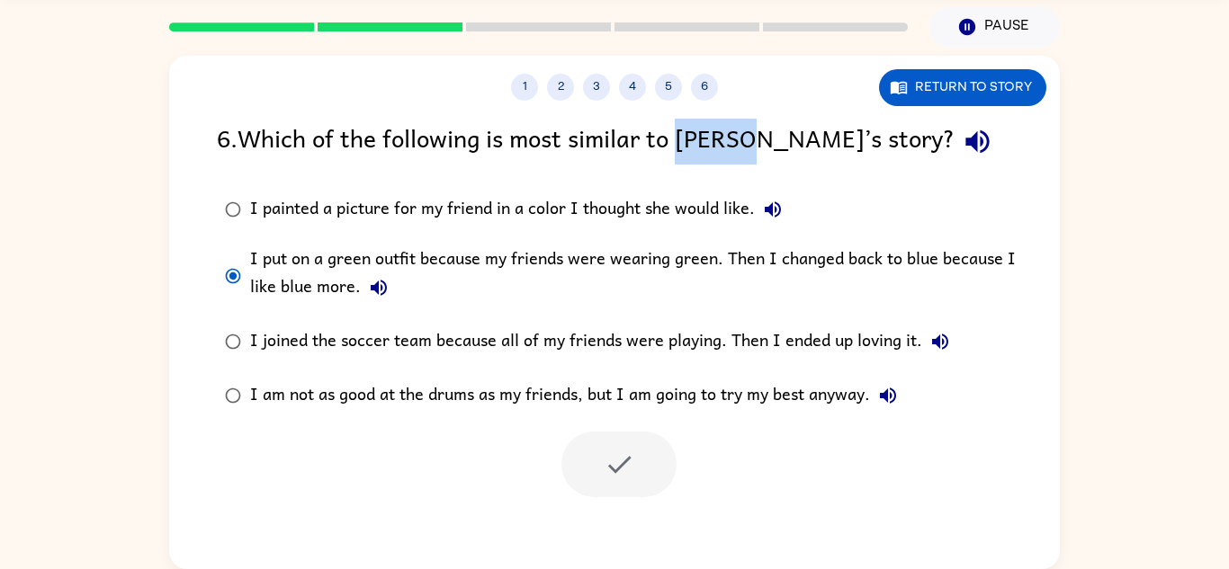
click at [712, 102] on div "1 2 3 4 5 6 Return to story 6 . Which of the following is most similar to [PERS…" at bounding box center [614, 313] width 891 height 514
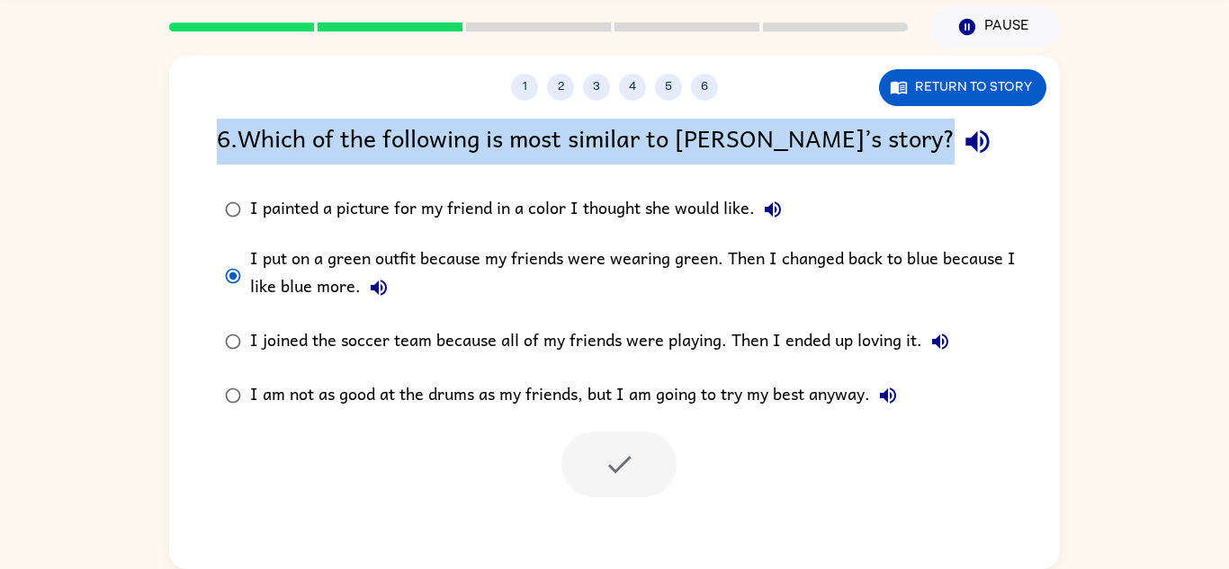
click at [712, 102] on div "1 2 3 4 5 6 Return to story 6 . Which of the following is most similar to [PERS…" at bounding box center [614, 313] width 891 height 514
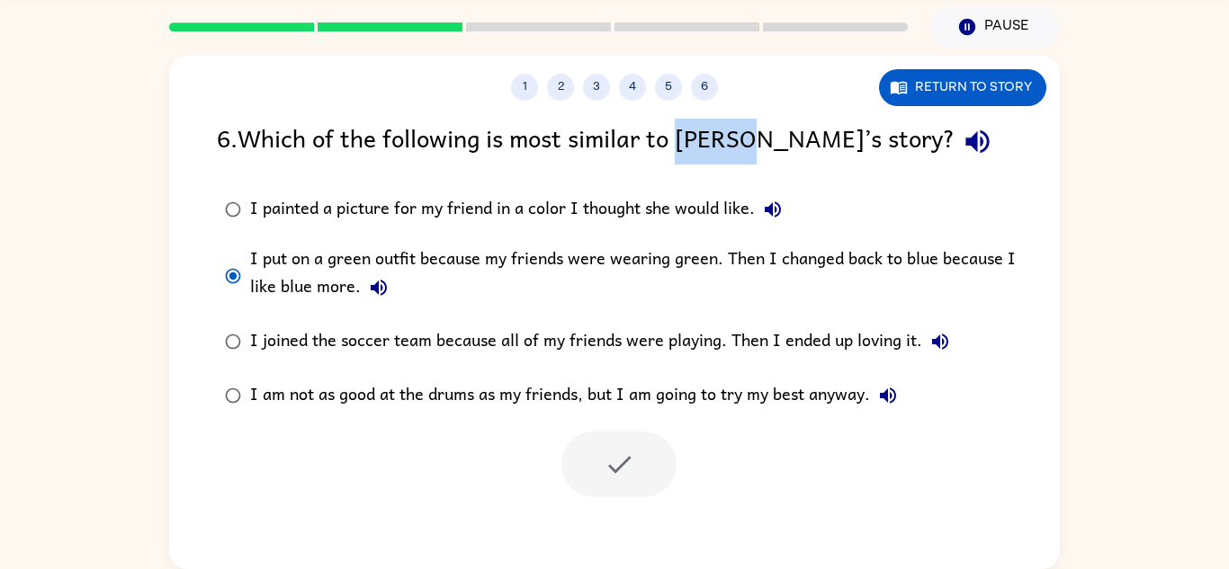
click at [712, 102] on div "1 2 3 4 5 6 Return to story 6 . Which of the following is most similar to [PERS…" at bounding box center [614, 313] width 891 height 514
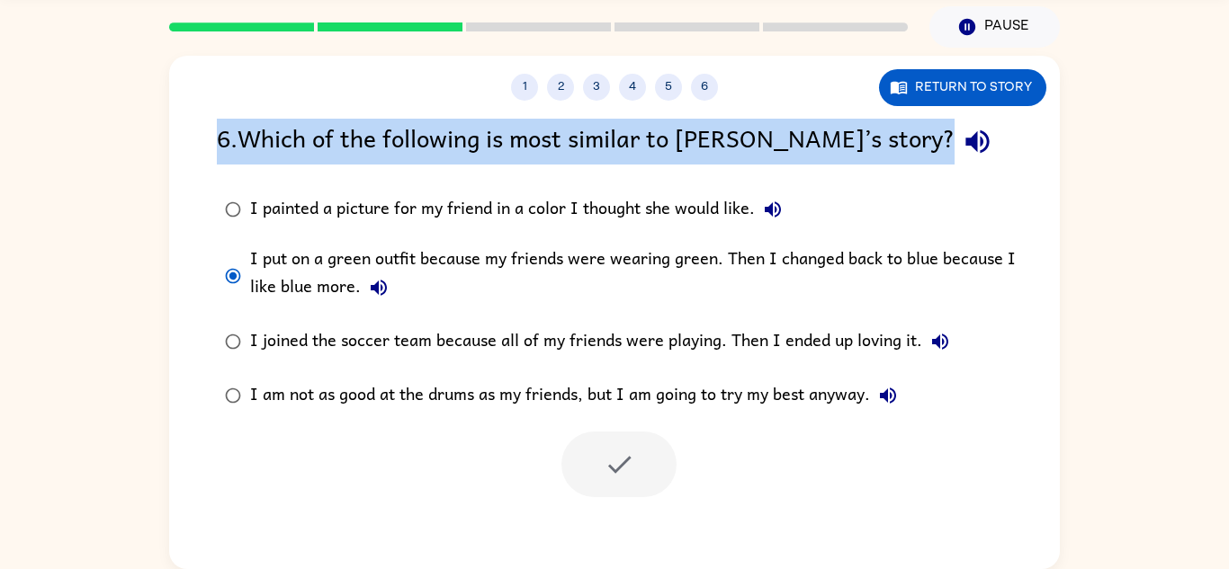
click at [712, 102] on div "1 2 3 4 5 6 Return to story 6 . Which of the following is most similar to [PERS…" at bounding box center [614, 313] width 891 height 514
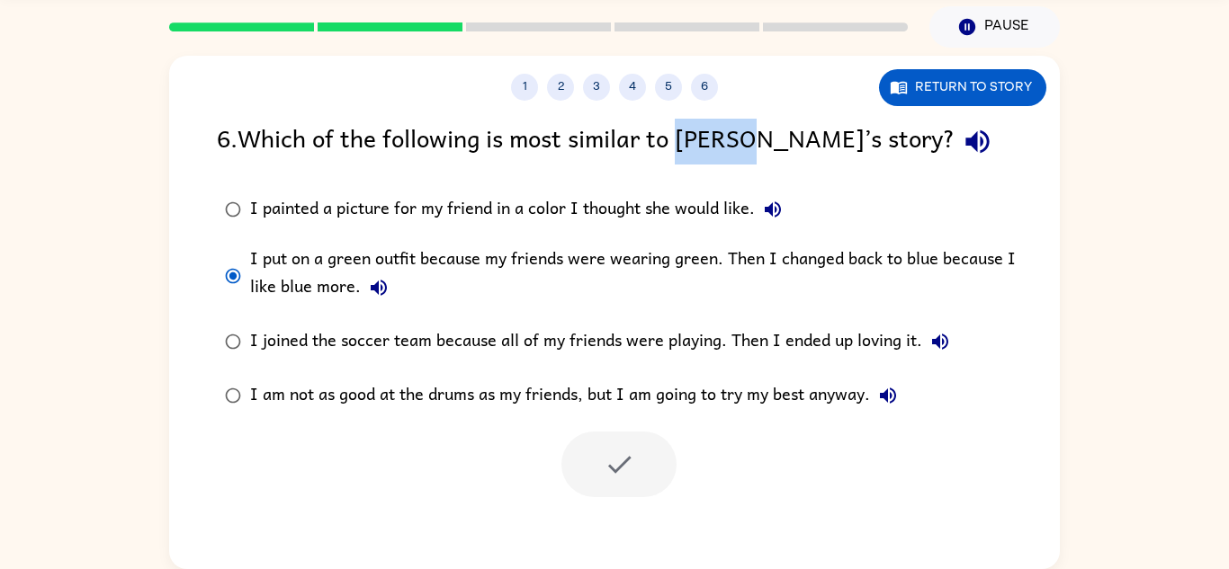
click at [712, 102] on div "1 2 3 4 5 6 Return to story 6 . Which of the following is most similar to [PERS…" at bounding box center [614, 313] width 891 height 514
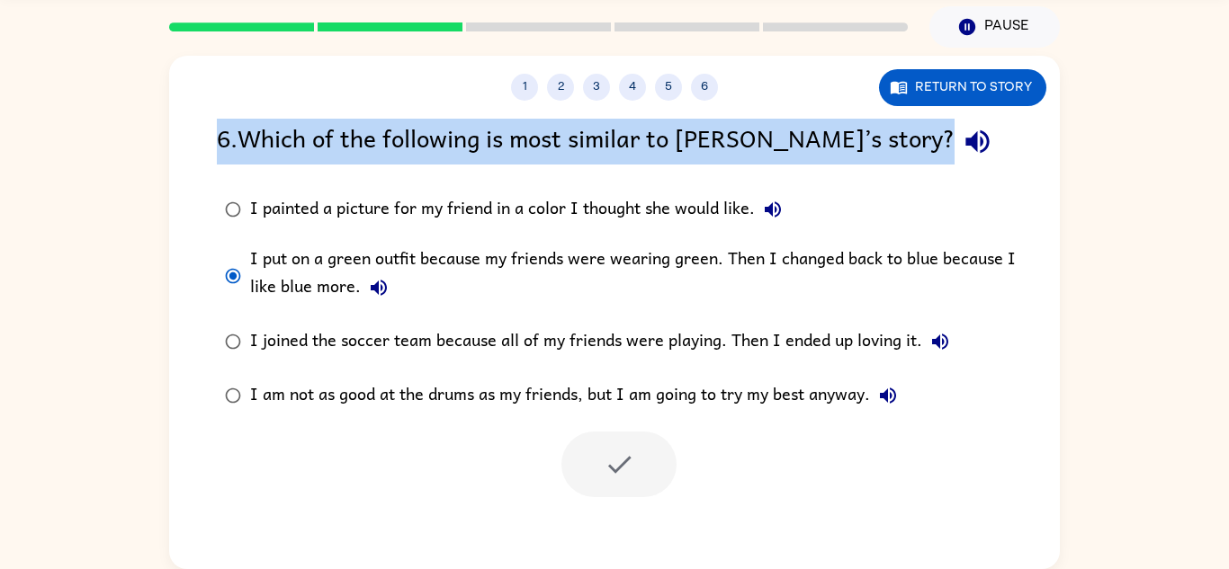
click at [712, 102] on div "1 2 3 4 5 6 Return to story 6 . Which of the following is most similar to [PERS…" at bounding box center [614, 313] width 891 height 514
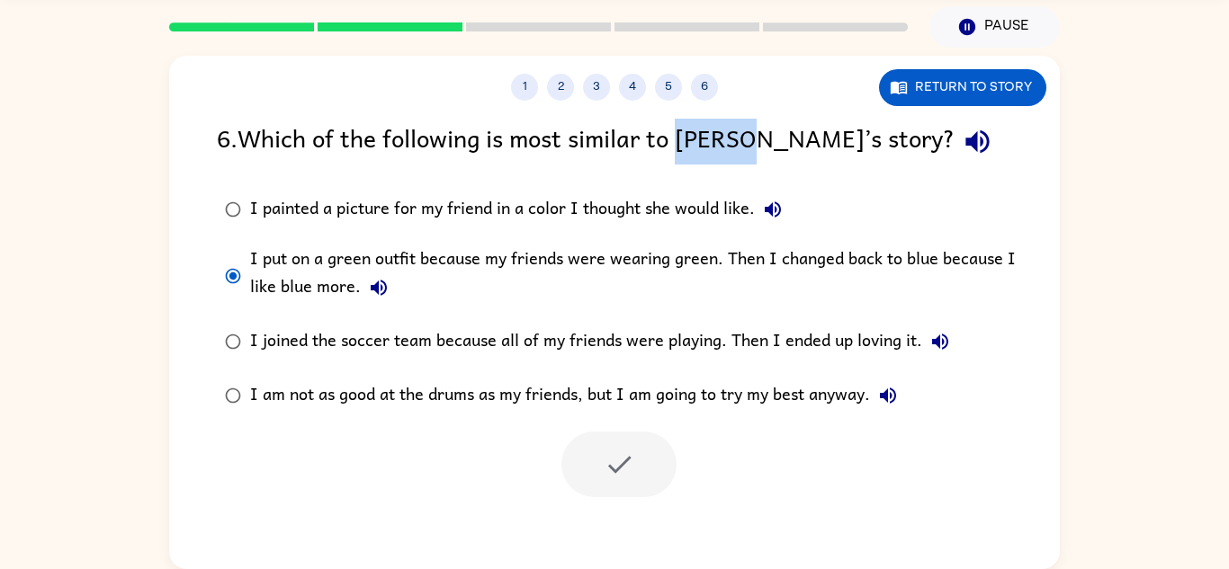
click at [712, 102] on div "1 2 3 4 5 6 Return to story 6 . Which of the following is most similar to [PERS…" at bounding box center [614, 313] width 891 height 514
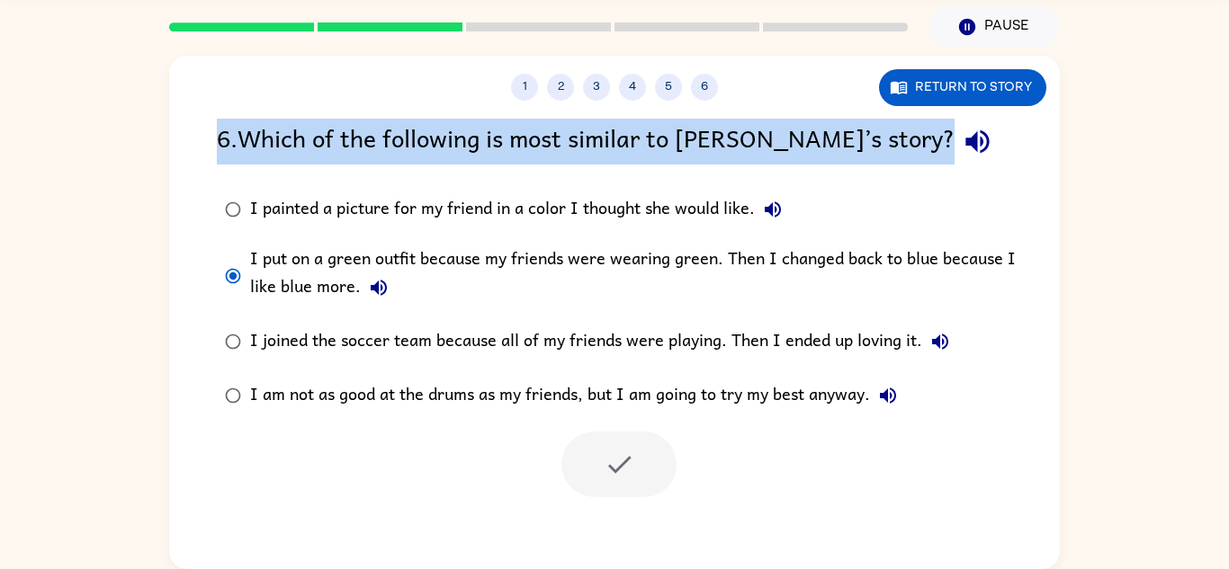
click at [712, 102] on div "1 2 3 4 5 6 Return to story 6 . Which of the following is most similar to [PERS…" at bounding box center [614, 313] width 891 height 514
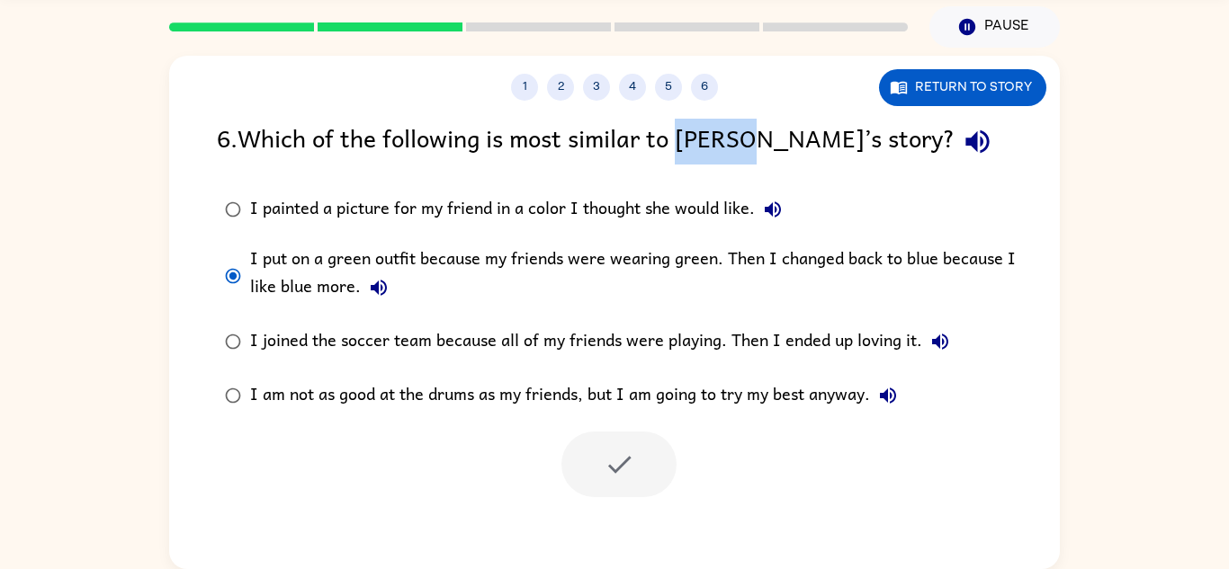
click at [712, 102] on div "1 2 3 4 5 6 Return to story 6 . Which of the following is most similar to [PERS…" at bounding box center [614, 313] width 891 height 514
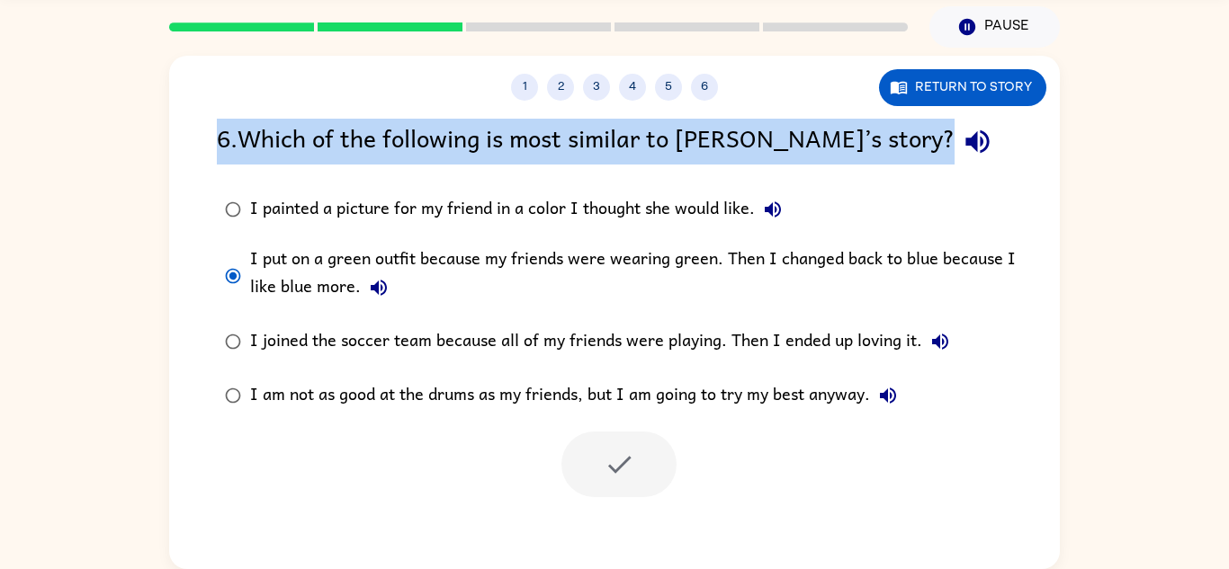
click at [712, 102] on div "1 2 3 4 5 6 Return to story 6 . Which of the following is most similar to [PERS…" at bounding box center [614, 313] width 891 height 514
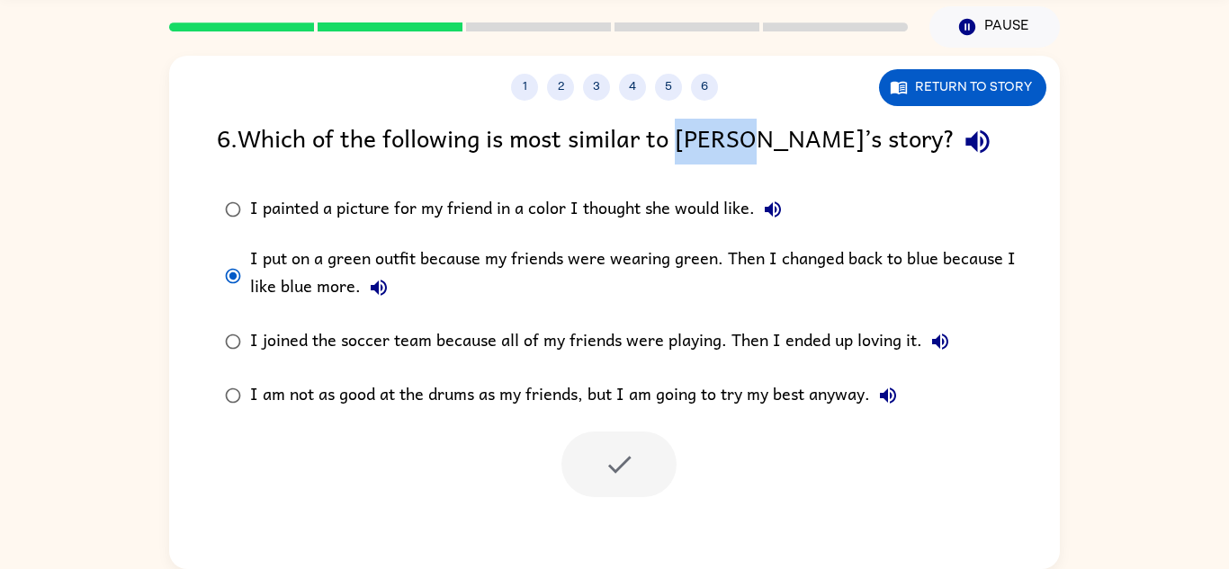
click at [712, 102] on div "1 2 3 4 5 6 Return to story 6 . Which of the following is most similar to [PERS…" at bounding box center [614, 313] width 891 height 514
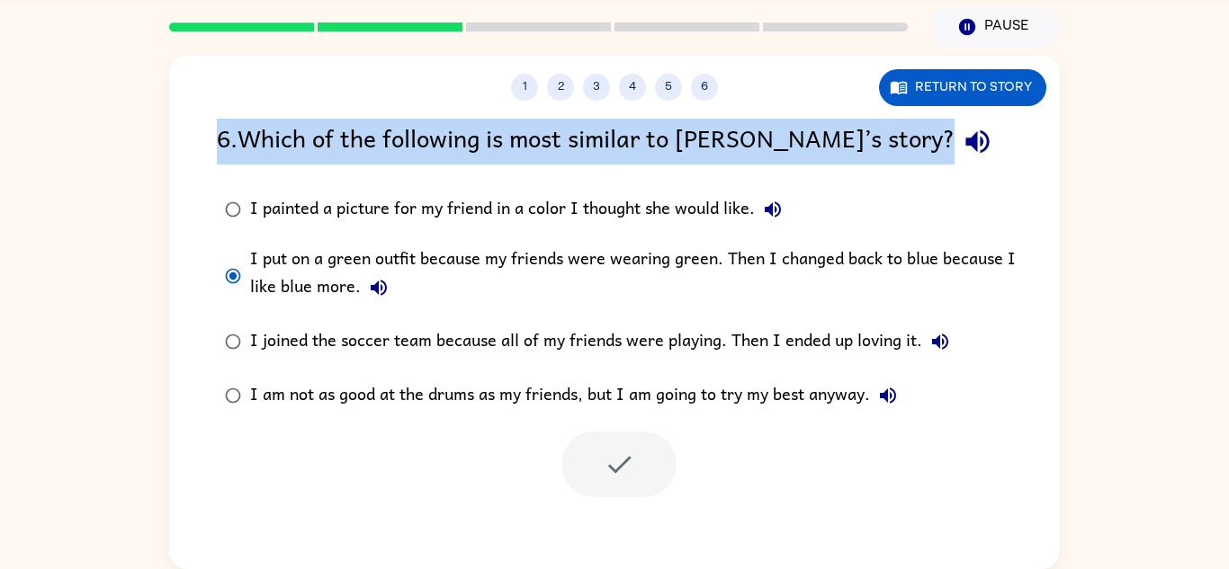
click at [712, 102] on div "1 2 3 4 5 6 Return to story 6 . Which of the following is most similar to [PERS…" at bounding box center [614, 313] width 891 height 514
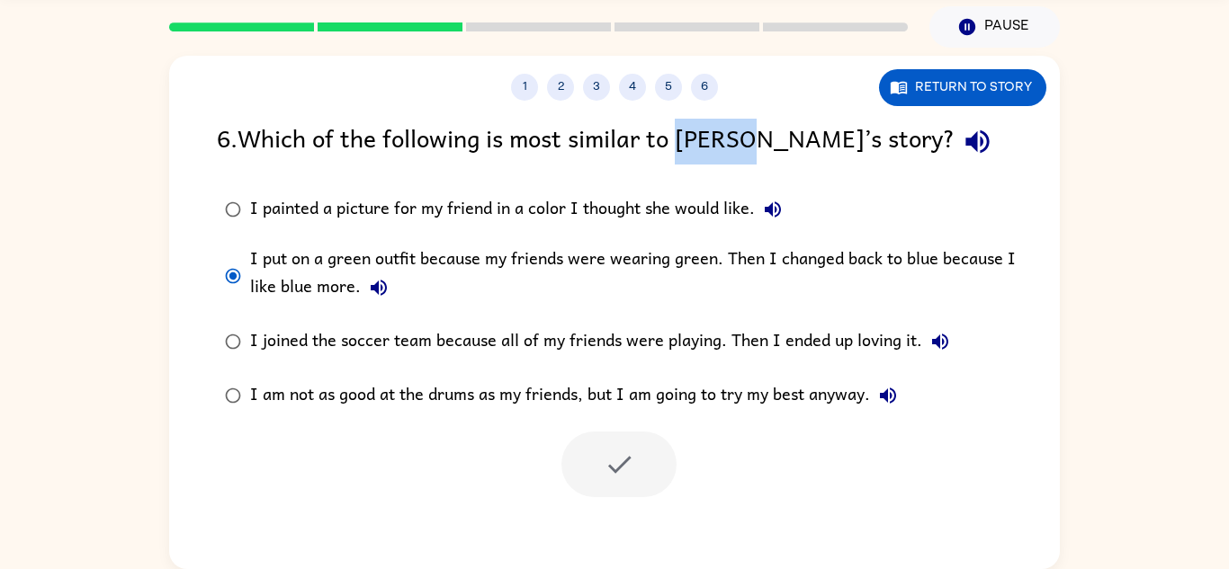
click at [712, 102] on div "1 2 3 4 5 6 Return to story 6 . Which of the following is most similar to [PERS…" at bounding box center [614, 313] width 891 height 514
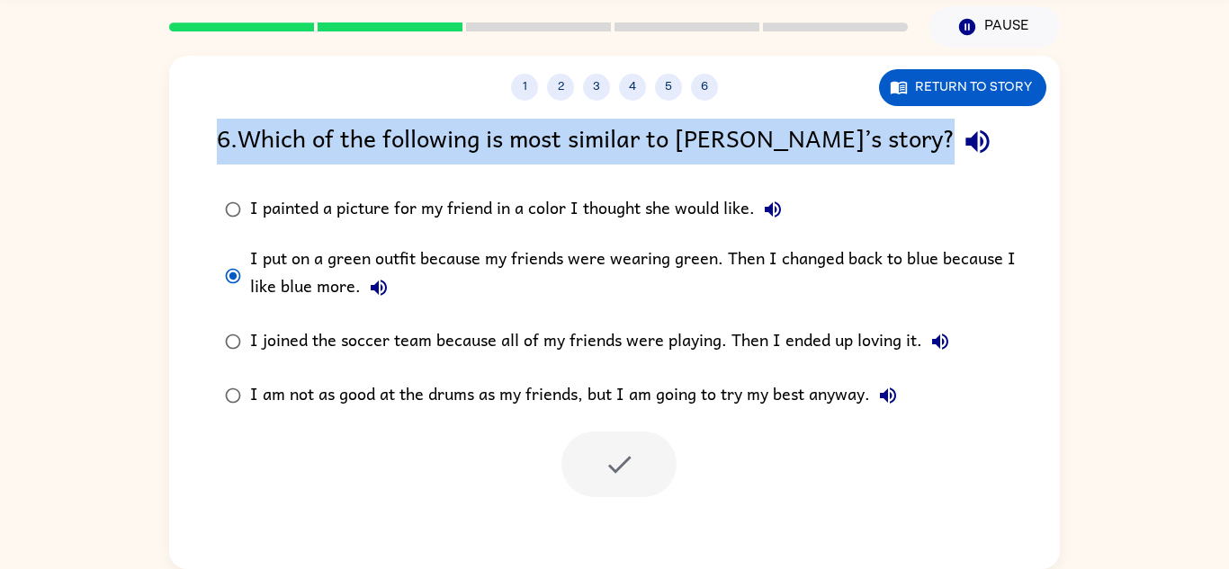
click at [712, 102] on div "1 2 3 4 5 6 Return to story 6 . Which of the following is most similar to [PERS…" at bounding box center [614, 313] width 891 height 514
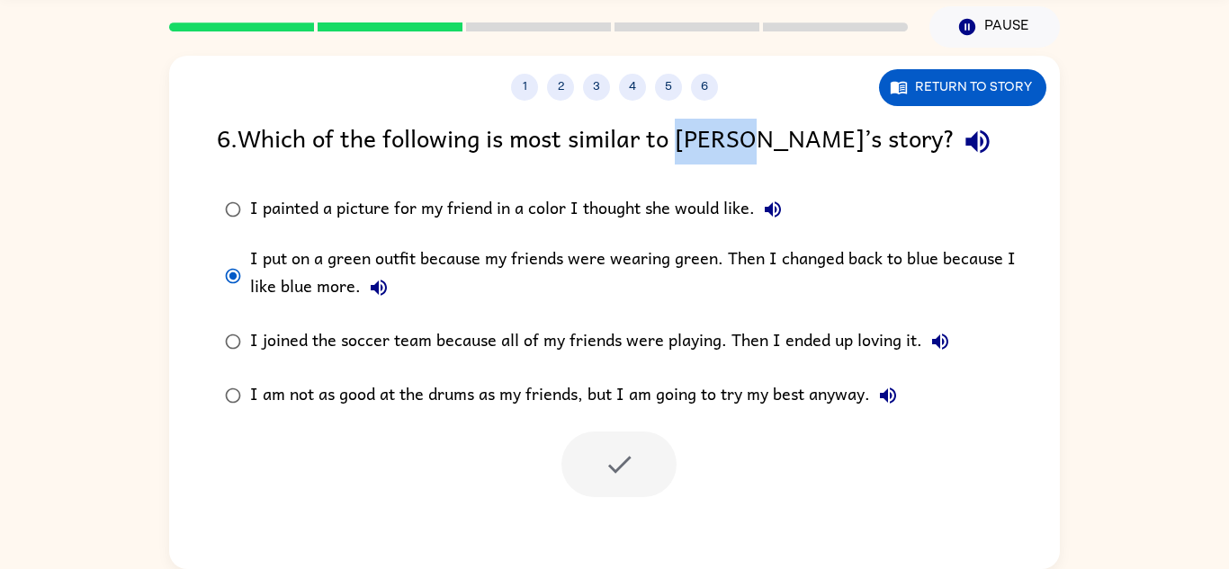
click at [712, 102] on div "1 2 3 4 5 6 Return to story 6 . Which of the following is most similar to [PERS…" at bounding box center [614, 313] width 891 height 514
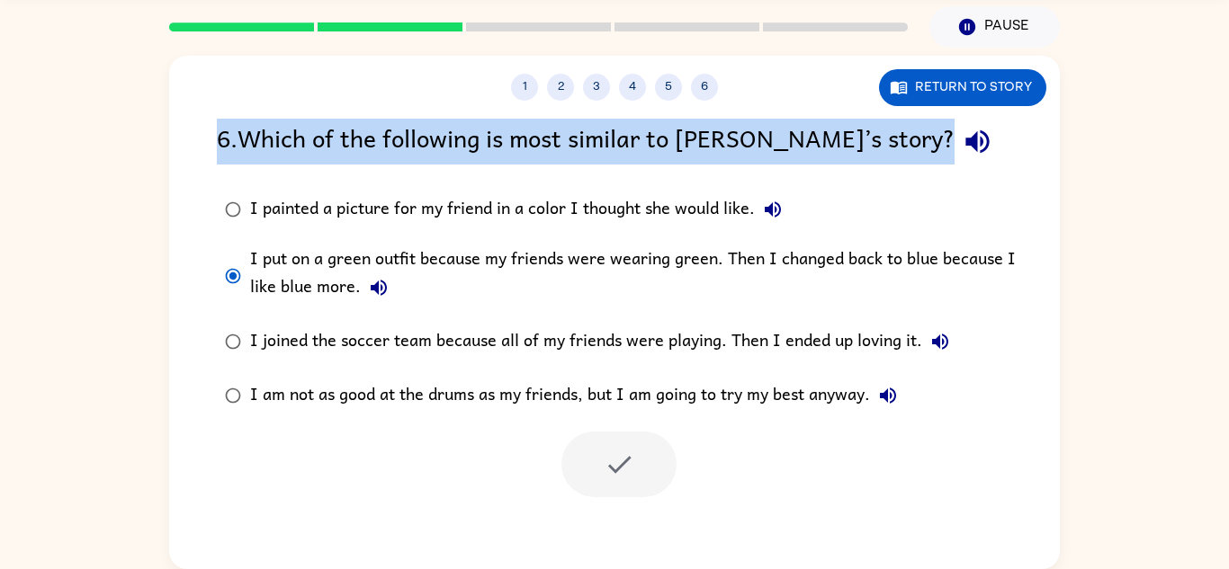
click at [712, 102] on div "1 2 3 4 5 6 Return to story 6 . Which of the following is most similar to [PERS…" at bounding box center [614, 313] width 891 height 514
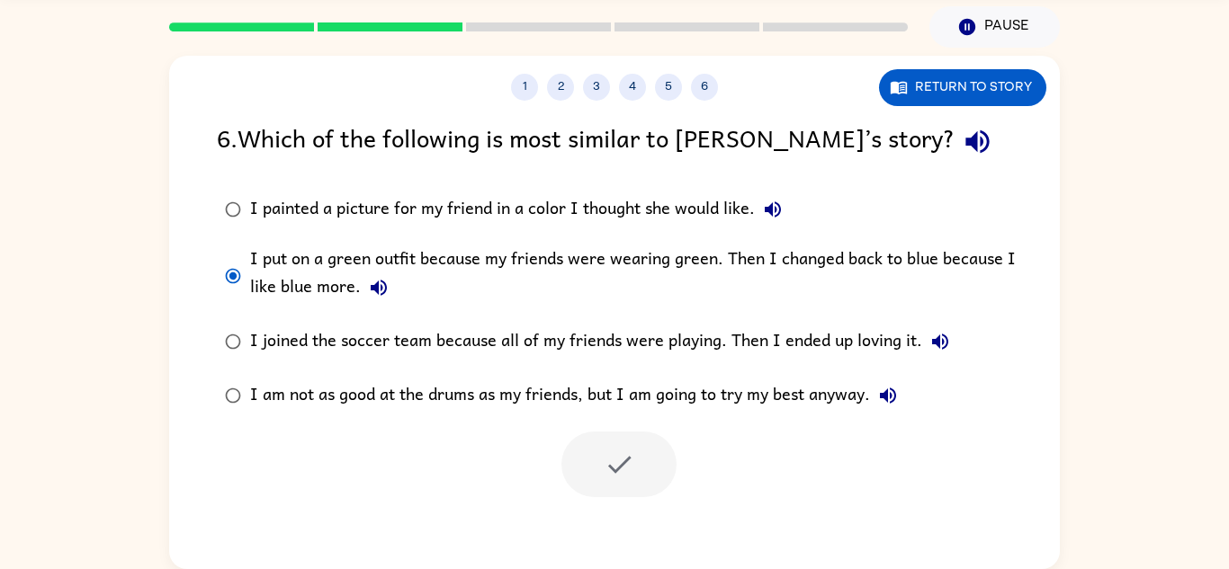
click at [712, 102] on div "1 2 3 4 5 6 Return to story 6 . Which of the following is most similar to [PERS…" at bounding box center [614, 313] width 891 height 514
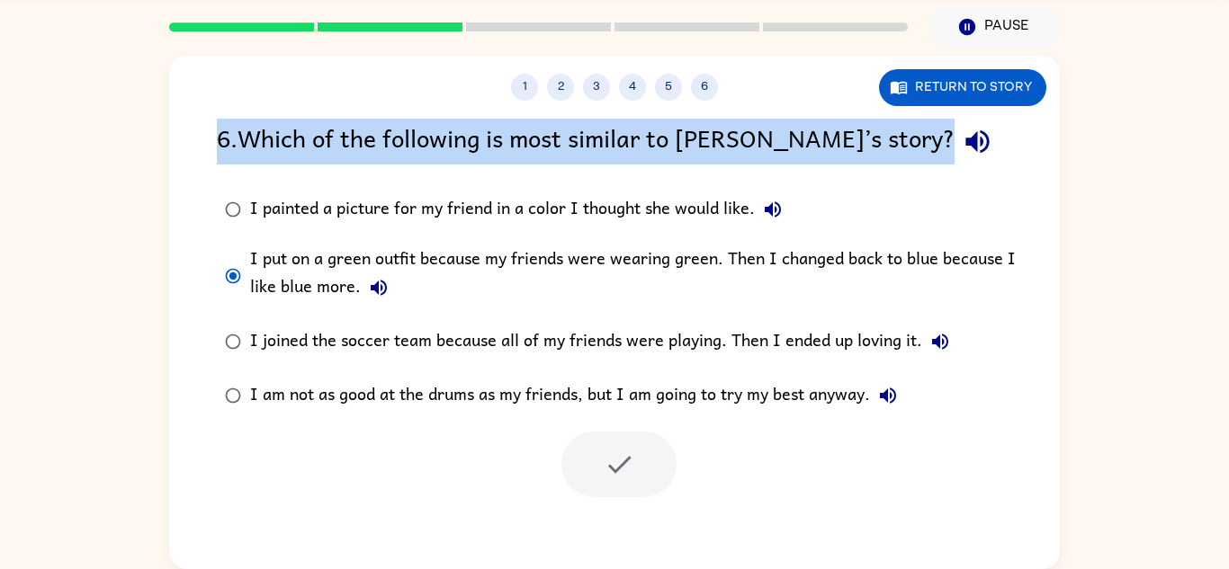
click at [712, 102] on div "1 2 3 4 5 6 Return to story 6 . Which of the following is most similar to [PERS…" at bounding box center [614, 313] width 891 height 514
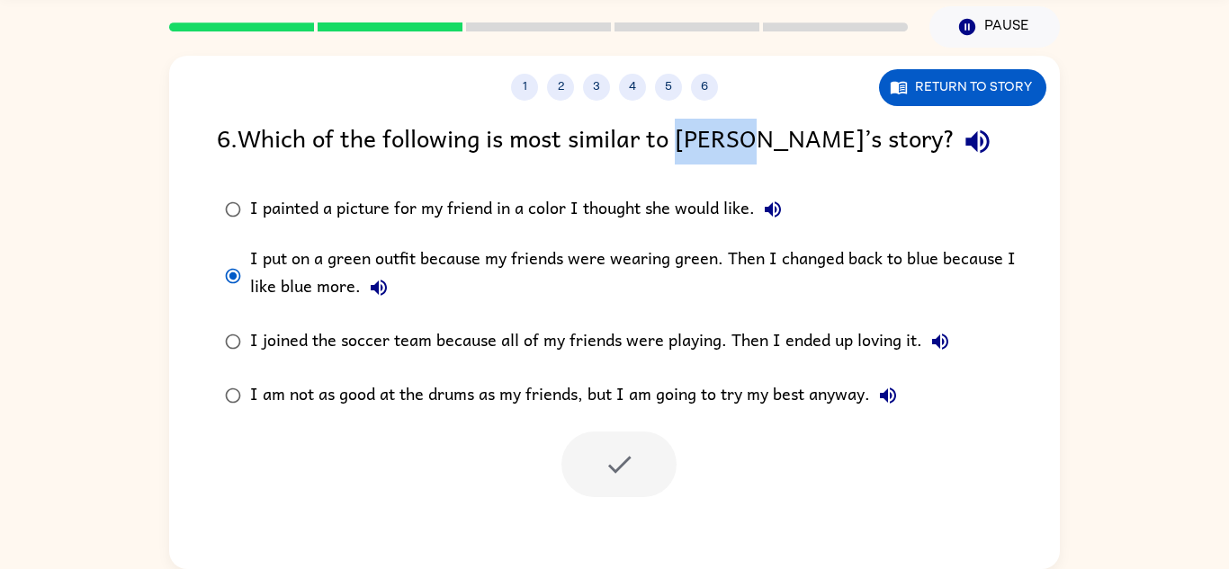
click at [712, 102] on div "1 2 3 4 5 6 Return to story 6 . Which of the following is most similar to [PERS…" at bounding box center [614, 313] width 891 height 514
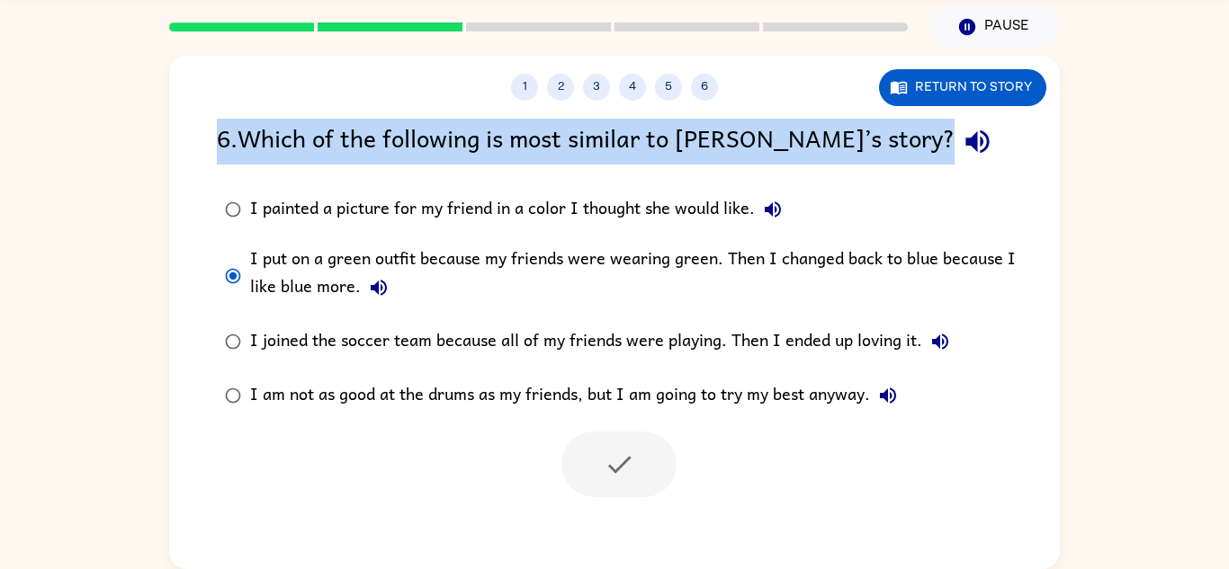
click at [712, 102] on div "1 2 3 4 5 6 Return to story 6 . Which of the following is most similar to [PERS…" at bounding box center [614, 313] width 891 height 514
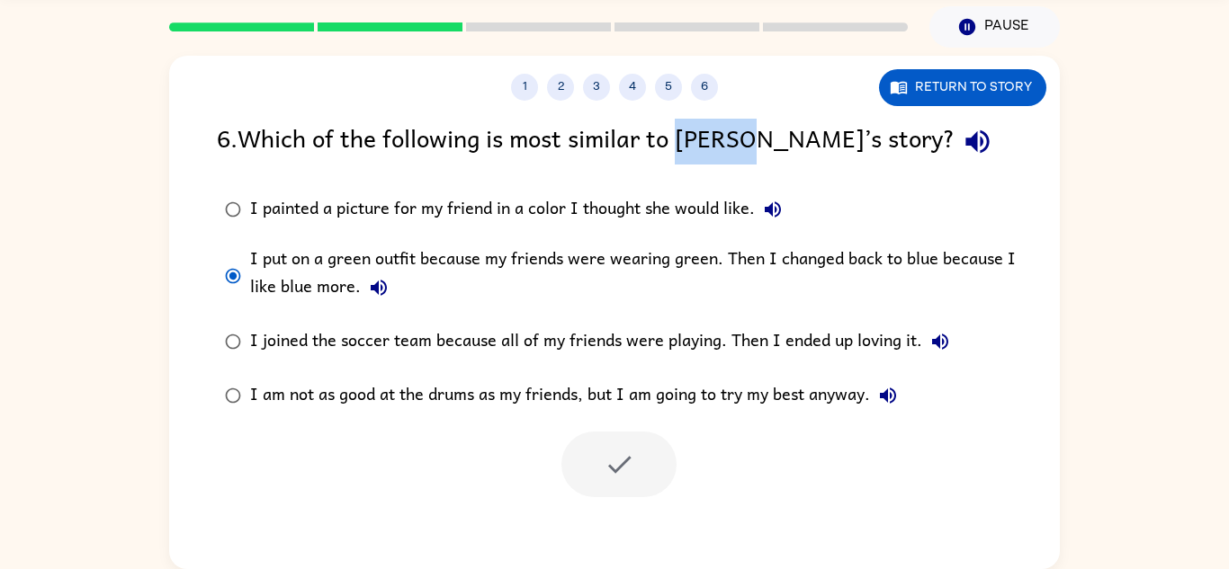
click at [712, 102] on div "1 2 3 4 5 6 Return to story 6 . Which of the following is most similar to [PERS…" at bounding box center [614, 313] width 891 height 514
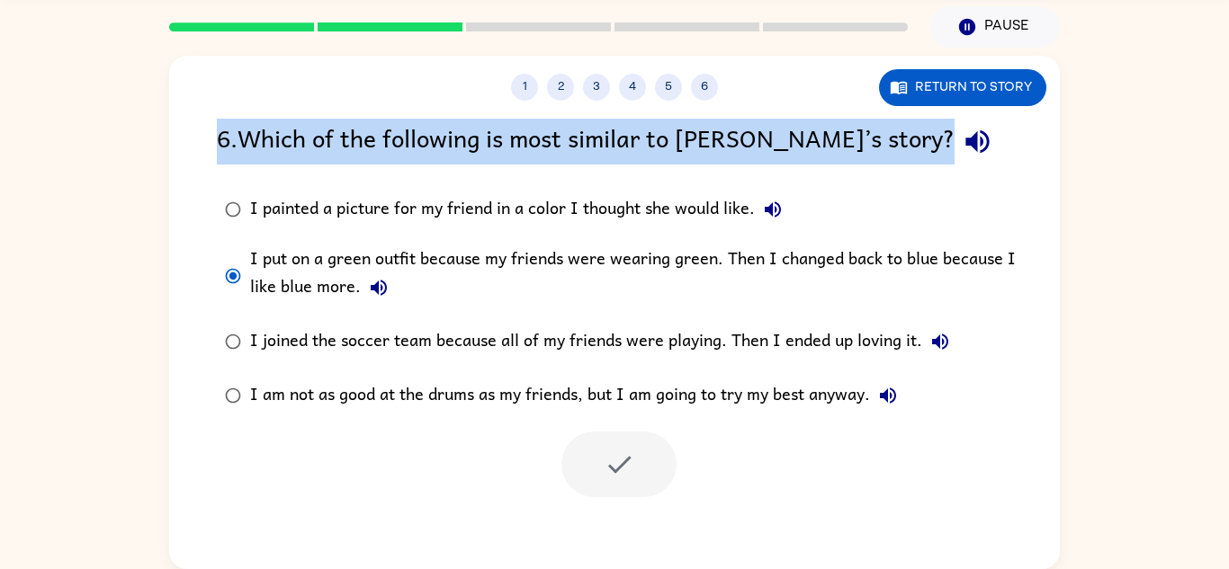
click at [712, 102] on div "1 2 3 4 5 6 Return to story 6 . Which of the following is most similar to [PERS…" at bounding box center [614, 313] width 891 height 514
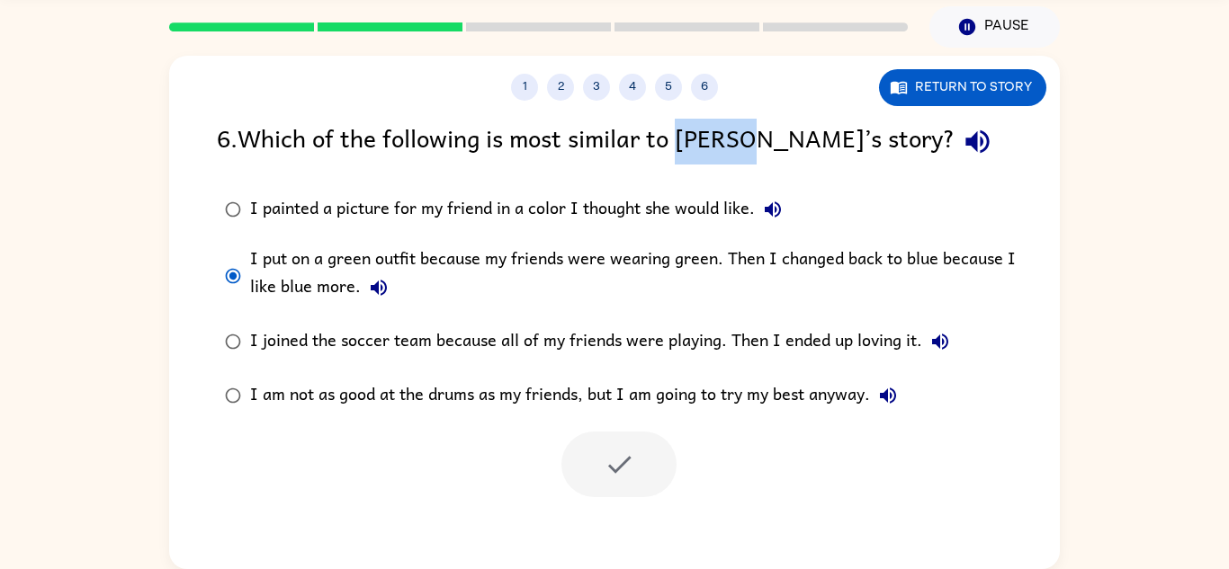
click at [712, 102] on div "1 2 3 4 5 6 Return to story 6 . Which of the following is most similar to [PERS…" at bounding box center [614, 313] width 891 height 514
click at [621, 489] on div at bounding box center [618, 465] width 115 height 66
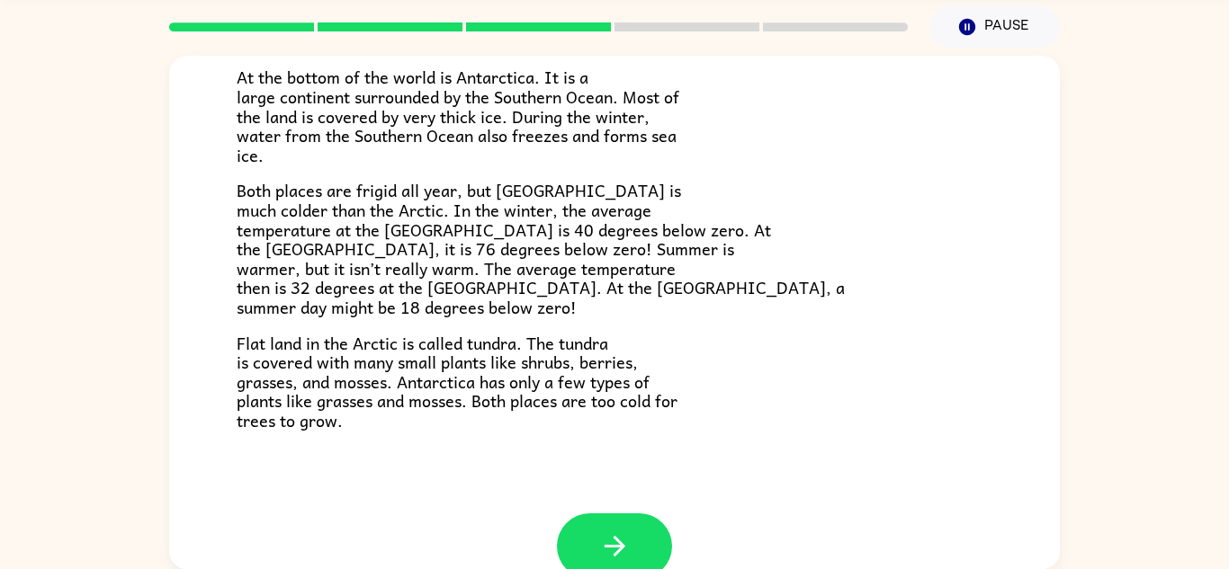
scroll to position [345, 0]
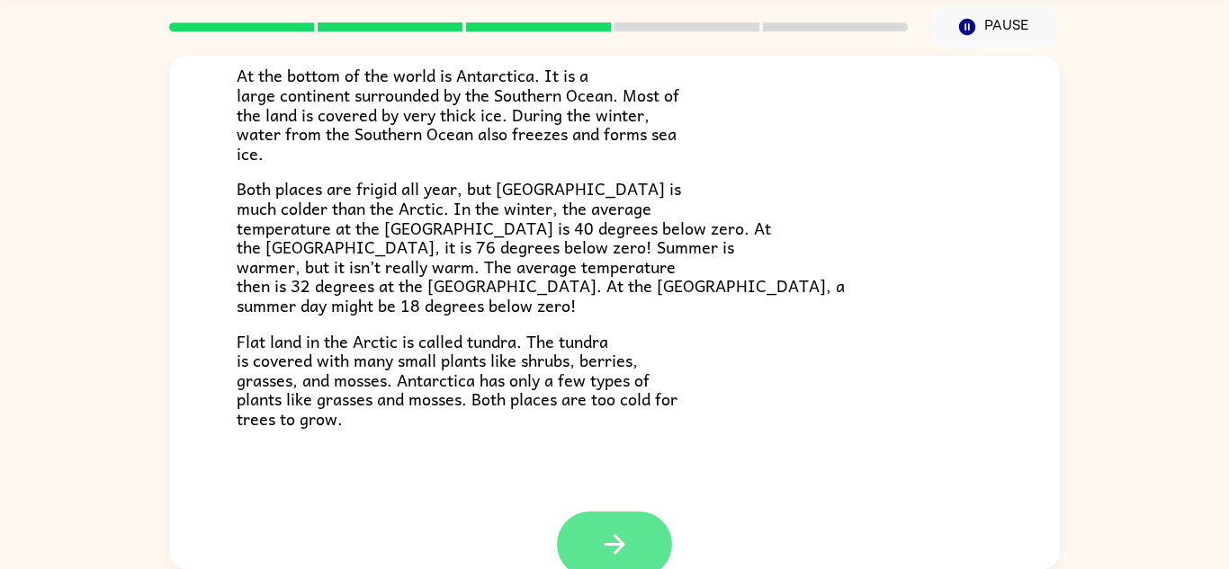
click at [640, 540] on button "button" at bounding box center [614, 545] width 115 height 66
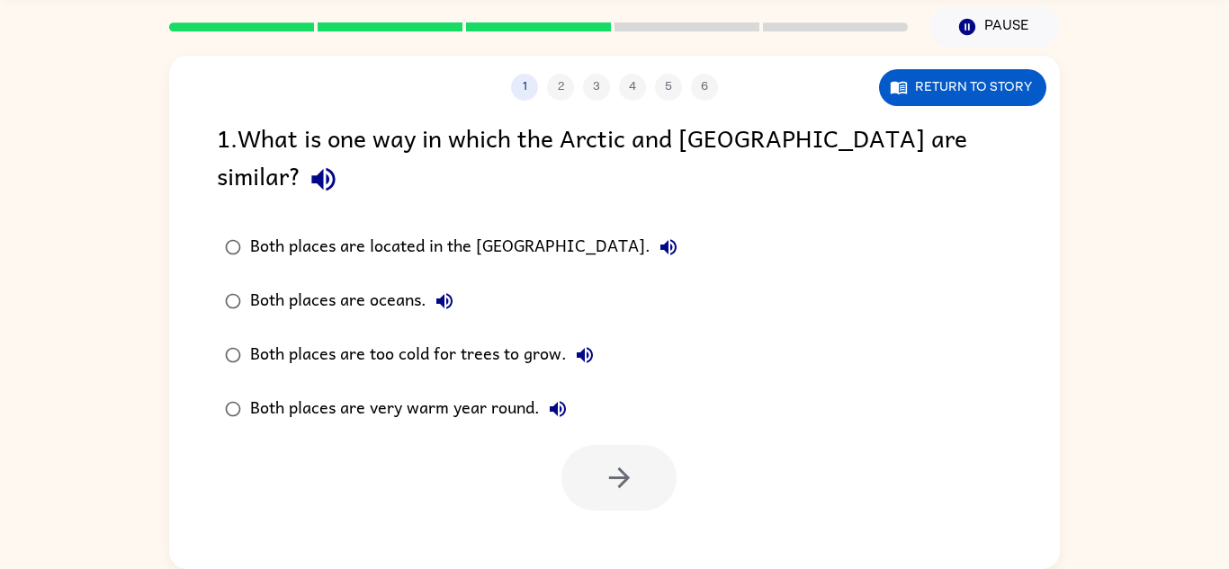
scroll to position [0, 0]
click at [996, 93] on button "Return to story" at bounding box center [962, 87] width 167 height 37
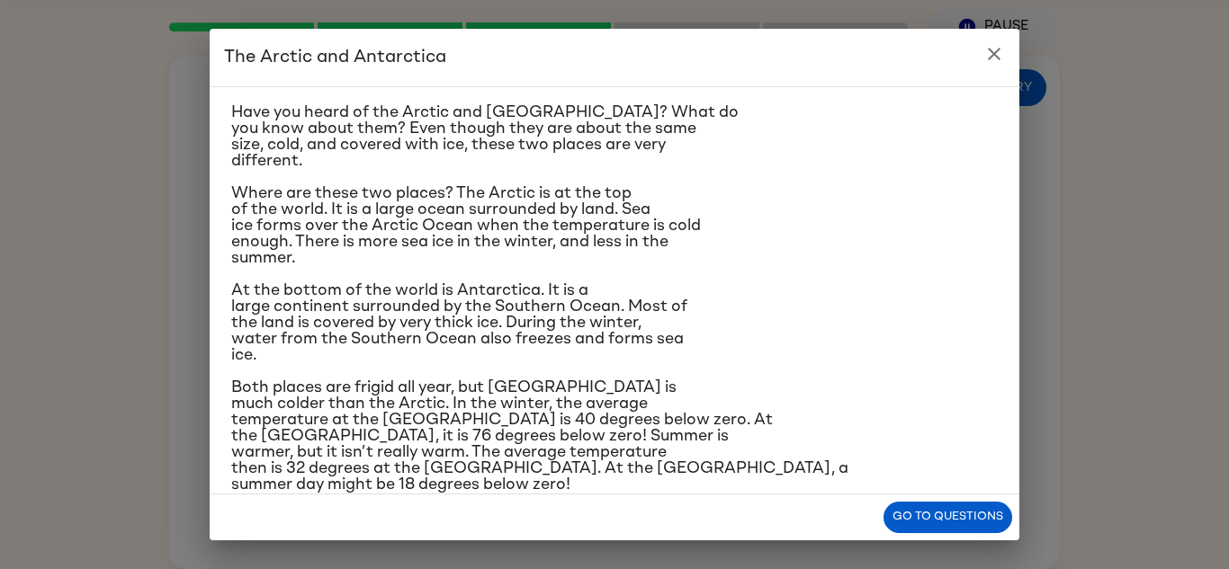
scroll to position [33, 0]
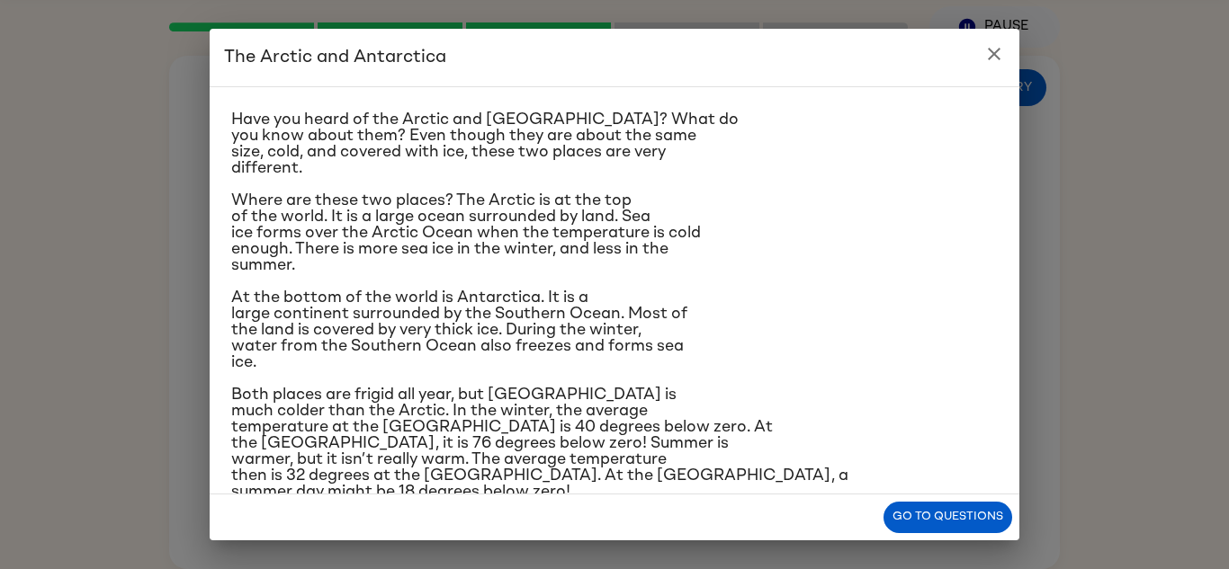
click at [991, 50] on icon "close" at bounding box center [994, 54] width 13 height 13
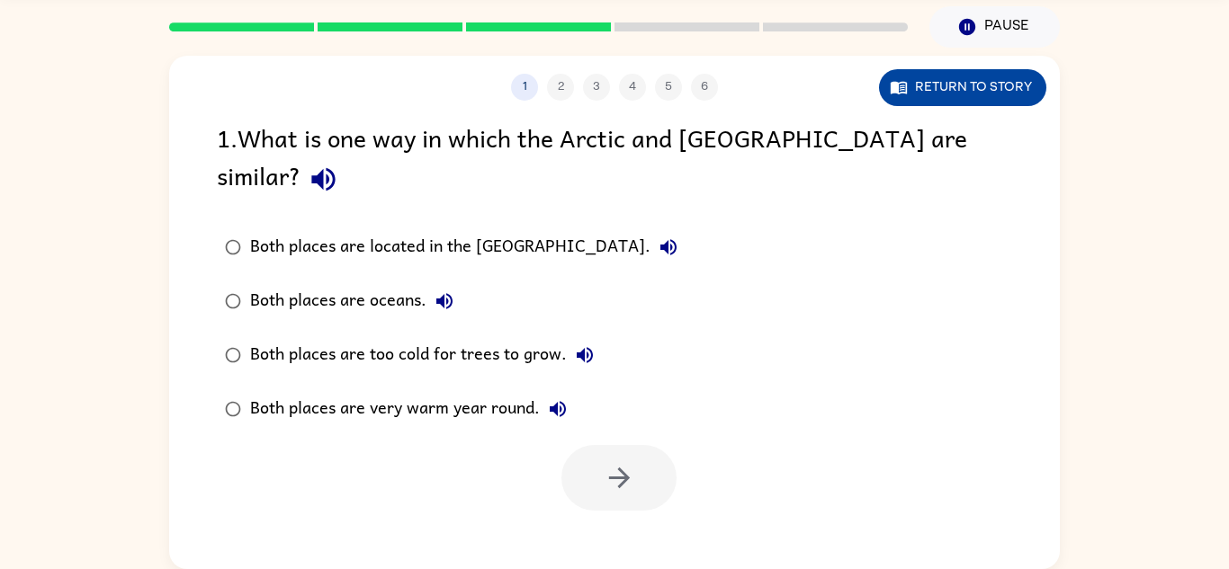
click at [968, 81] on button "Return to story" at bounding box center [962, 87] width 167 height 37
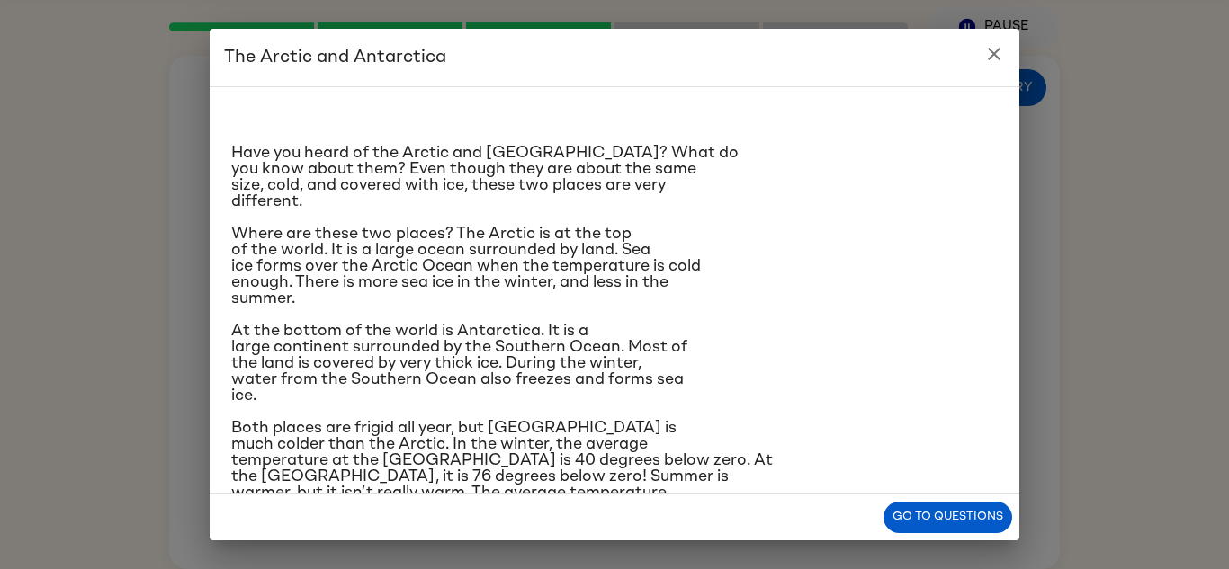
click at [1000, 61] on icon "close" at bounding box center [994, 54] width 22 height 22
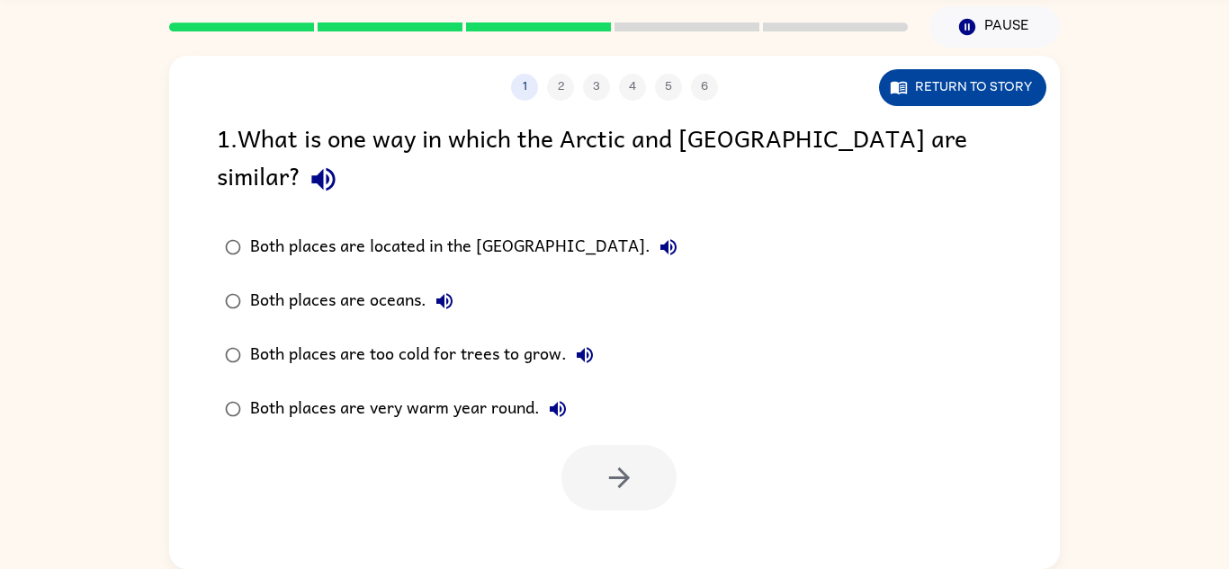
click at [958, 89] on button "Return to story" at bounding box center [962, 87] width 167 height 37
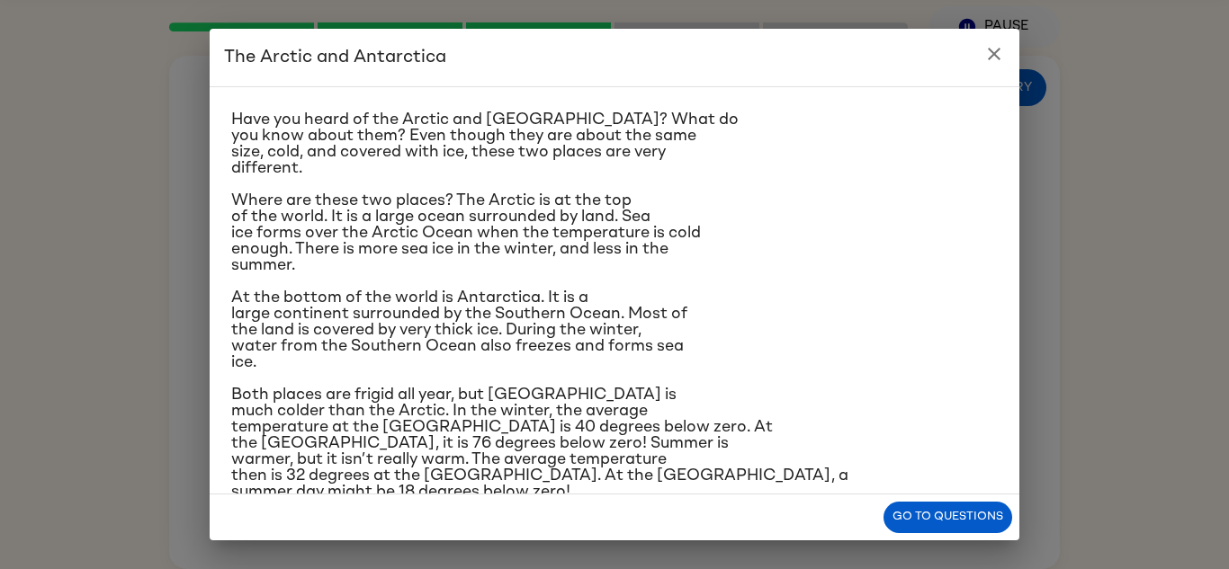
scroll to position [0, 0]
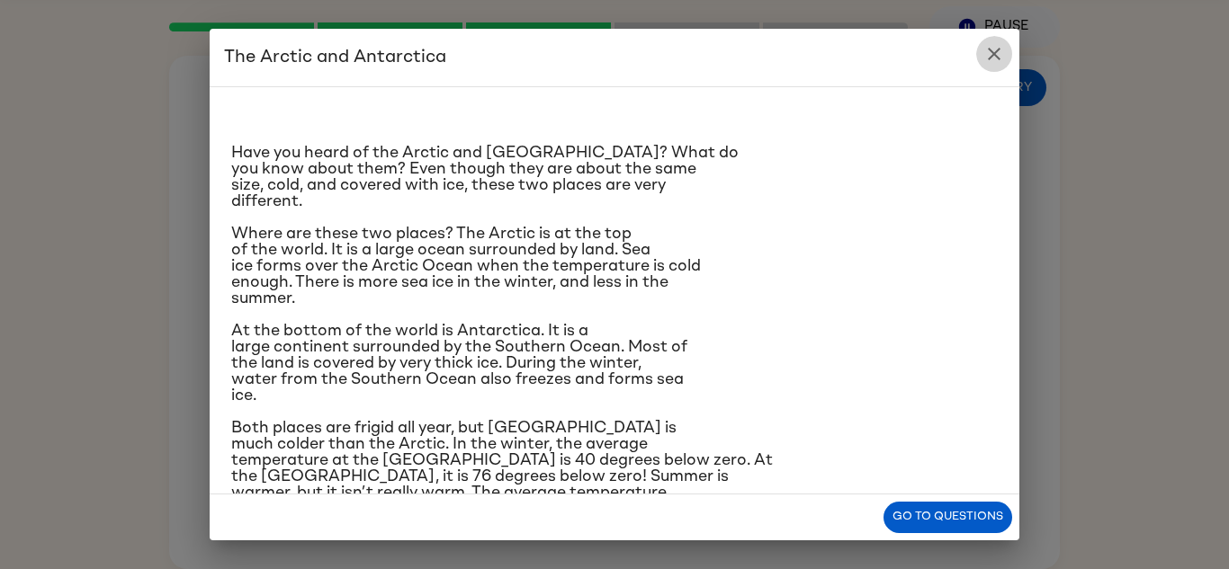
click at [1005, 59] on button "close" at bounding box center [994, 54] width 36 height 36
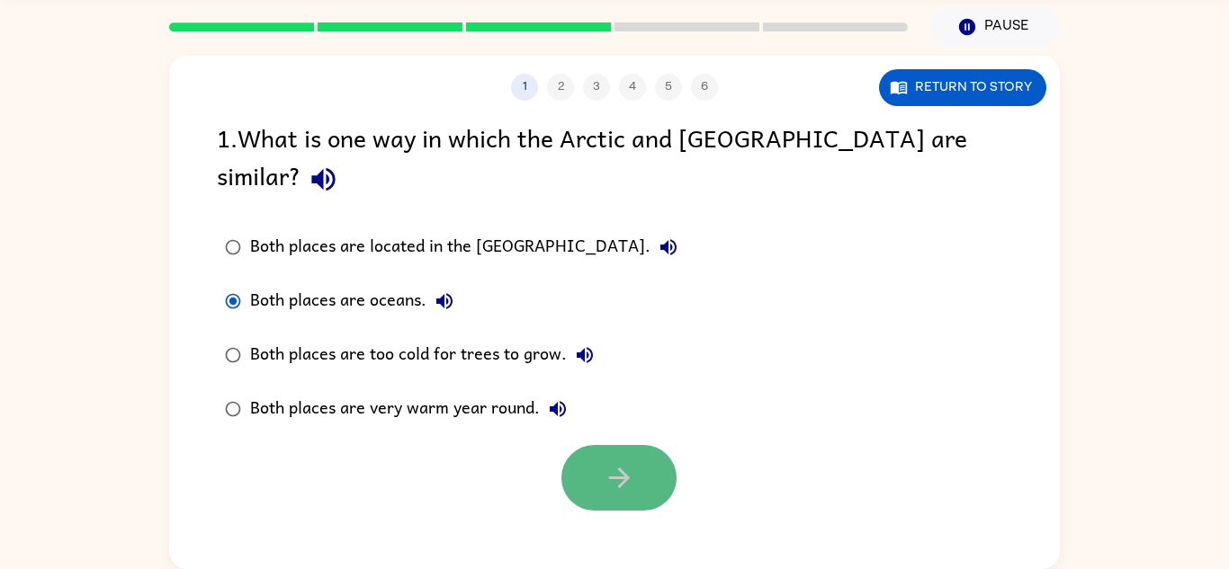
click at [595, 445] on button "button" at bounding box center [618, 478] width 115 height 66
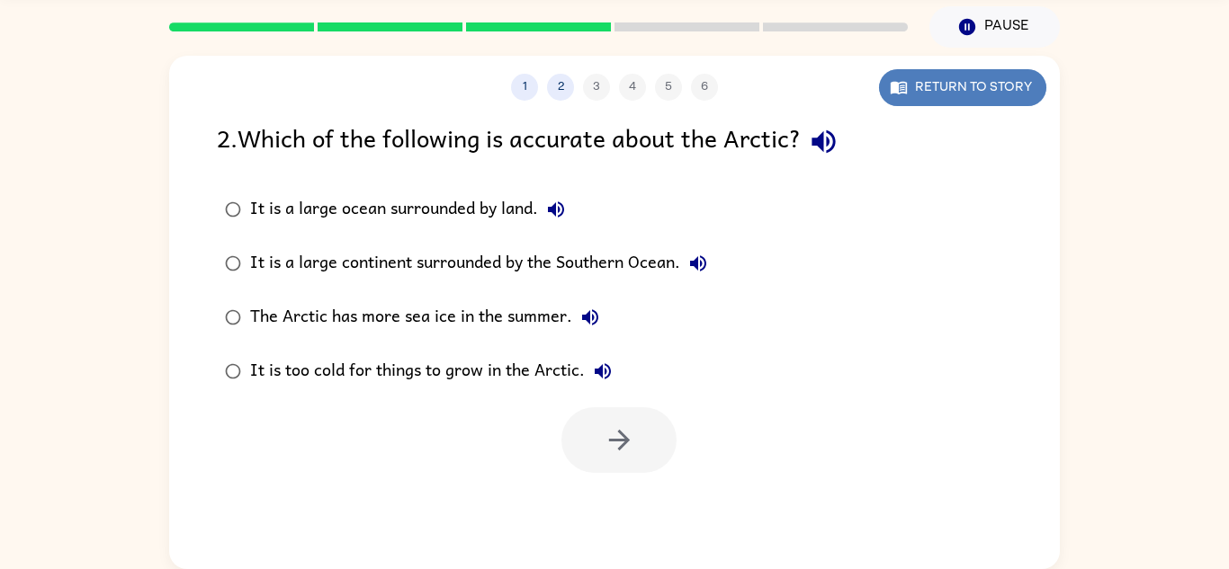
click at [980, 82] on button "Return to story" at bounding box center [962, 87] width 167 height 37
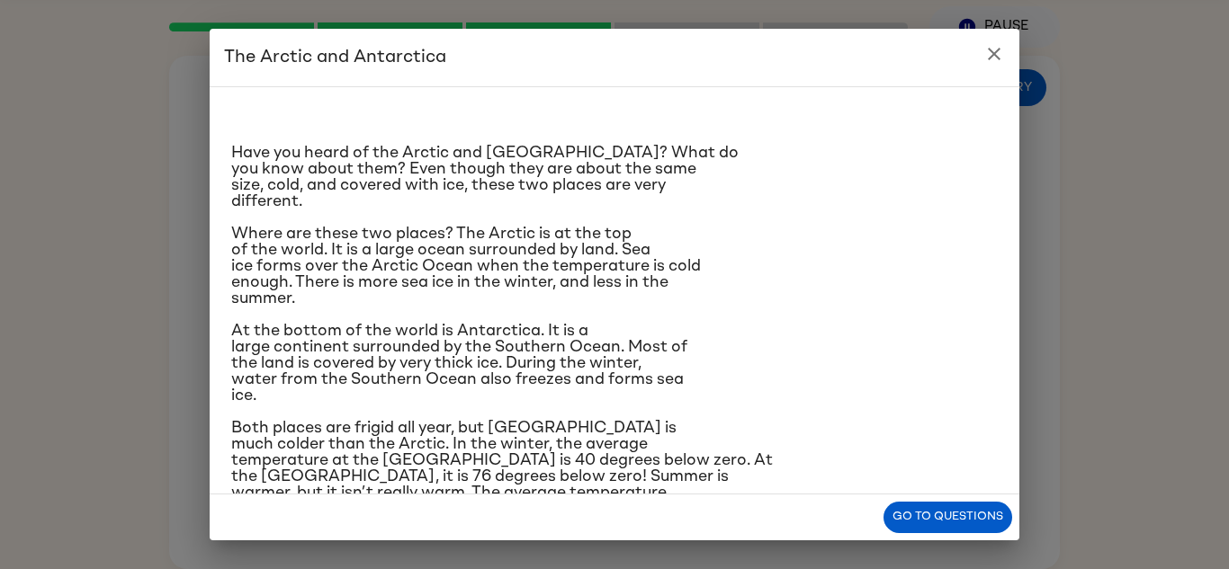
click at [995, 66] on button "close" at bounding box center [994, 54] width 36 height 36
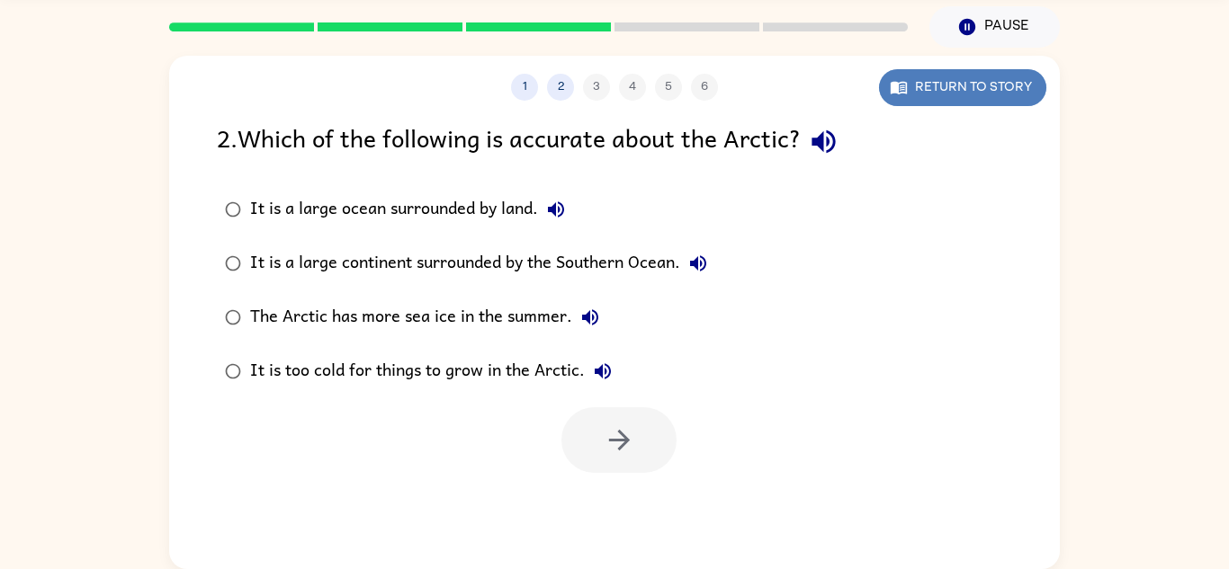
click at [936, 94] on button "Return to story" at bounding box center [962, 87] width 167 height 37
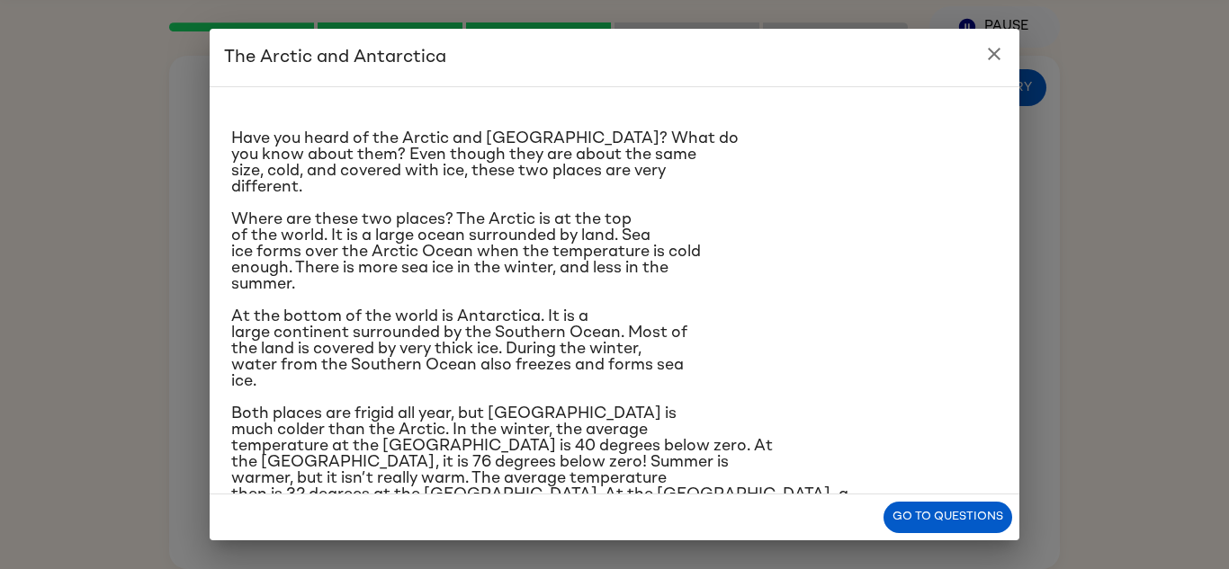
scroll to position [19, 0]
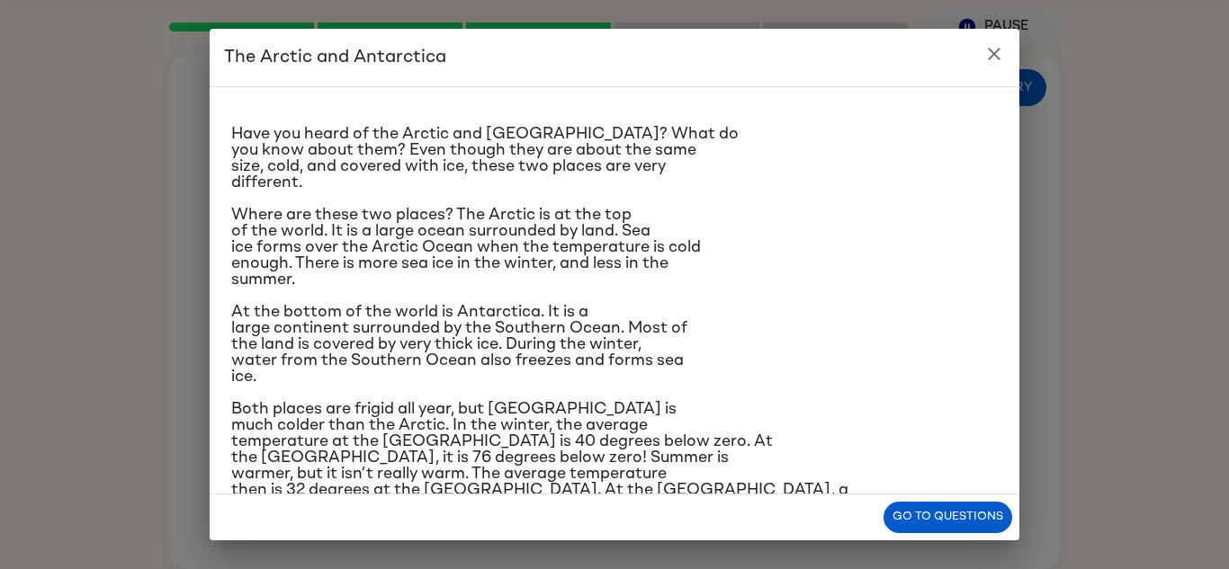
click at [1008, 49] on button "close" at bounding box center [994, 54] width 36 height 36
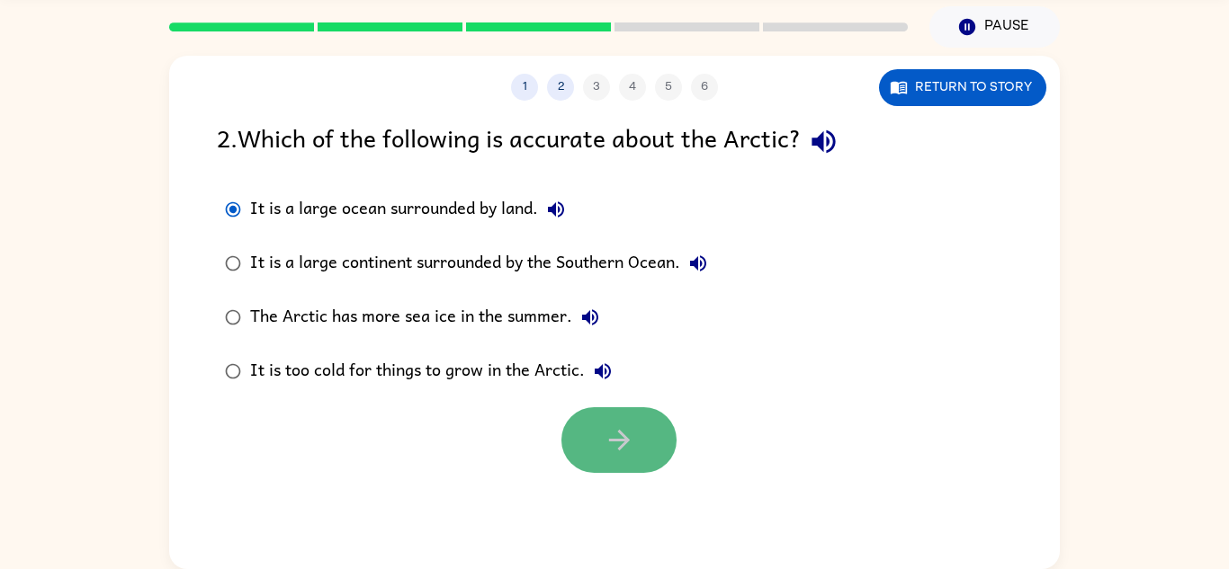
click at [633, 462] on button "button" at bounding box center [618, 440] width 115 height 66
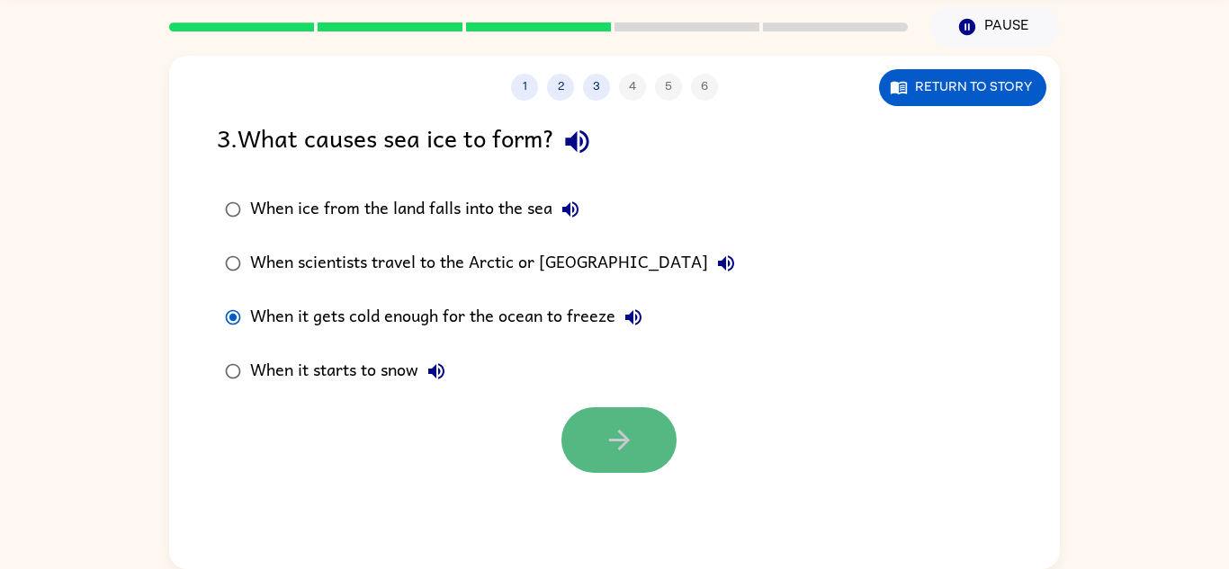
click at [604, 438] on icon "button" at bounding box center [619, 440] width 31 height 31
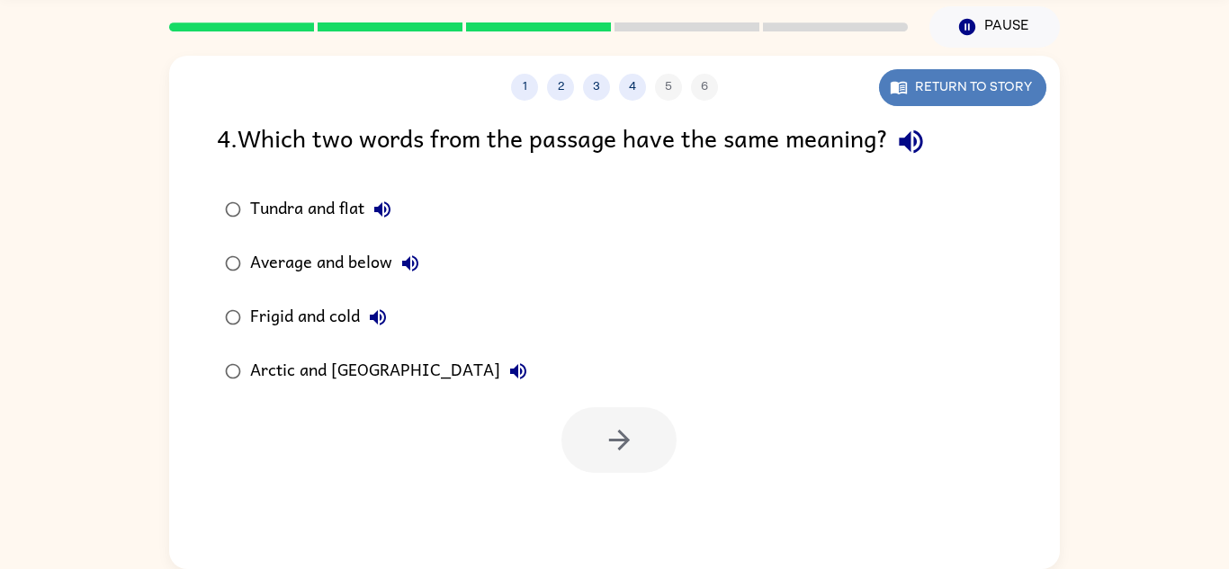
click at [1000, 101] on button "Return to story" at bounding box center [962, 87] width 167 height 37
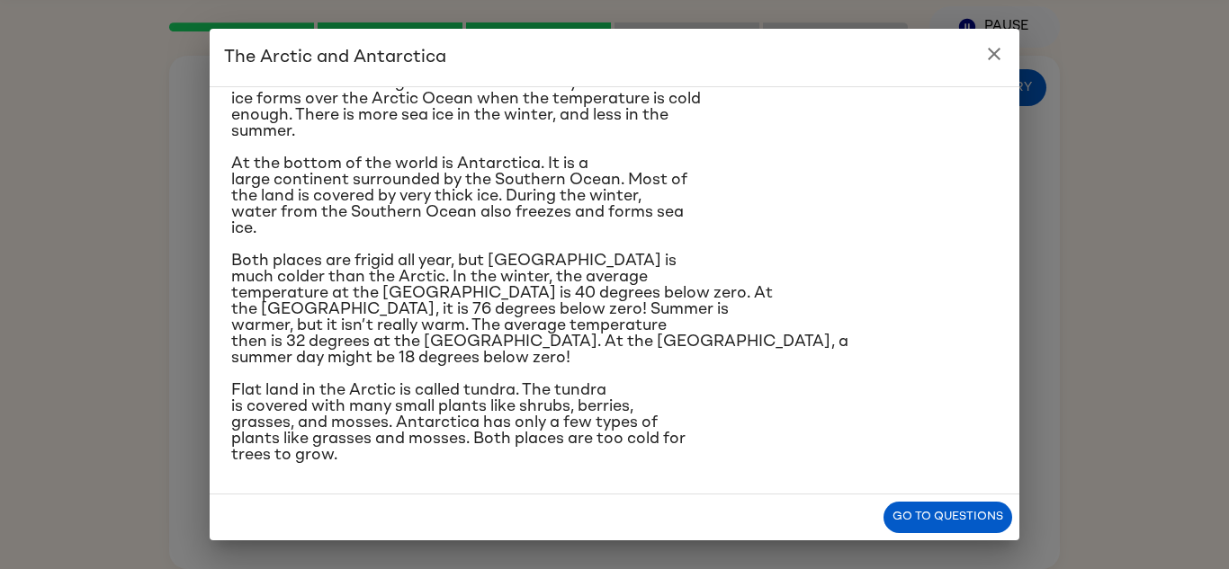
scroll to position [166, 0]
click at [1000, 56] on icon "close" at bounding box center [994, 54] width 22 height 22
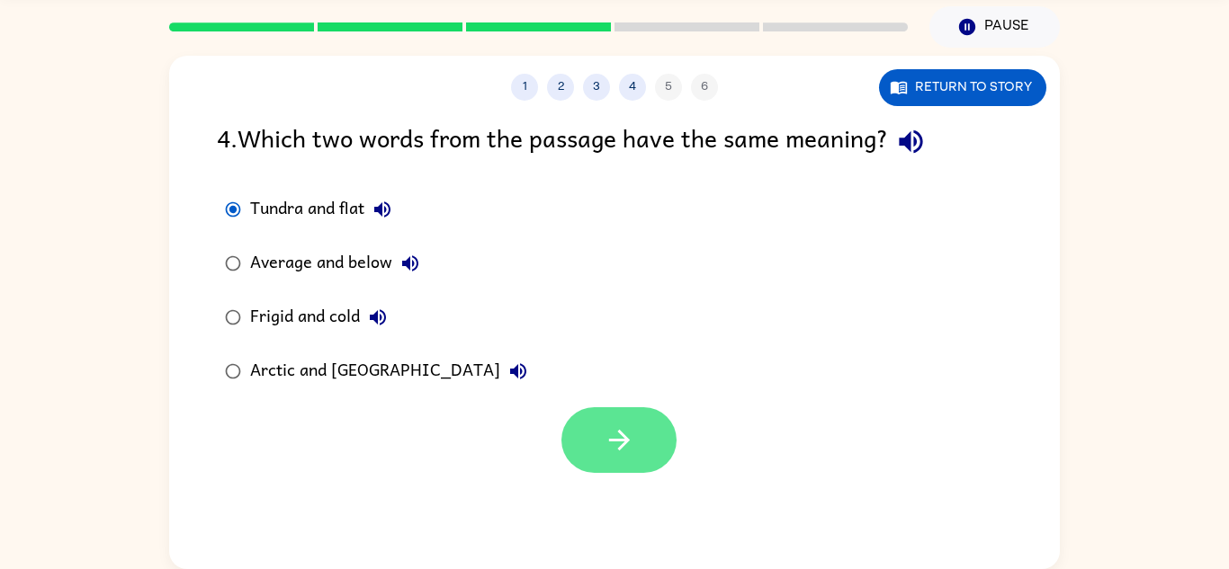
click at [640, 425] on button "button" at bounding box center [618, 440] width 115 height 66
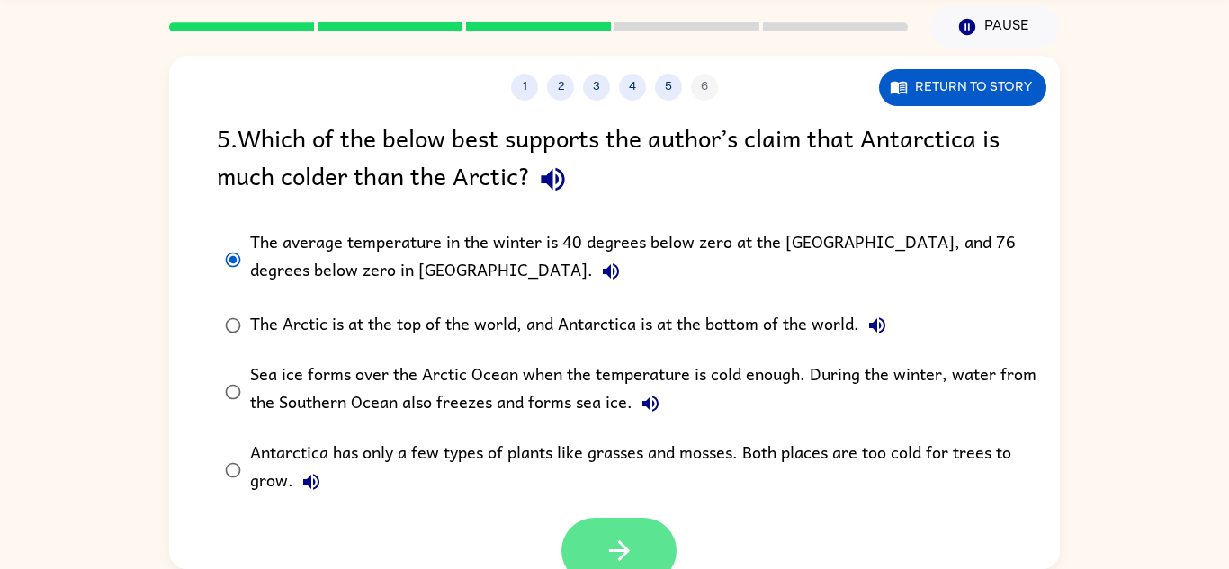
click at [644, 522] on button "button" at bounding box center [618, 551] width 115 height 66
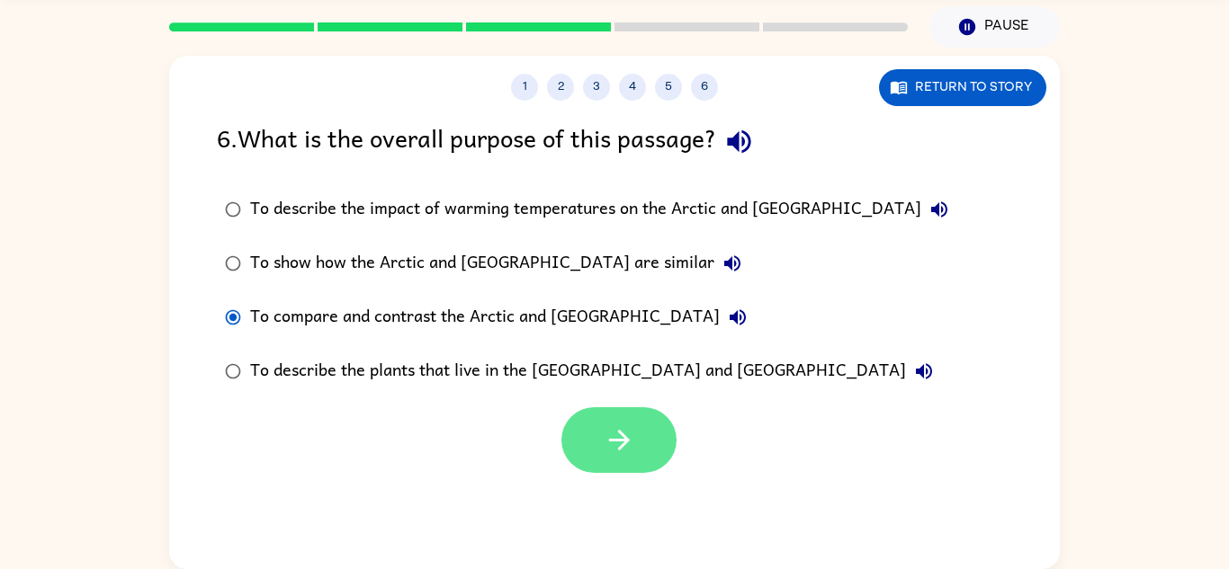
click at [645, 433] on button "button" at bounding box center [618, 440] width 115 height 66
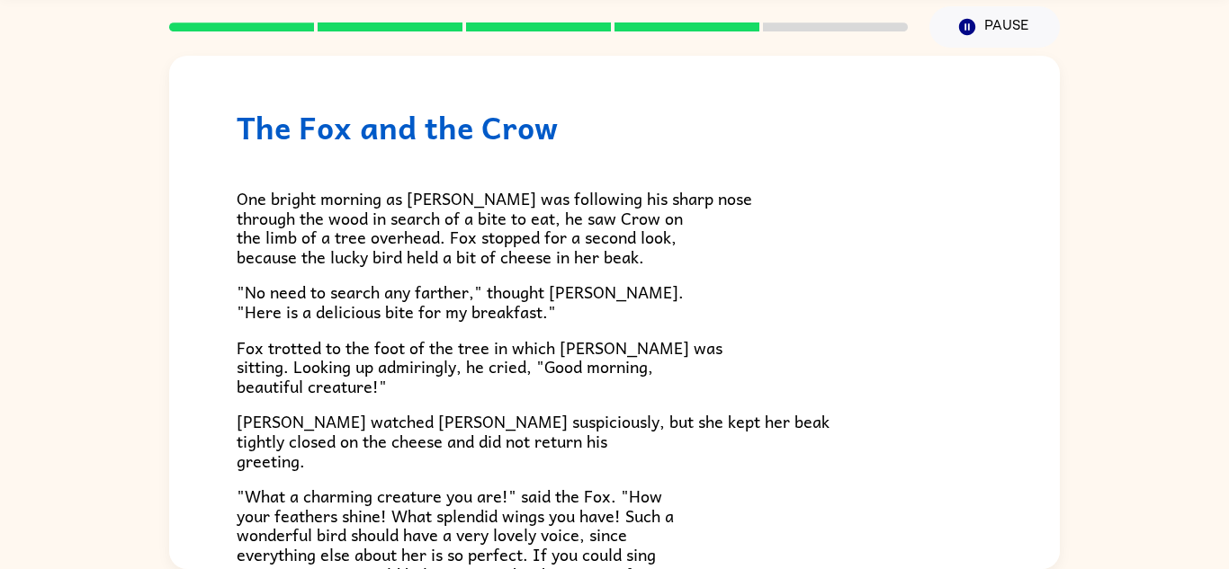
scroll to position [354, 0]
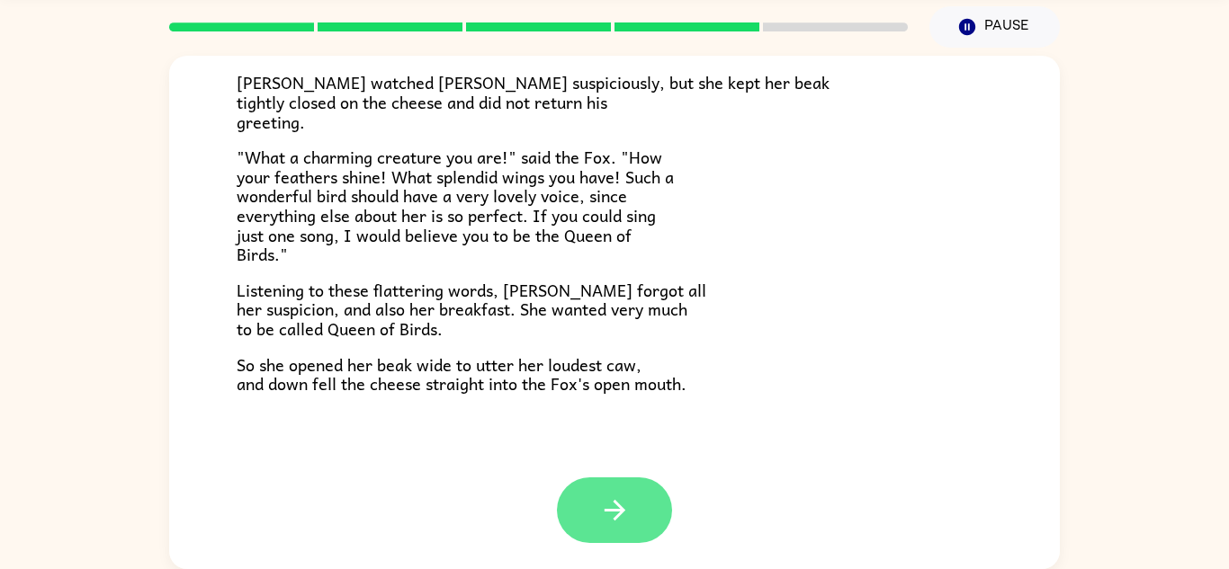
click at [638, 503] on button "button" at bounding box center [614, 511] width 115 height 66
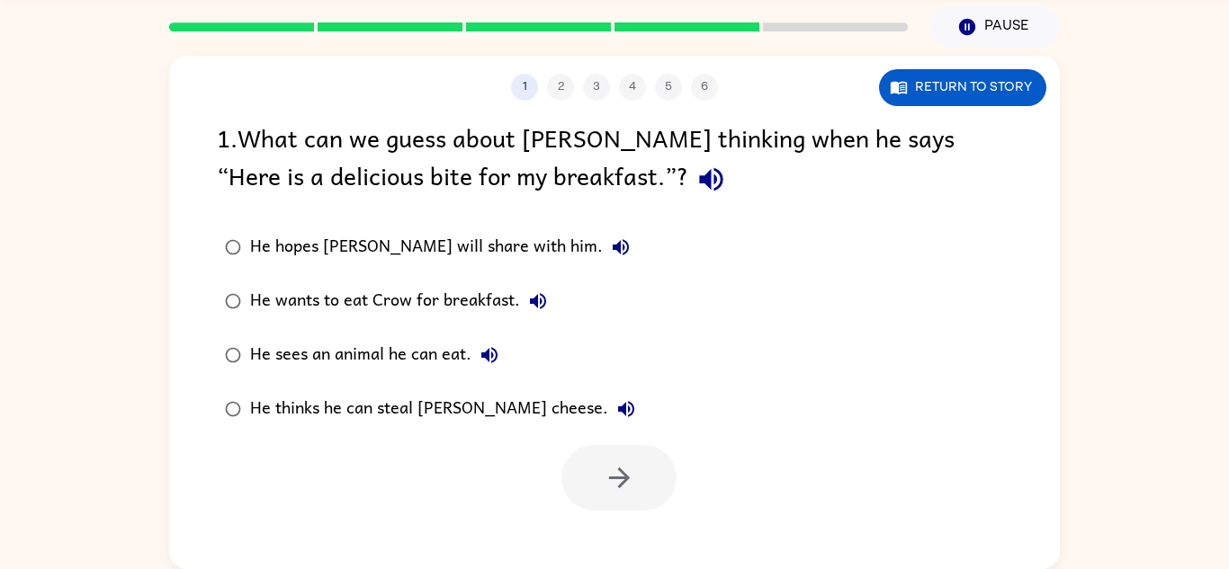
scroll to position [0, 0]
click at [620, 458] on button "button" at bounding box center [618, 478] width 115 height 66
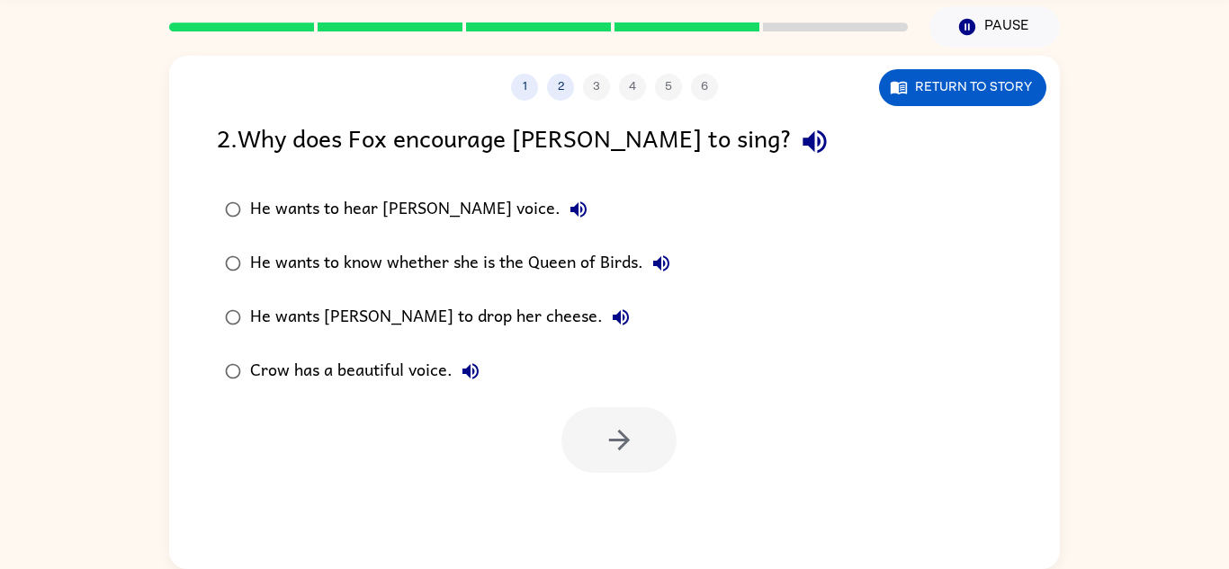
click at [1012, 105] on div "1 2 3 4 5 6 Return to story 2 . Why does Fox encourage [PERSON_NAME] to sing? H…" at bounding box center [614, 313] width 891 height 514
click at [1008, 76] on button "Return to story" at bounding box center [962, 87] width 167 height 37
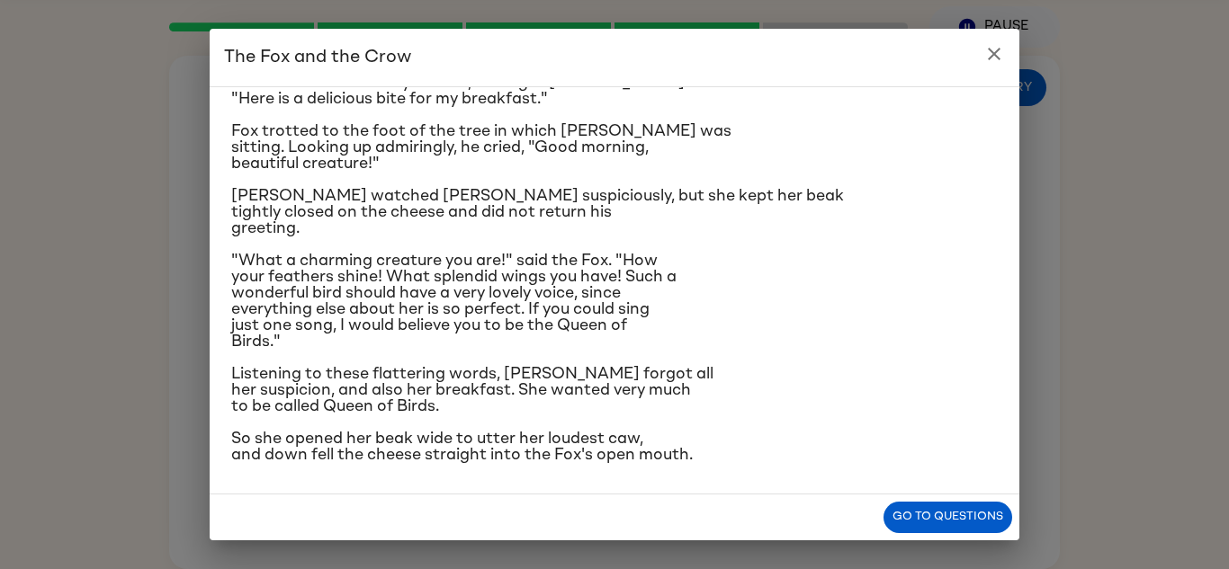
scroll to position [149, 0]
click at [988, 56] on icon "close" at bounding box center [994, 54] width 22 height 22
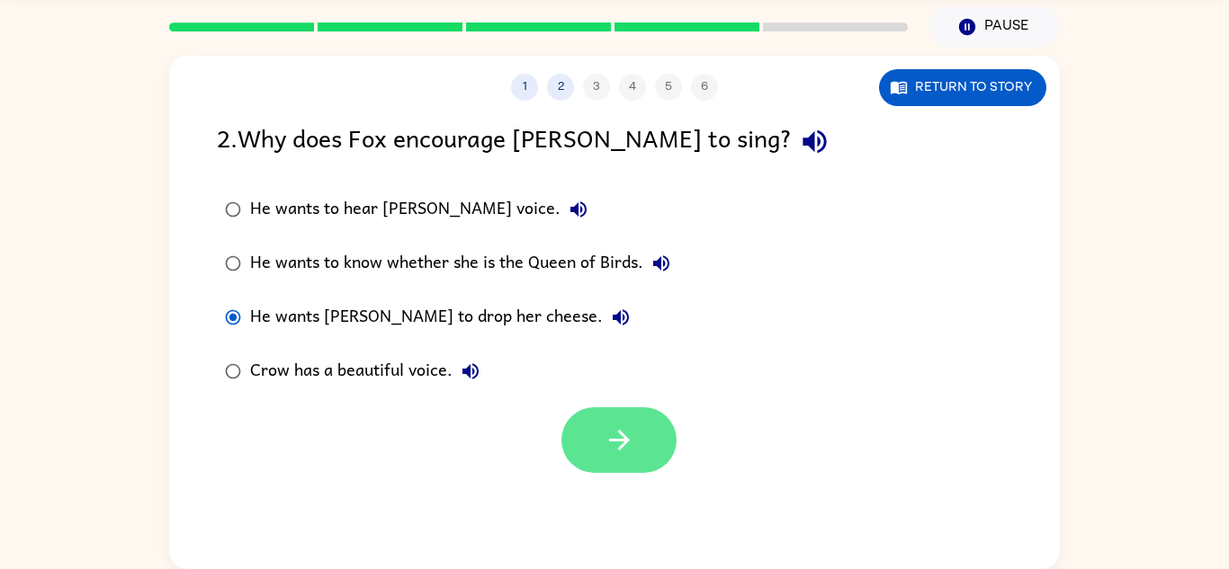
click at [633, 463] on button "button" at bounding box center [618, 440] width 115 height 66
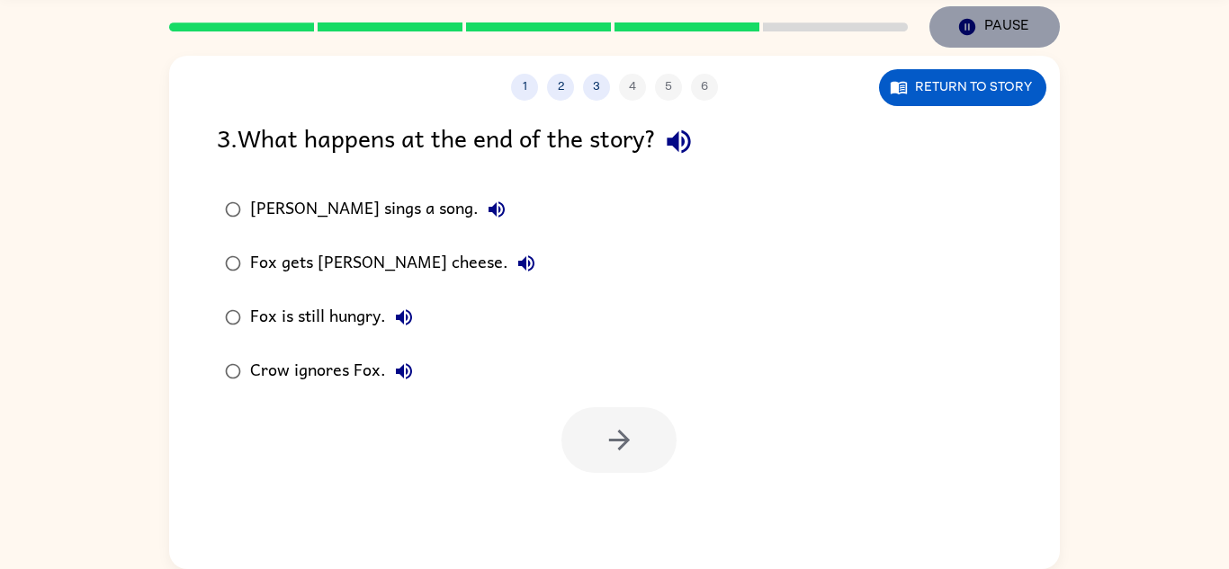
click at [969, 18] on icon "Pause" at bounding box center [967, 27] width 20 height 20
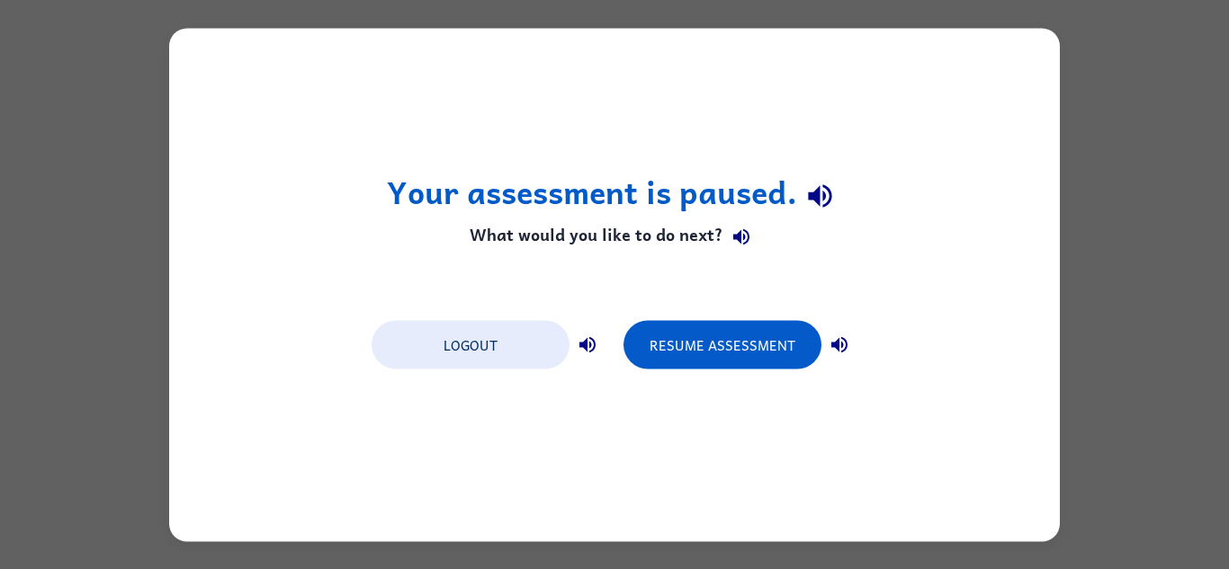
scroll to position [0, 0]
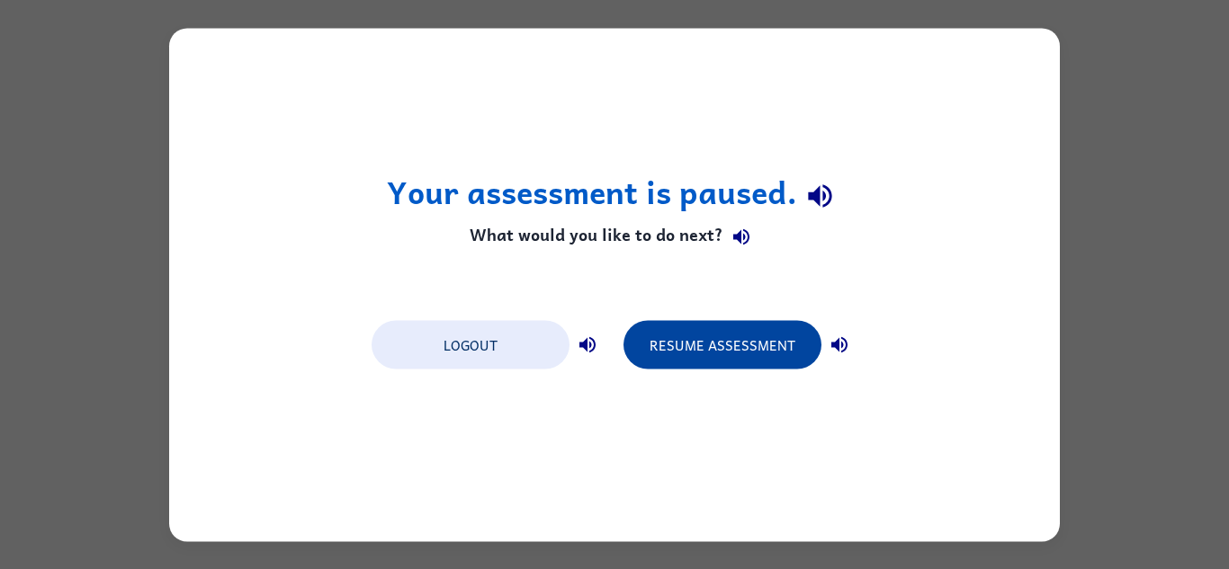
click at [777, 345] on button "Resume Assessment" at bounding box center [722, 344] width 198 height 49
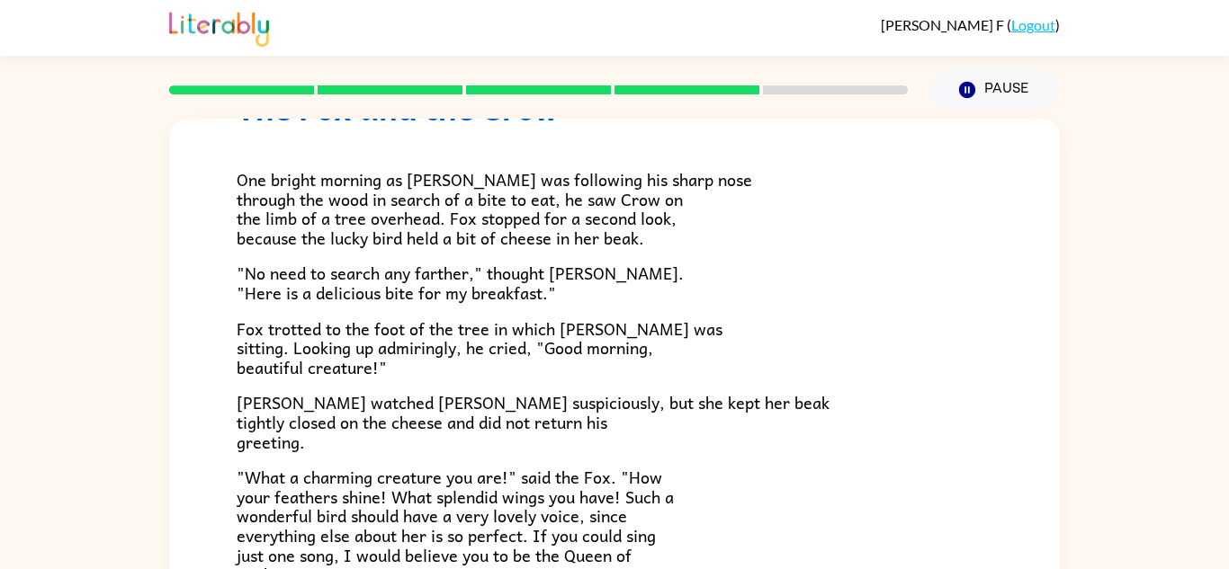
scroll to position [354, 0]
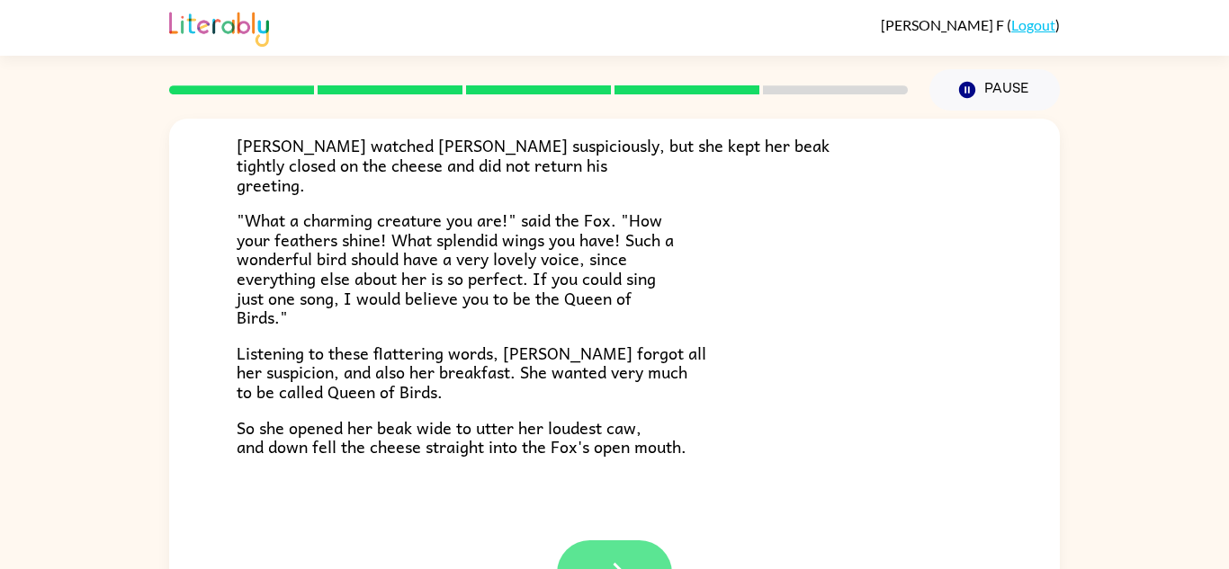
click at [573, 563] on button "button" at bounding box center [614, 574] width 115 height 66
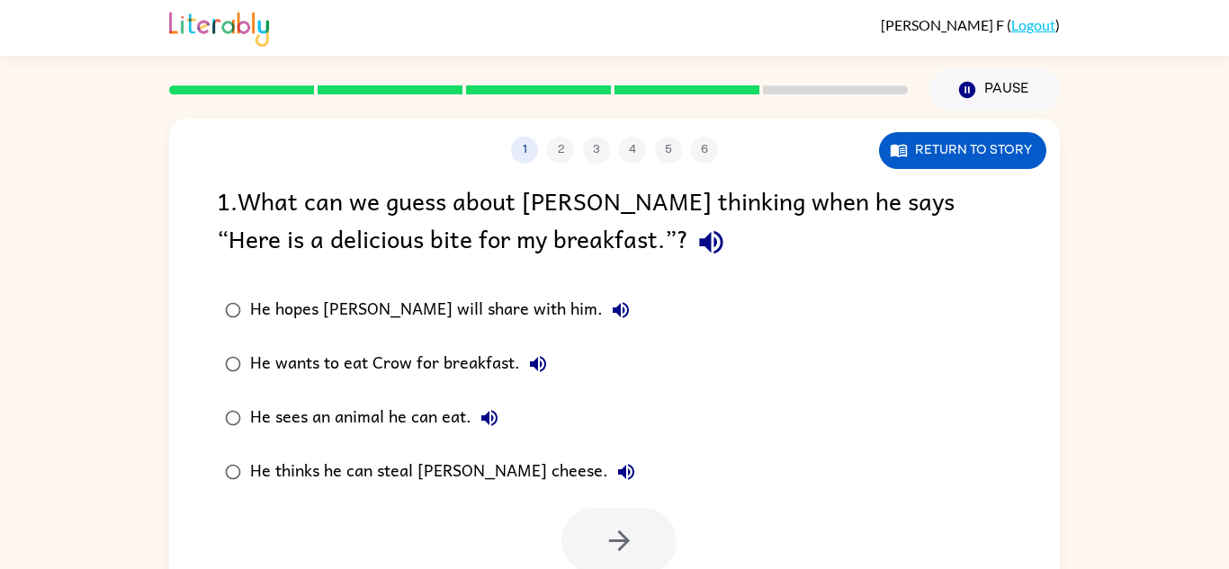
scroll to position [0, 0]
click at [612, 558] on button "button" at bounding box center [618, 541] width 115 height 66
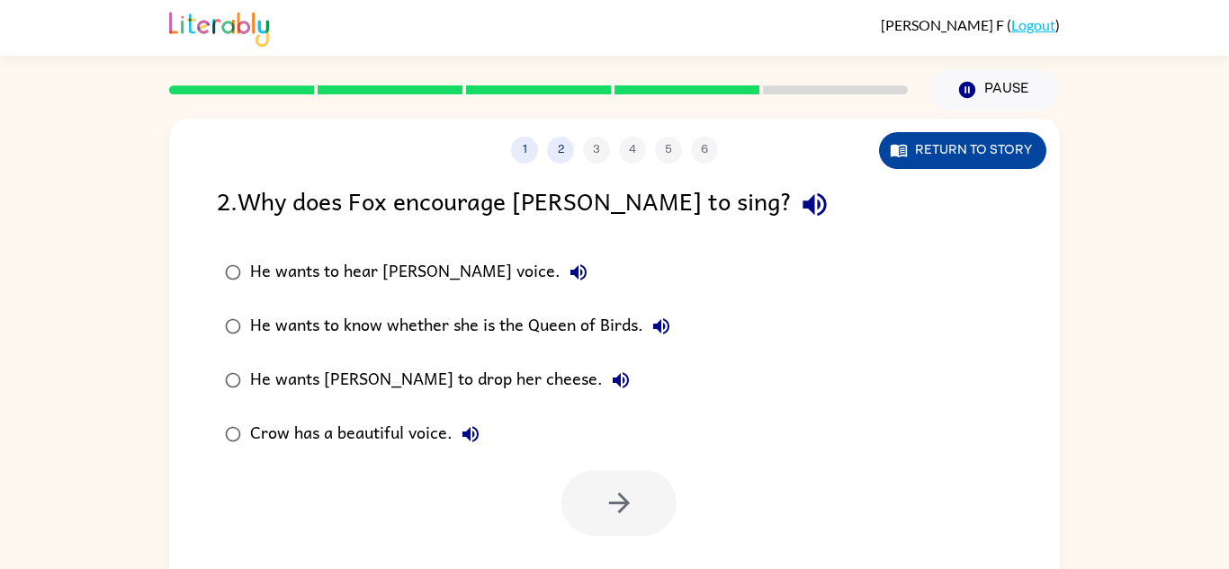
click at [1016, 145] on button "Return to story" at bounding box center [962, 150] width 167 height 37
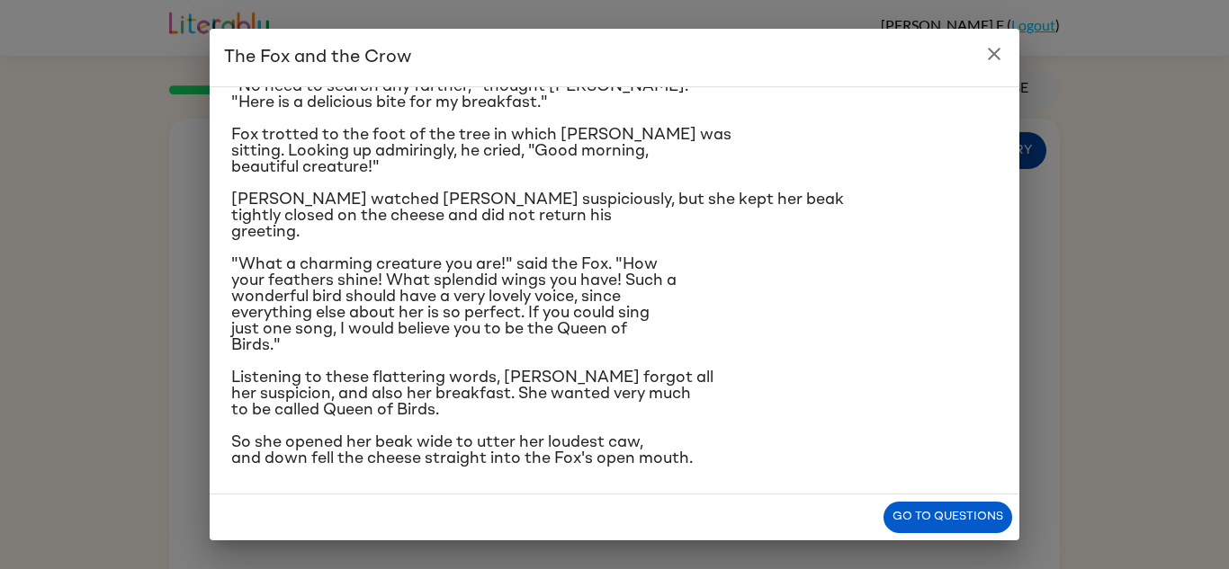
scroll to position [151, 0]
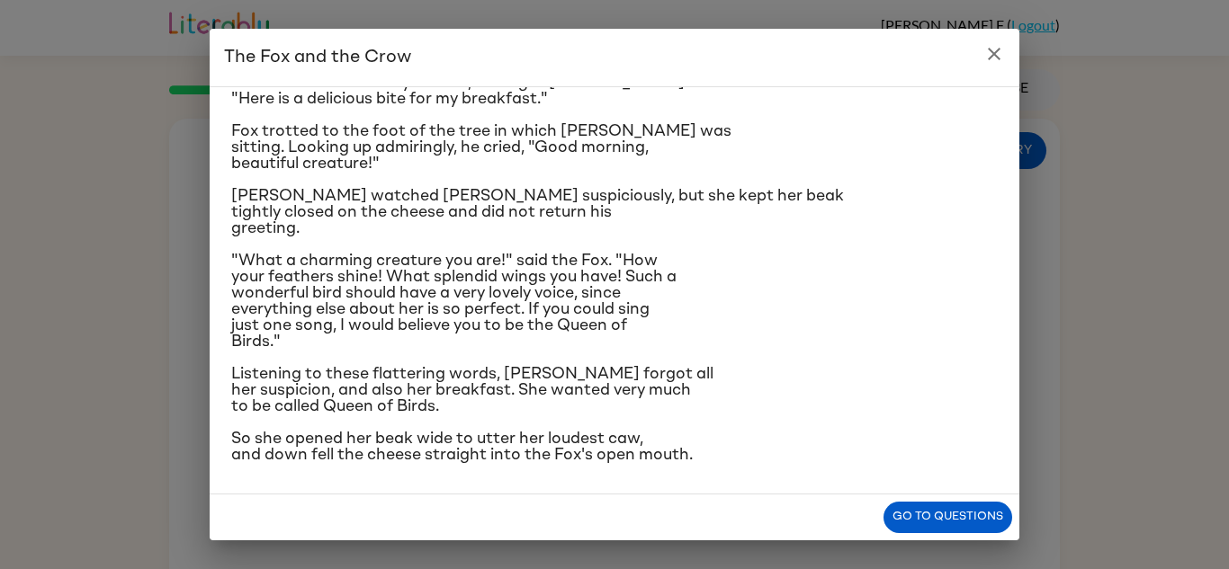
click at [998, 51] on icon "close" at bounding box center [994, 54] width 22 height 22
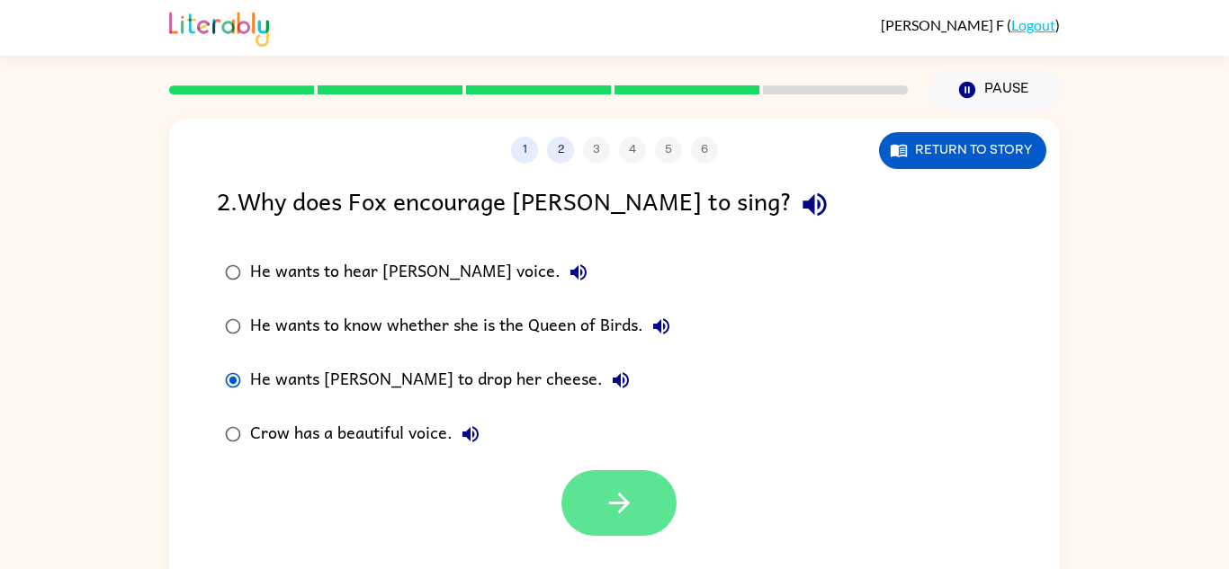
click at [608, 499] on icon "button" at bounding box center [619, 503] width 31 height 31
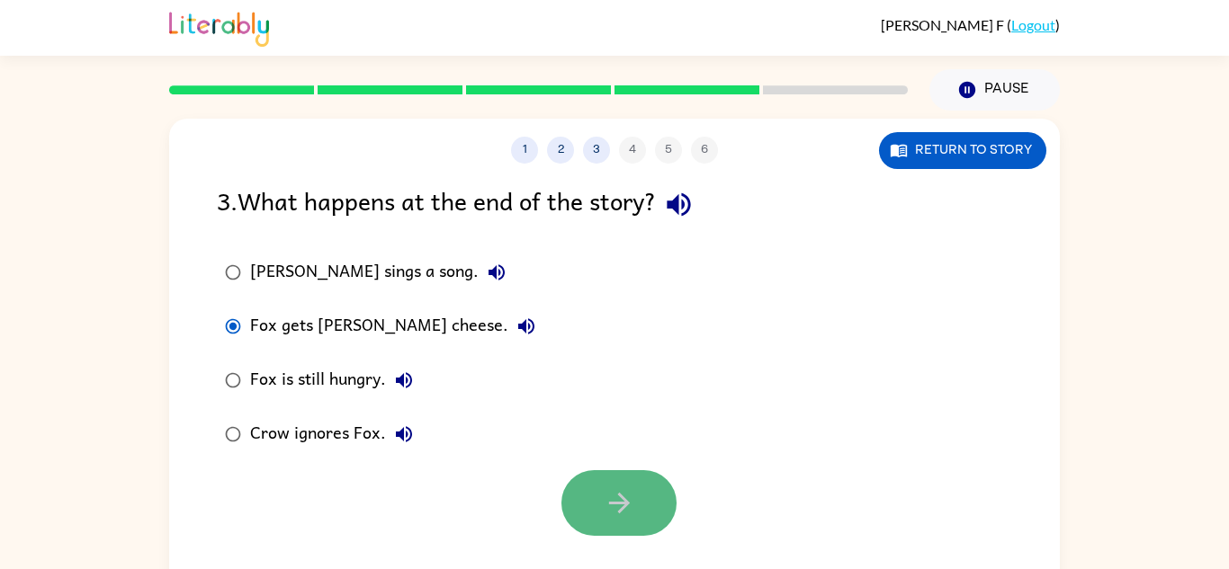
click at [639, 490] on button "button" at bounding box center [618, 503] width 115 height 66
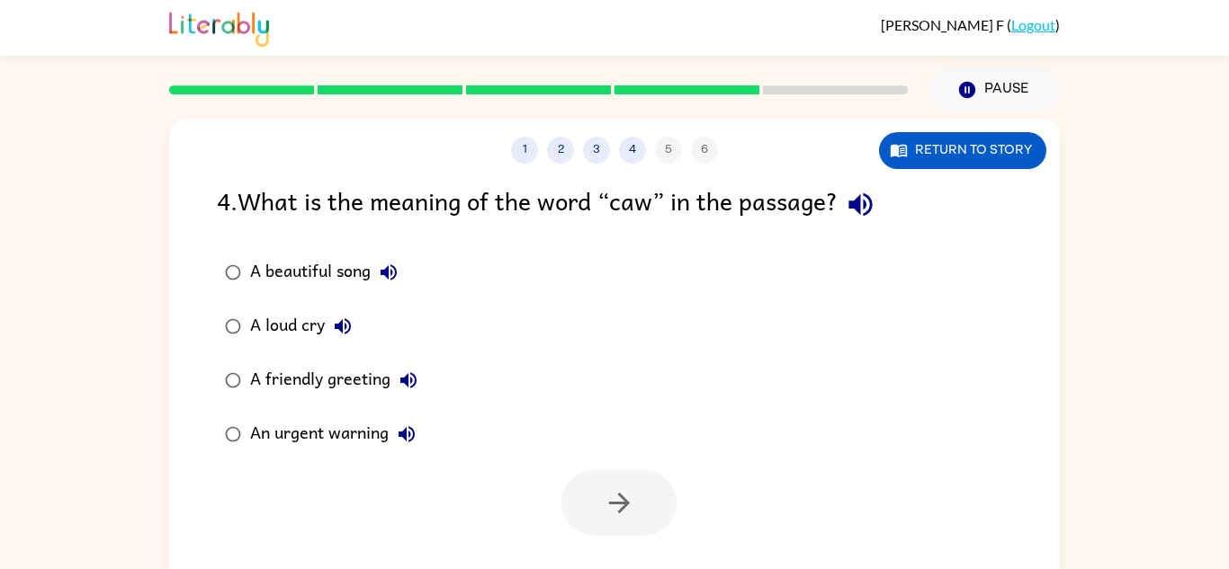
click at [639, 490] on div at bounding box center [618, 503] width 115 height 66
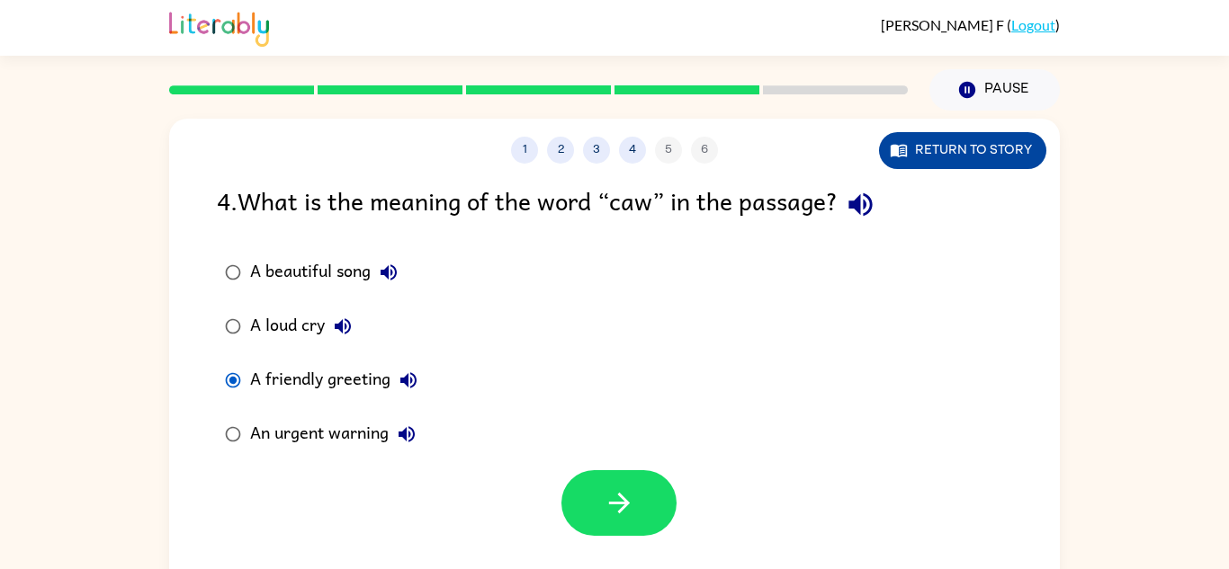
click at [1007, 138] on button "Return to story" at bounding box center [962, 150] width 167 height 37
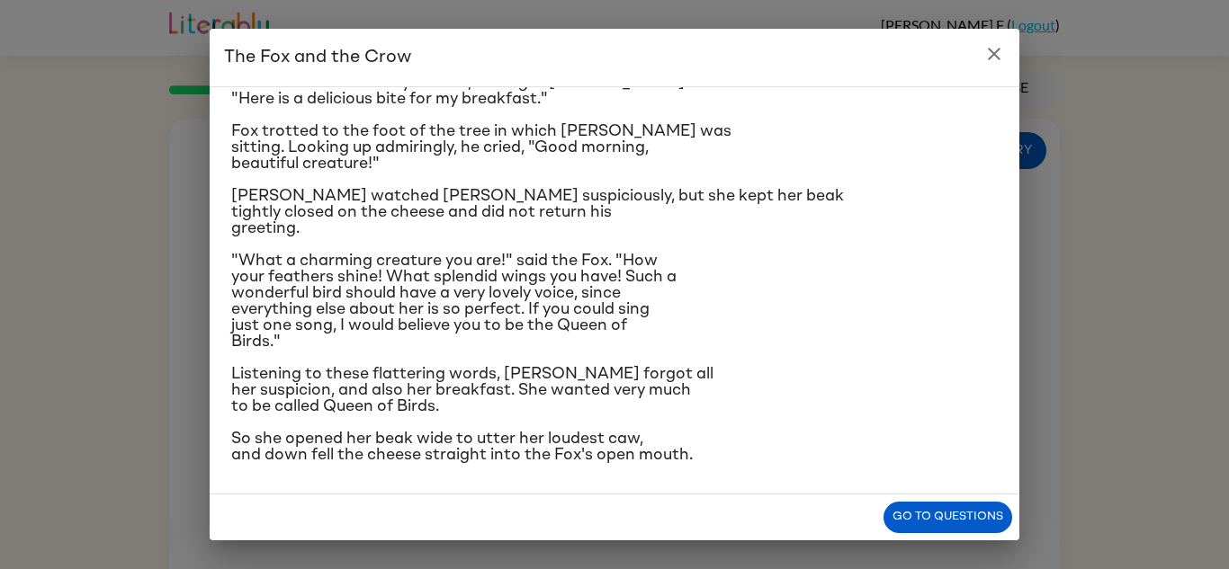
click at [985, 58] on icon "close" at bounding box center [994, 54] width 22 height 22
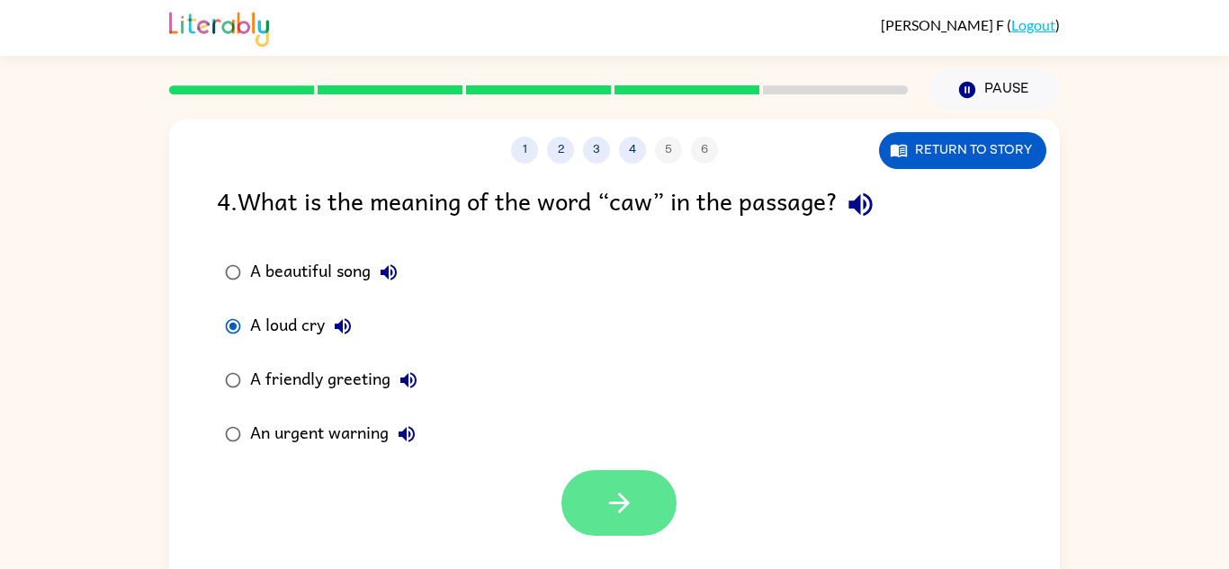
click at [637, 510] on button "button" at bounding box center [618, 503] width 115 height 66
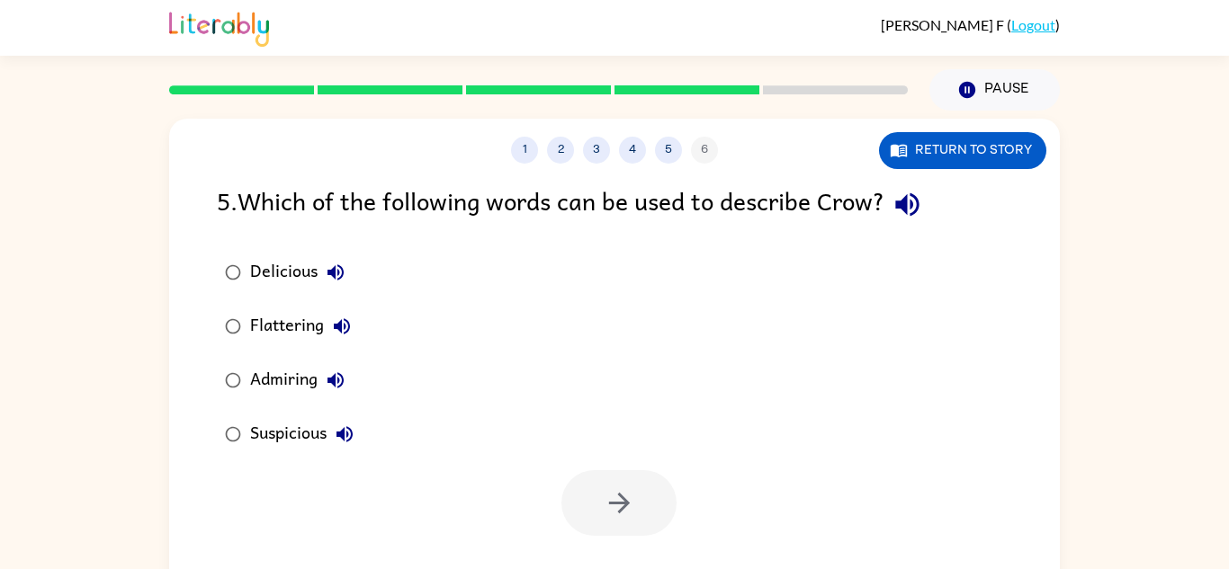
click at [237, 299] on label "Delicious" at bounding box center [289, 273] width 165 height 54
click at [633, 497] on icon "button" at bounding box center [619, 503] width 31 height 31
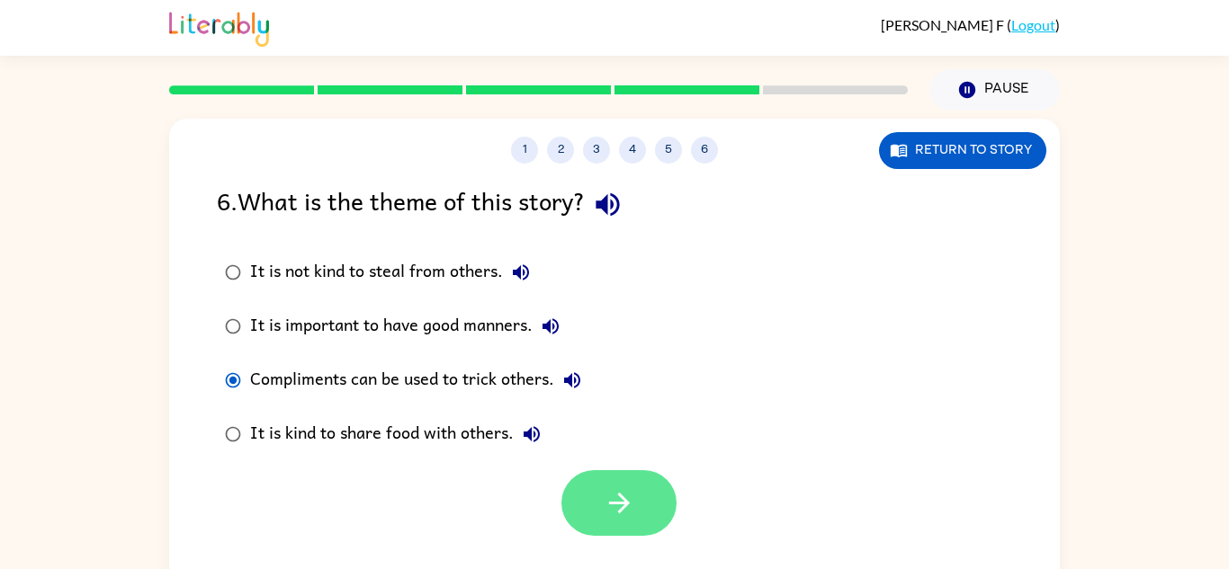
click at [621, 508] on icon "button" at bounding box center [618, 503] width 21 height 21
